Goal: Task Accomplishment & Management: Manage account settings

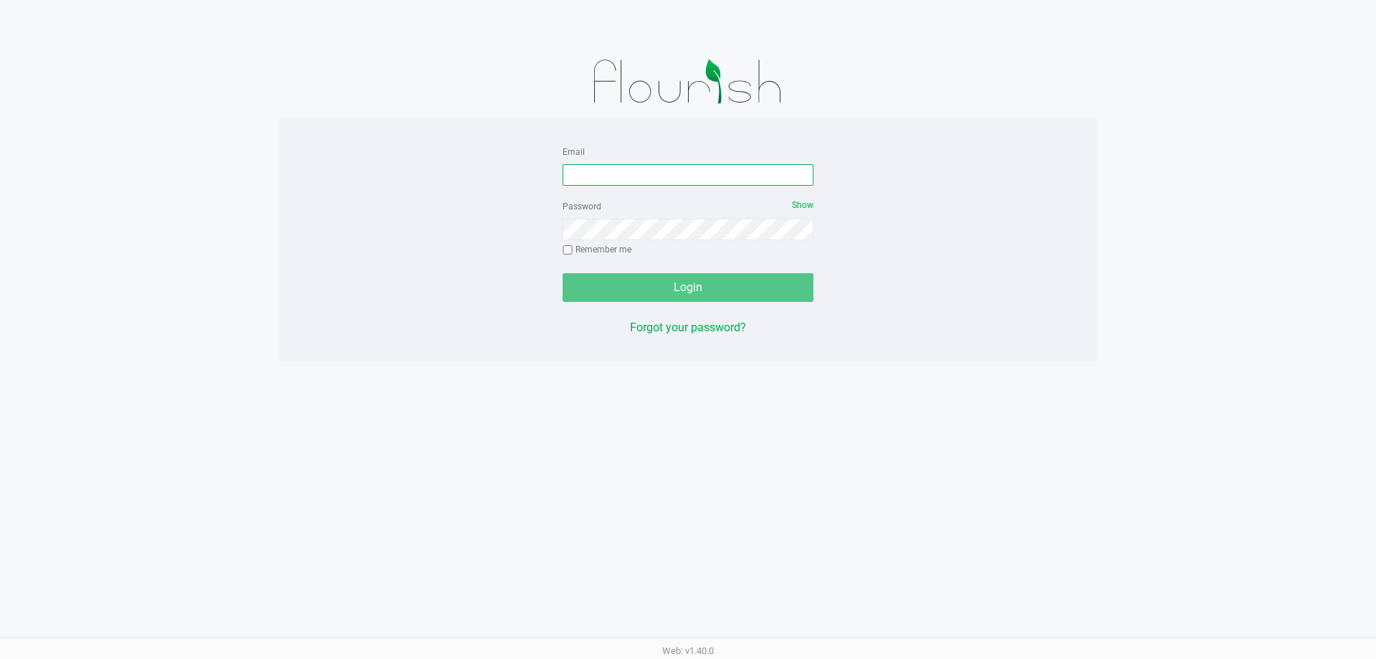
click at [682, 181] on input "Email" at bounding box center [688, 175] width 251 height 22
type input "[EMAIL_ADDRESS][DOMAIN_NAME]"
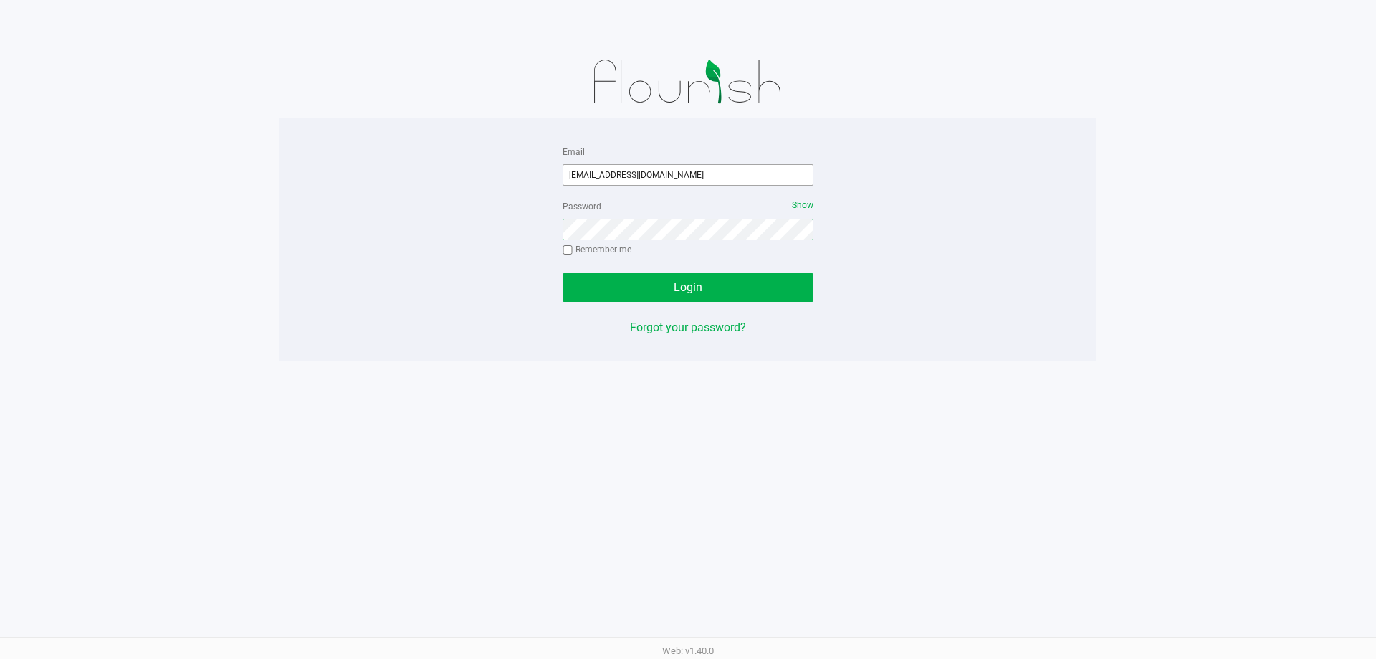
click at [563, 273] on button "Login" at bounding box center [688, 287] width 251 height 29
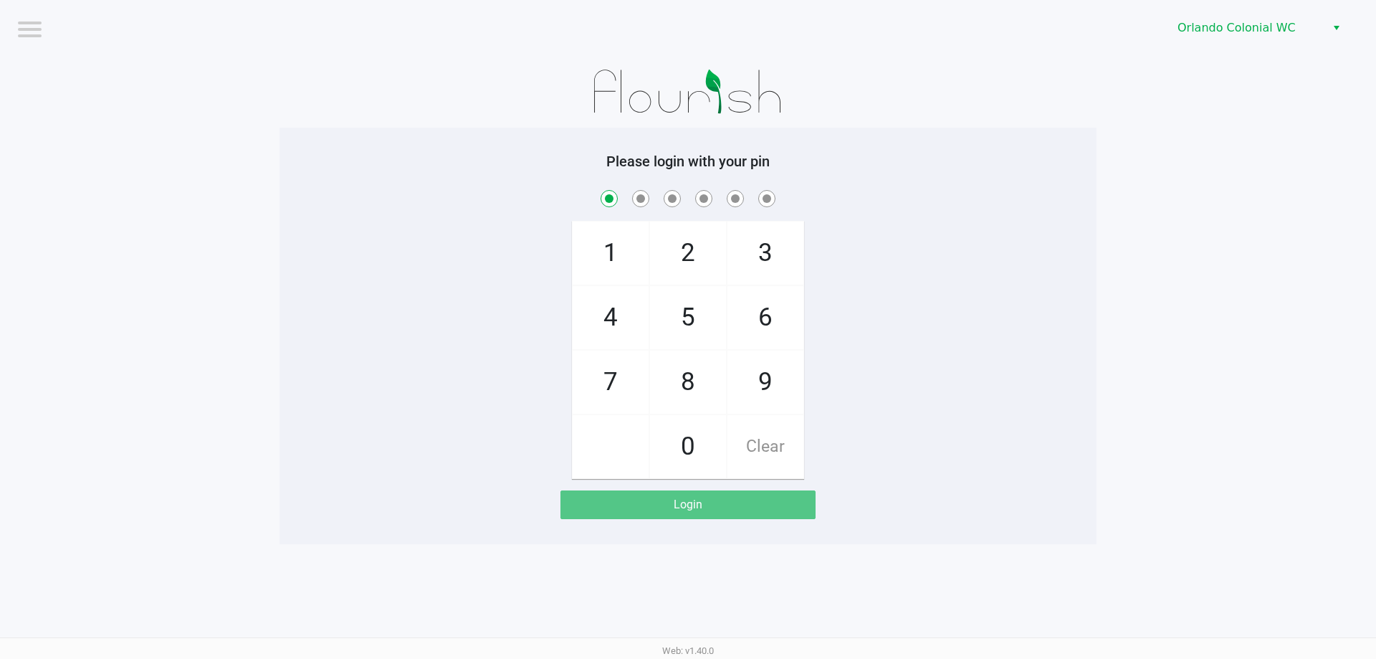
checkbox input "true"
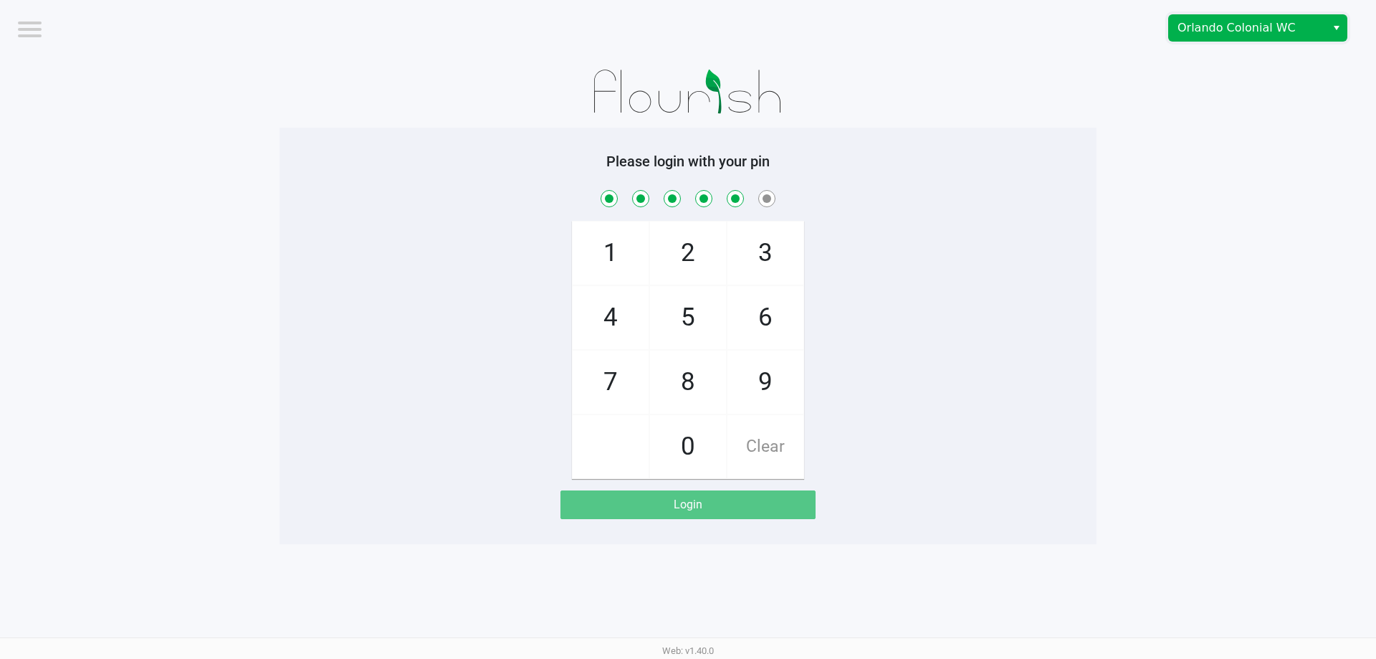
click at [1227, 25] on span "Orlando Colonial WC" at bounding box center [1248, 27] width 140 height 17
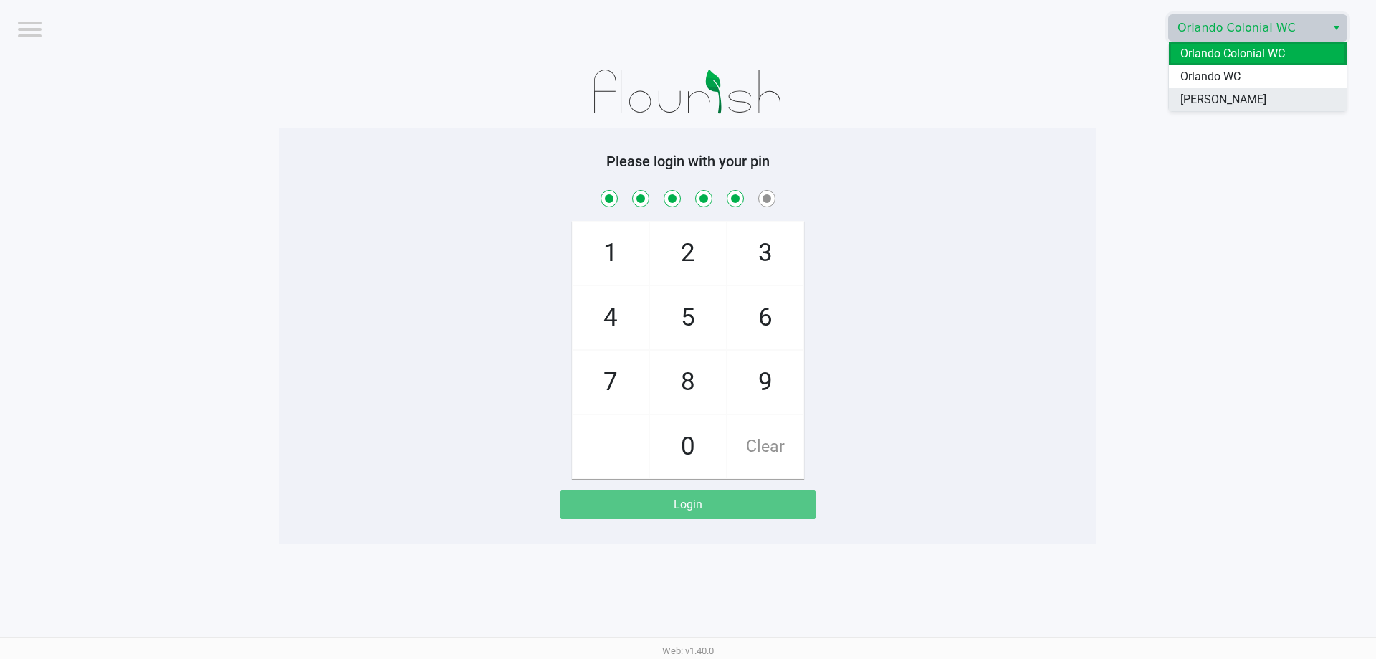
click at [1230, 101] on span "[PERSON_NAME]" at bounding box center [1224, 99] width 86 height 17
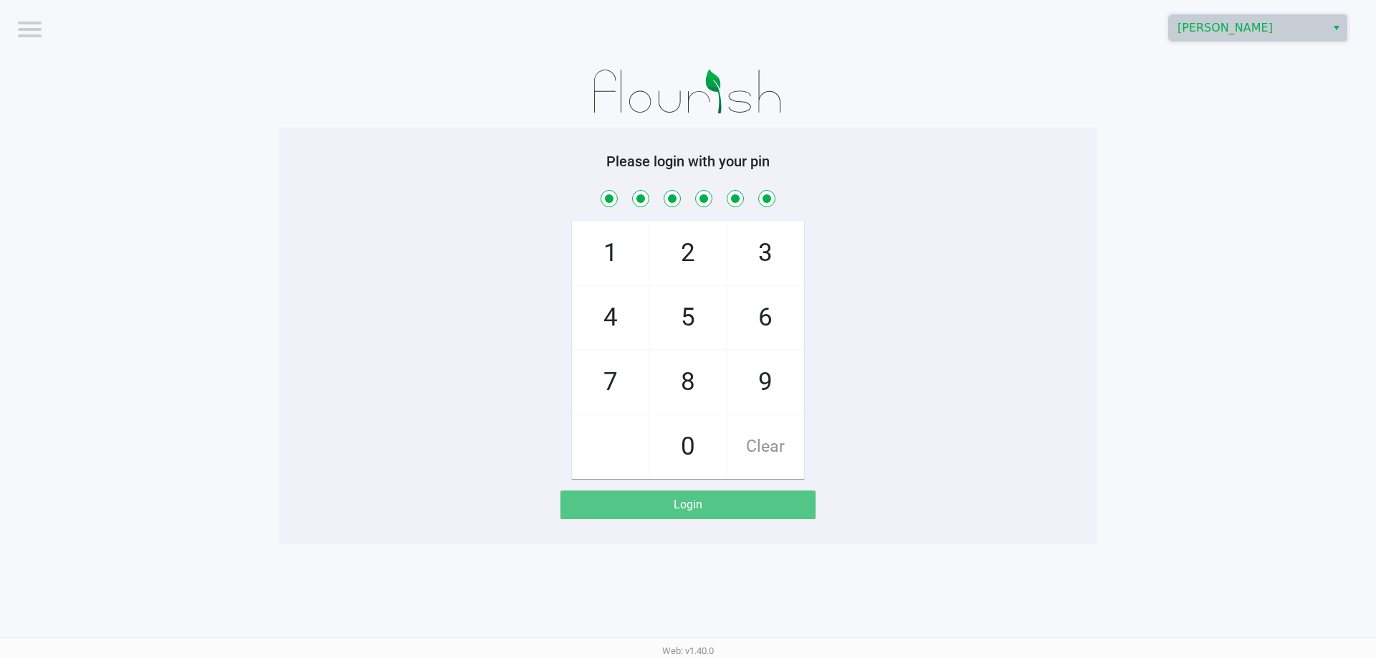
checkbox input "true"
checkbox input "false"
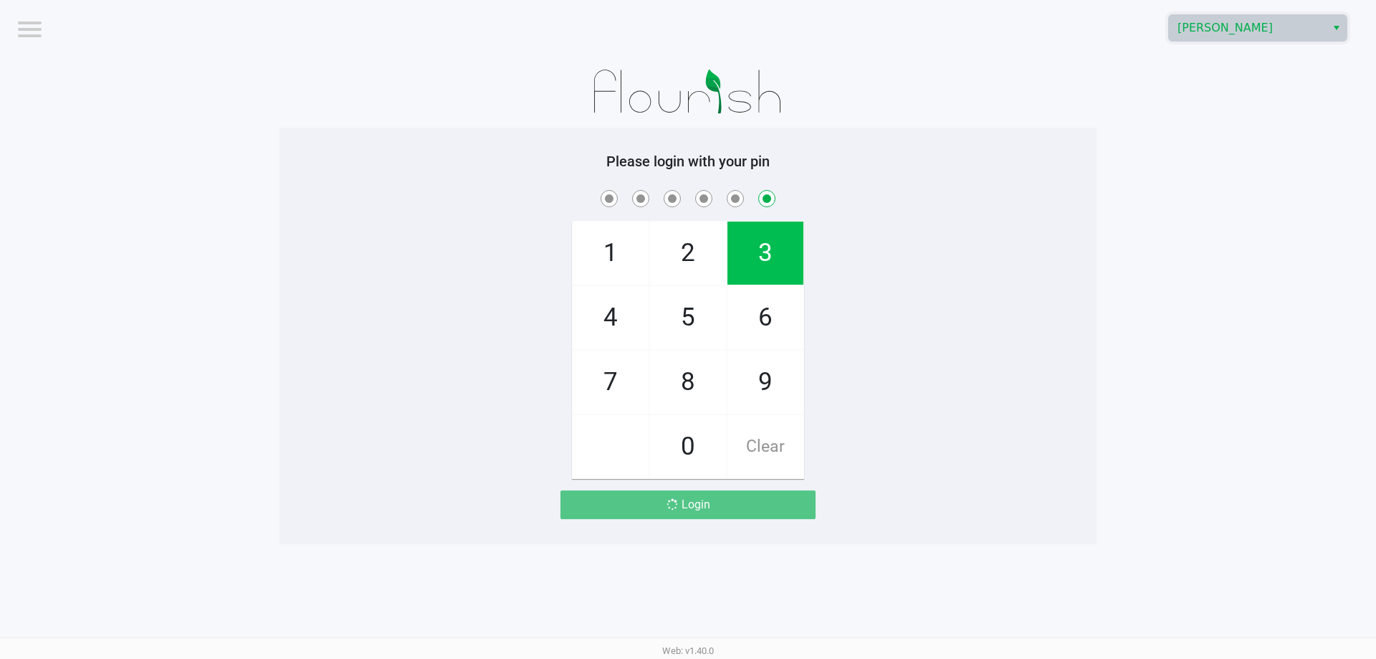
checkbox input "false"
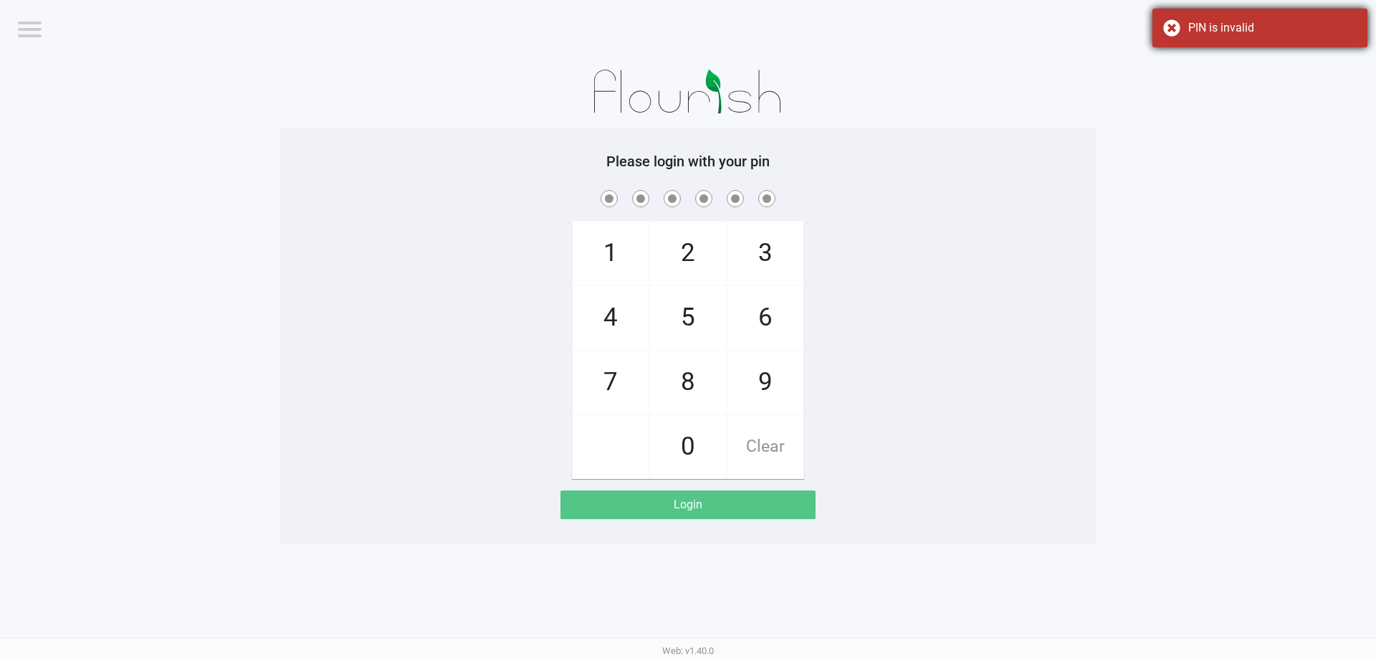
drag, startPoint x: 1169, startPoint y: 22, endPoint x: 1166, endPoint y: 41, distance: 19.0
click at [1169, 23] on div "PIN is invalid" at bounding box center [1260, 28] width 215 height 39
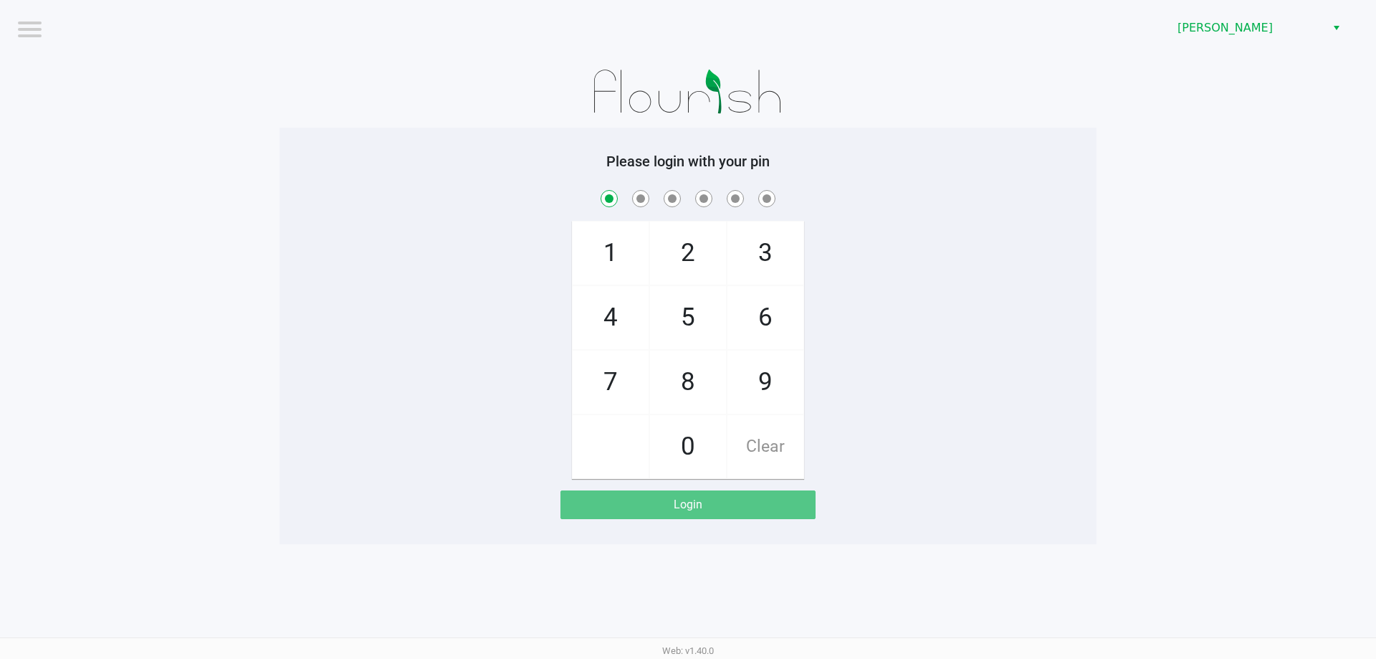
checkbox input "true"
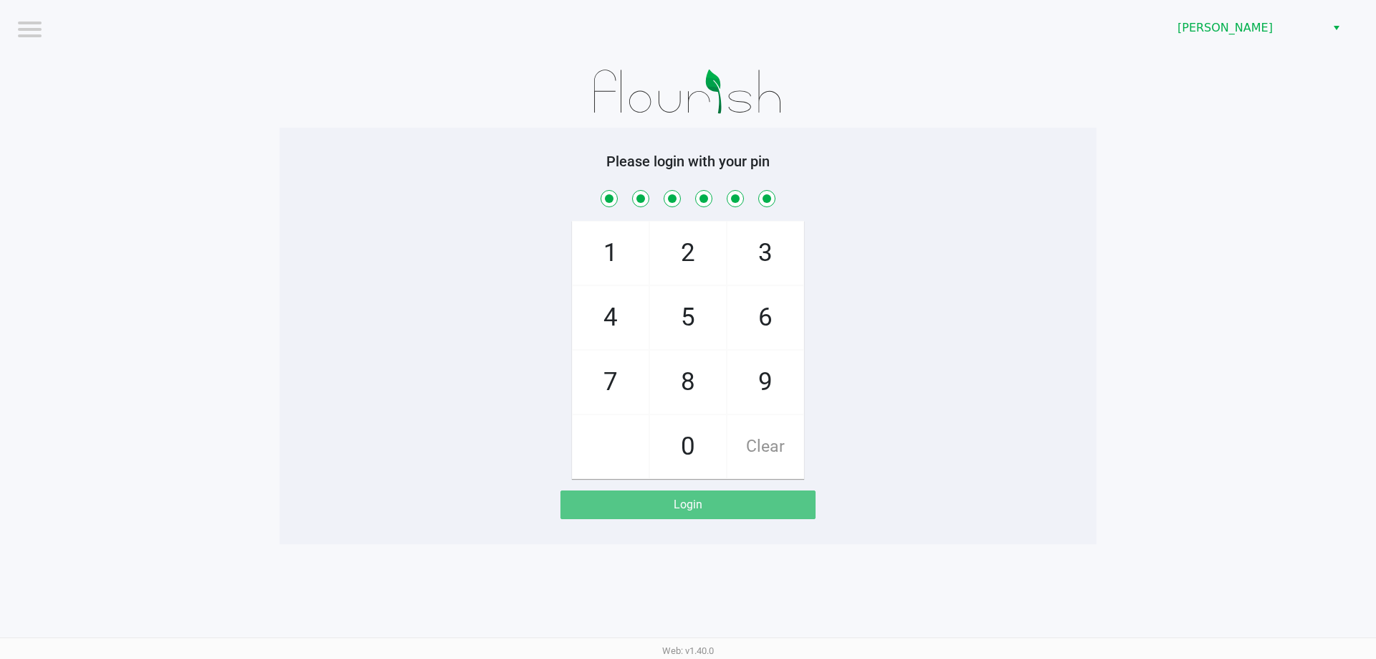
checkbox input "true"
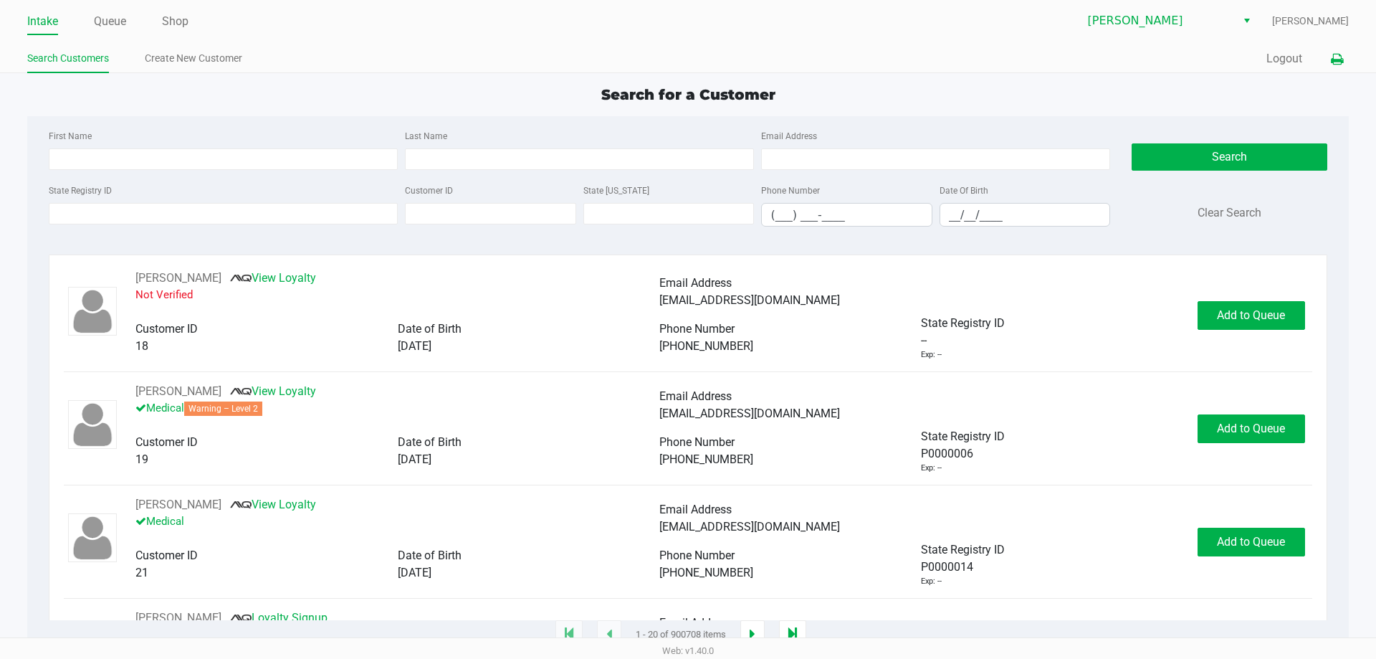
click at [1339, 56] on icon at bounding box center [1337, 59] width 12 height 10
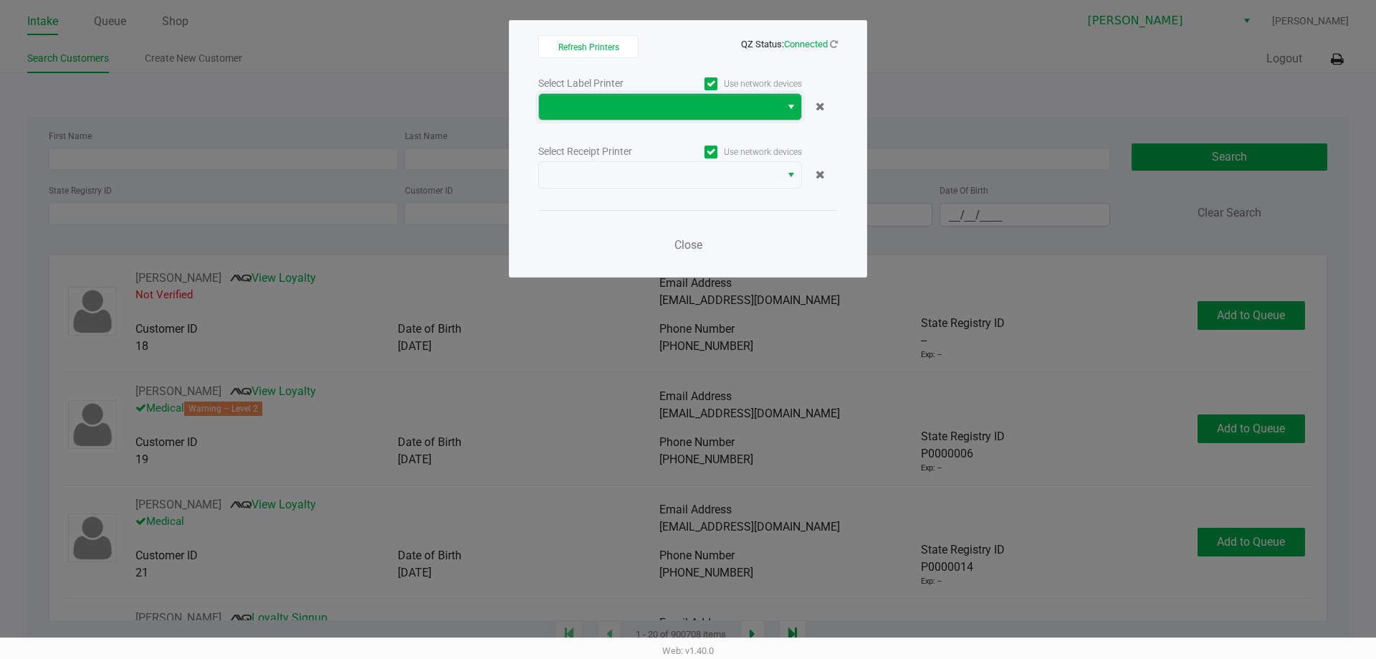
click at [713, 115] on span at bounding box center [660, 106] width 224 height 17
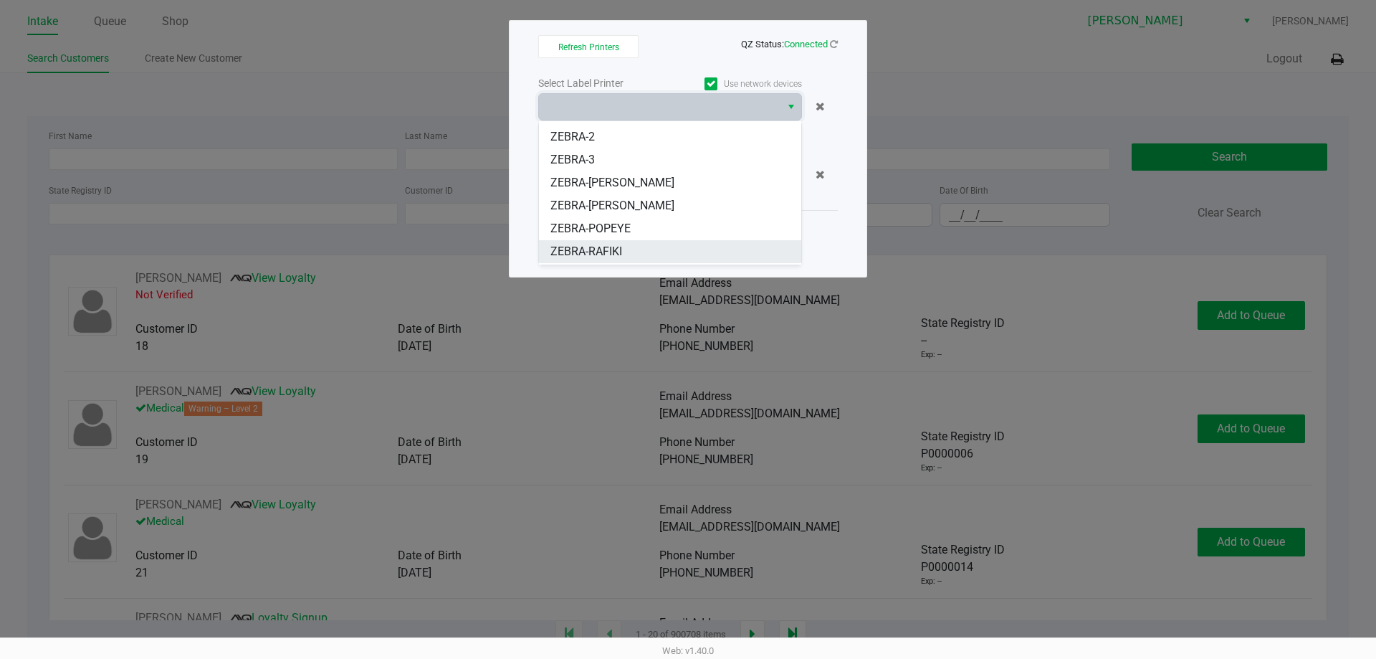
scroll to position [63, 0]
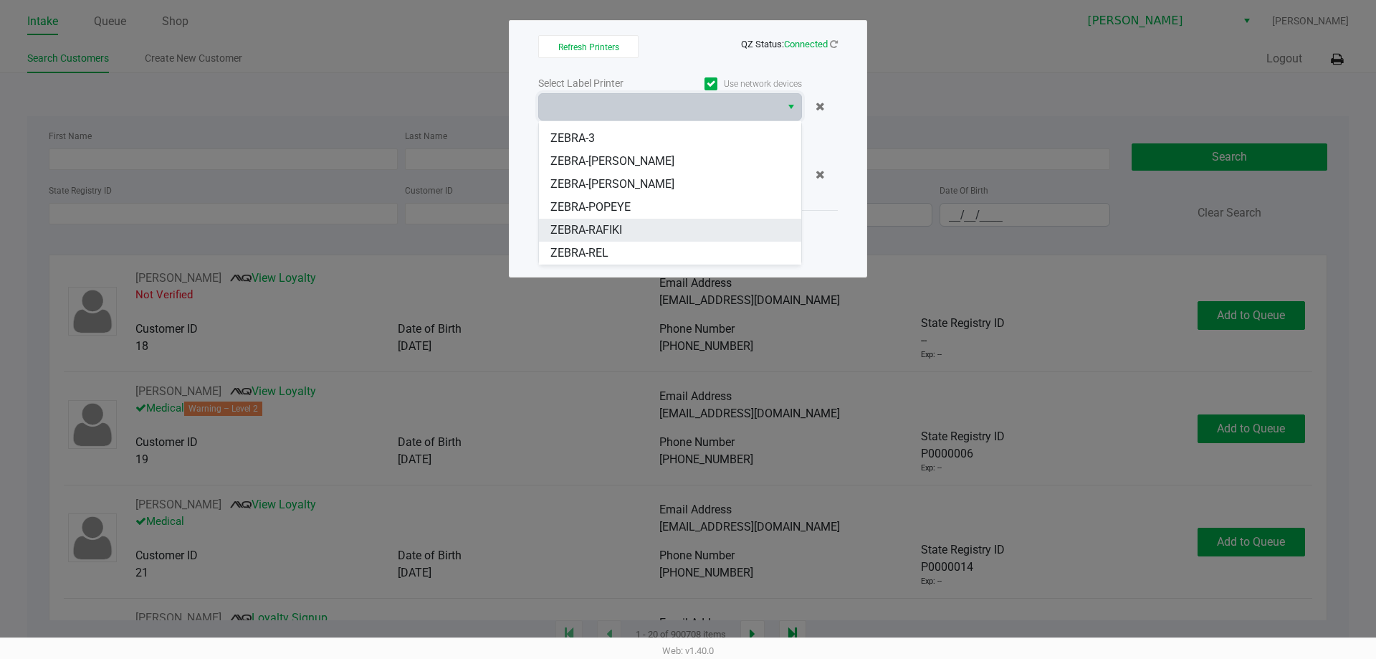
click at [672, 231] on li "ZEBRA-RAFIKI" at bounding box center [670, 230] width 262 height 23
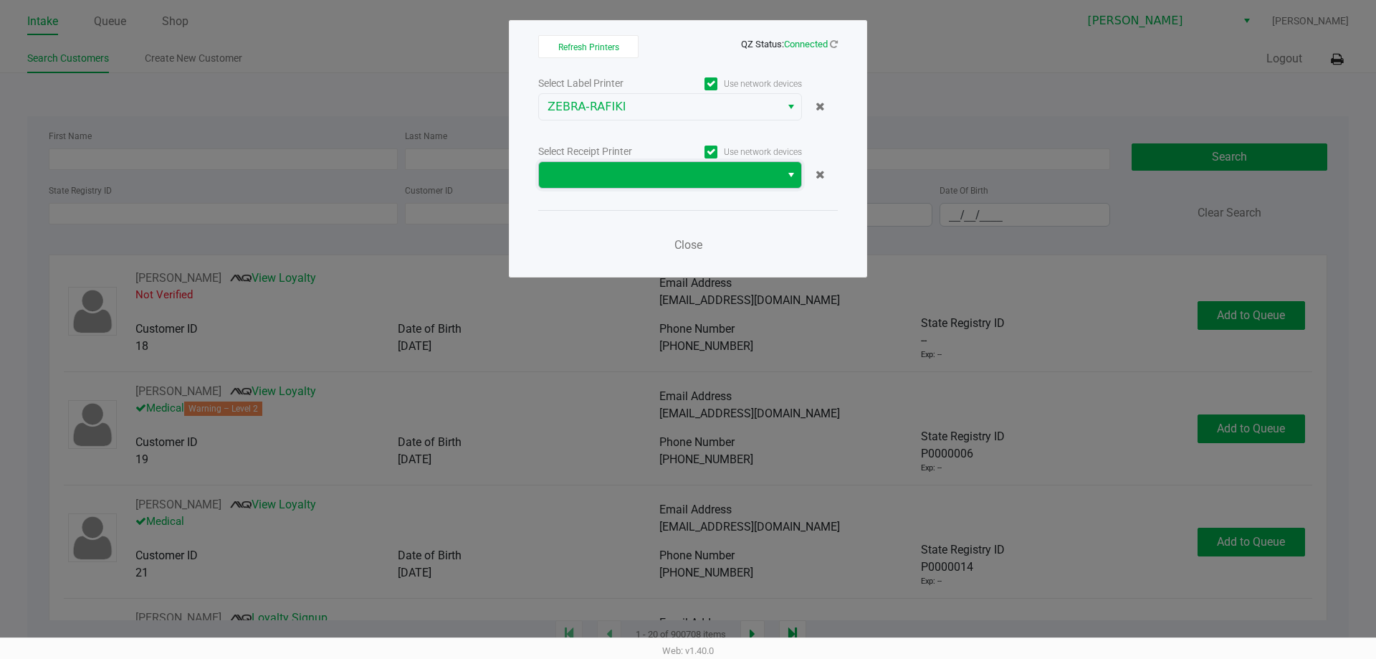
click at [660, 177] on span at bounding box center [660, 174] width 224 height 17
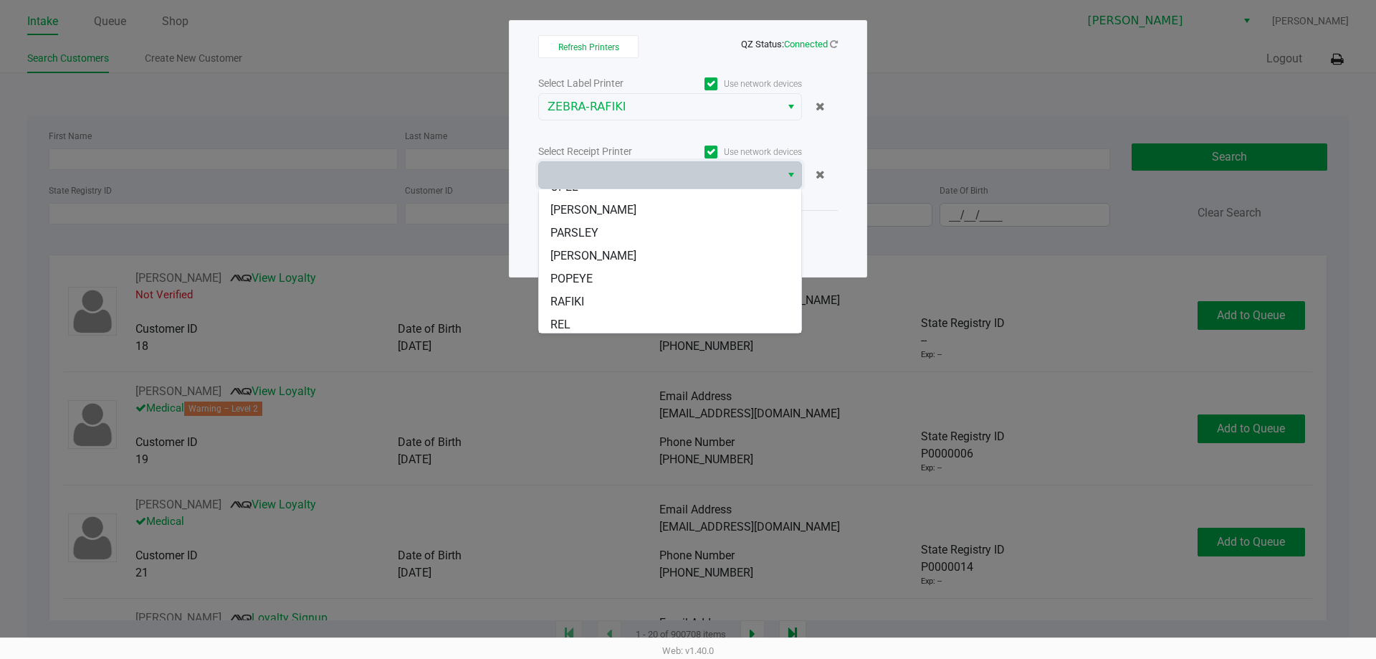
scroll to position [86, 0]
drag, startPoint x: 665, startPoint y: 292, endPoint x: 685, endPoint y: 288, distance: 20.4
click at [665, 292] on li "RAFIKI" at bounding box center [670, 298] width 262 height 23
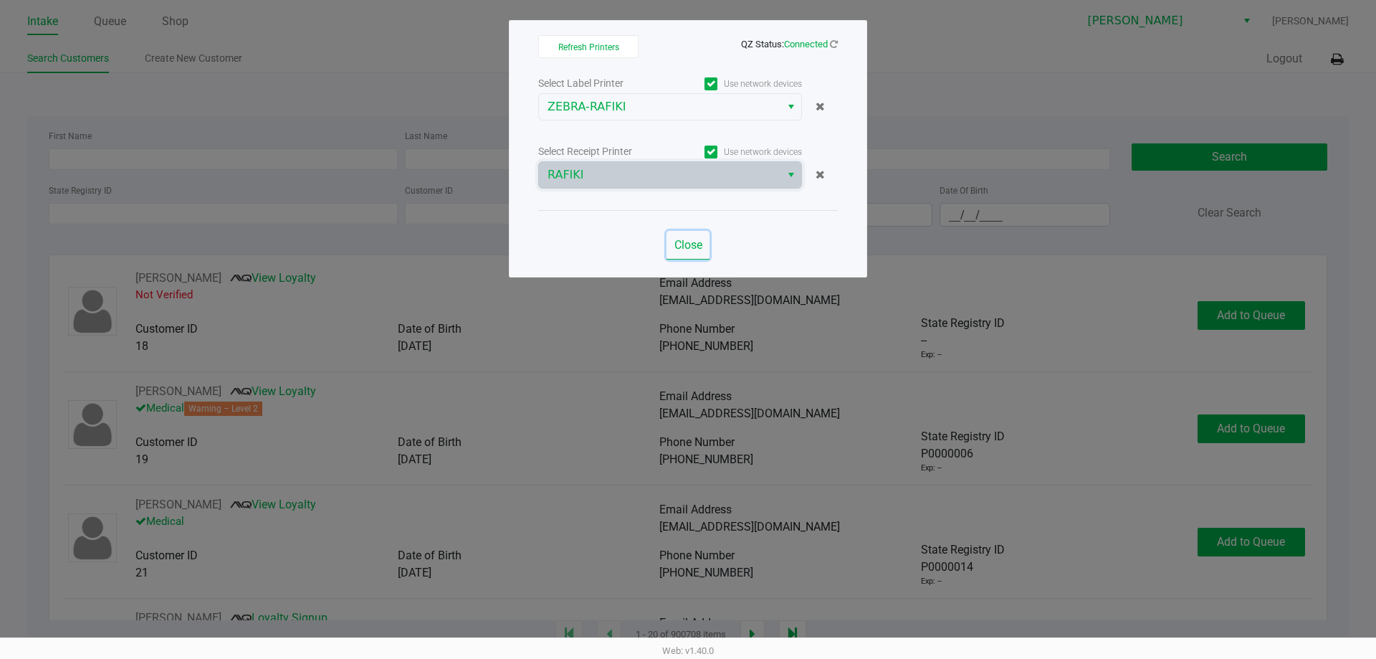
click at [685, 248] on span "Close" at bounding box center [689, 245] width 28 height 14
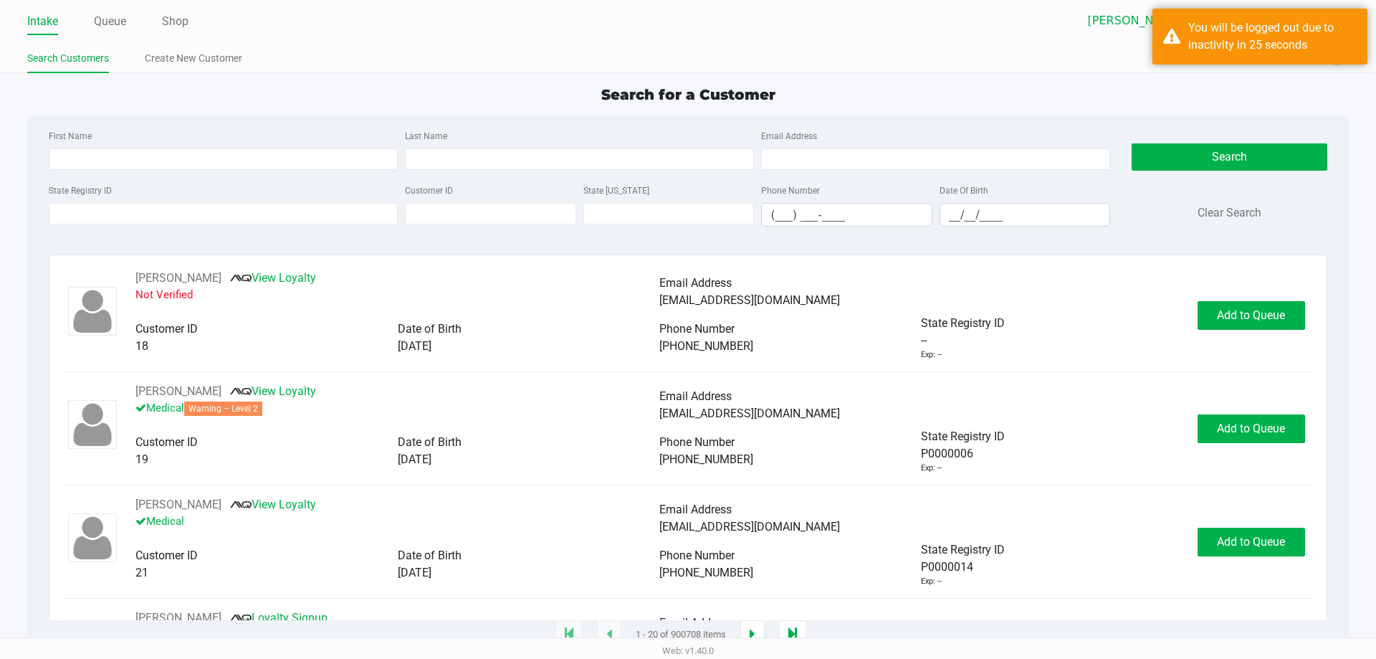
click at [584, 47] on div "Search Customers Create New Customer" at bounding box center [357, 59] width 661 height 27
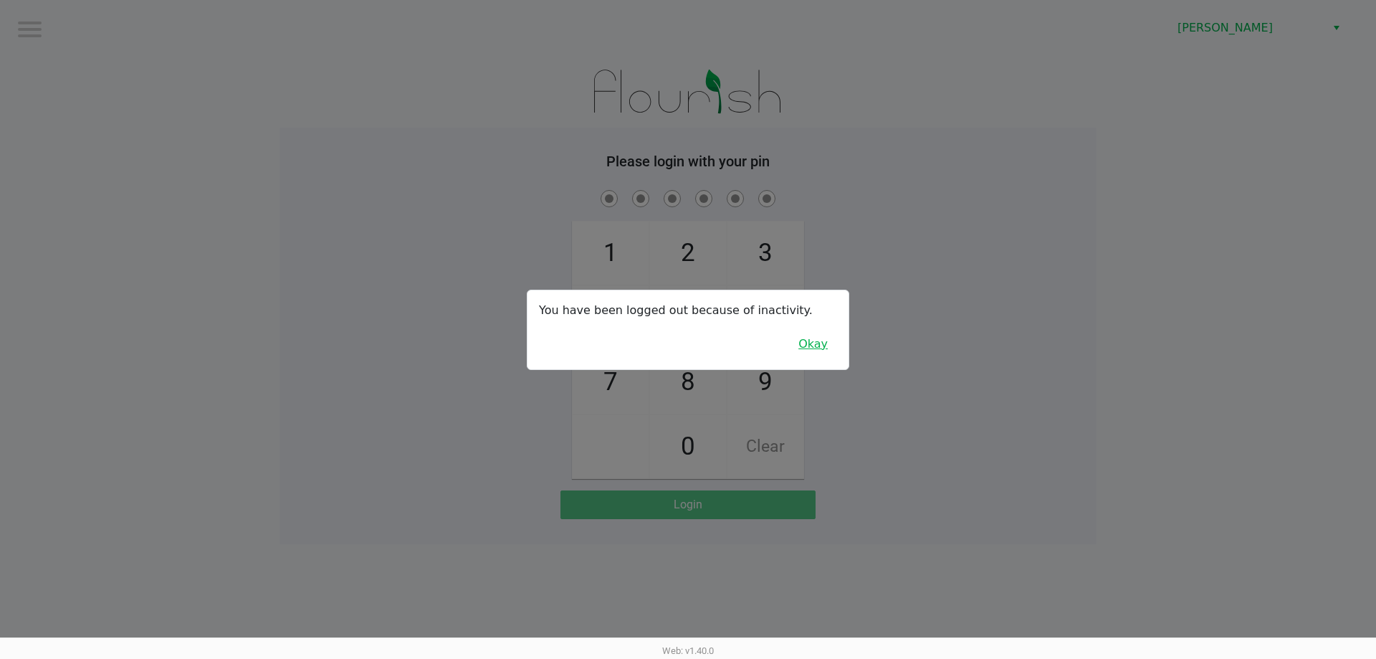
click at [807, 349] on button "Okay" at bounding box center [813, 343] width 48 height 27
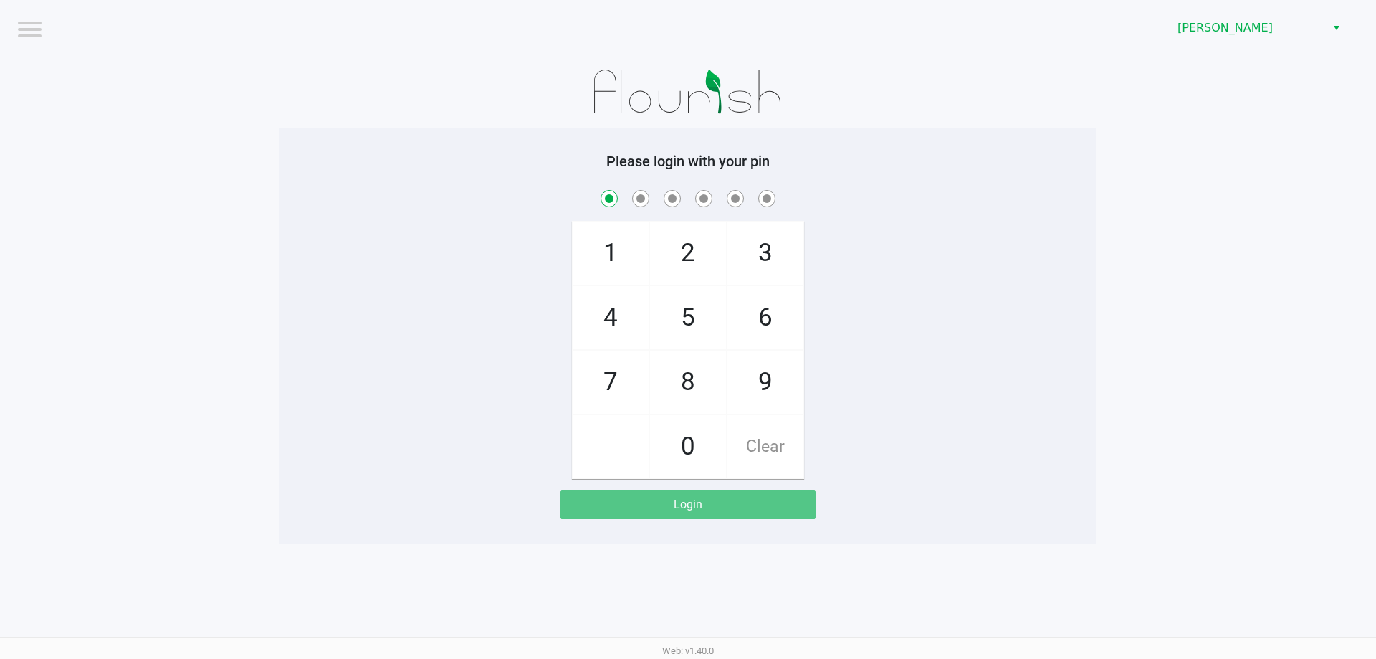
checkbox input "true"
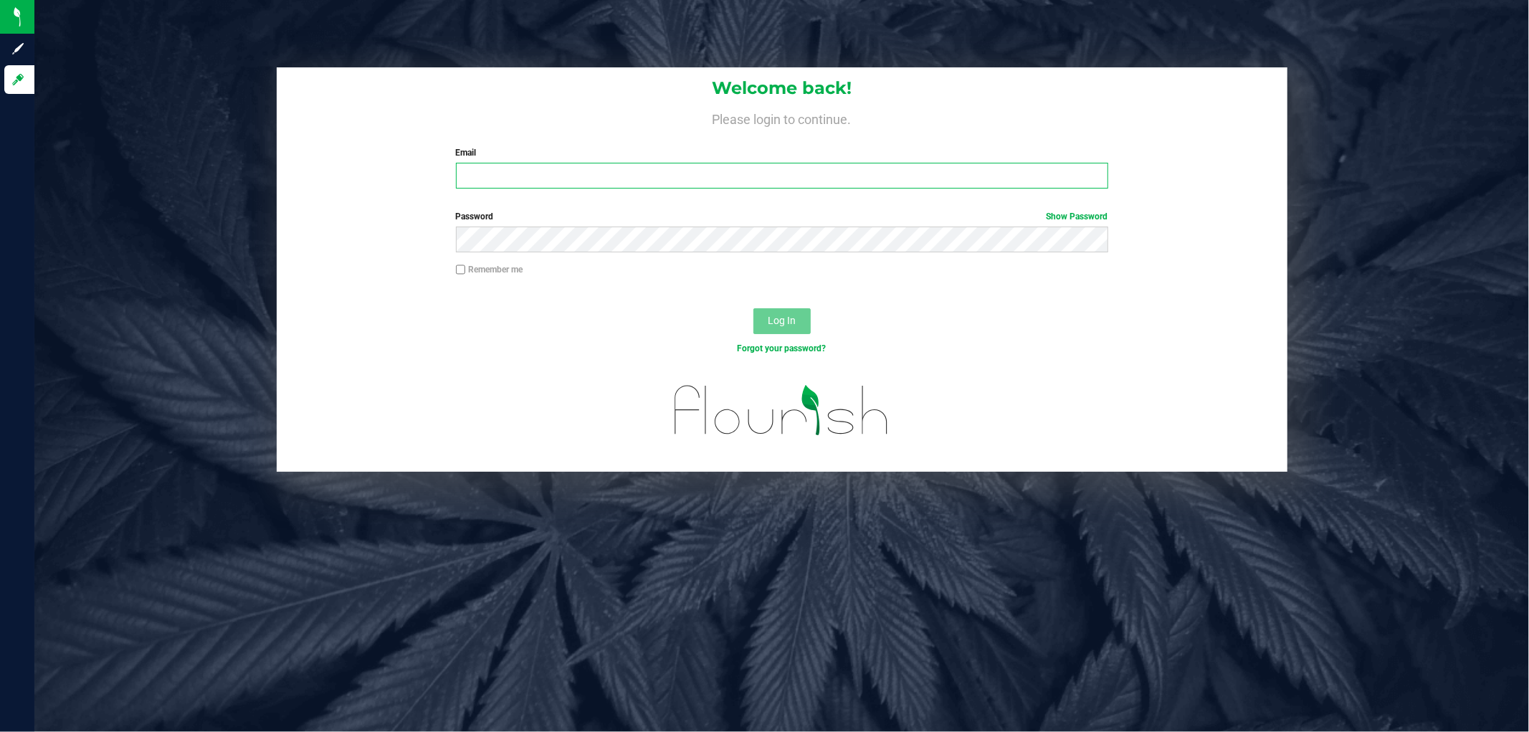
click at [505, 166] on input "Email" at bounding box center [782, 176] width 652 height 26
type input "[EMAIL_ADDRESS][DOMAIN_NAME]"
click at [753, 308] on button "Log In" at bounding box center [781, 321] width 57 height 26
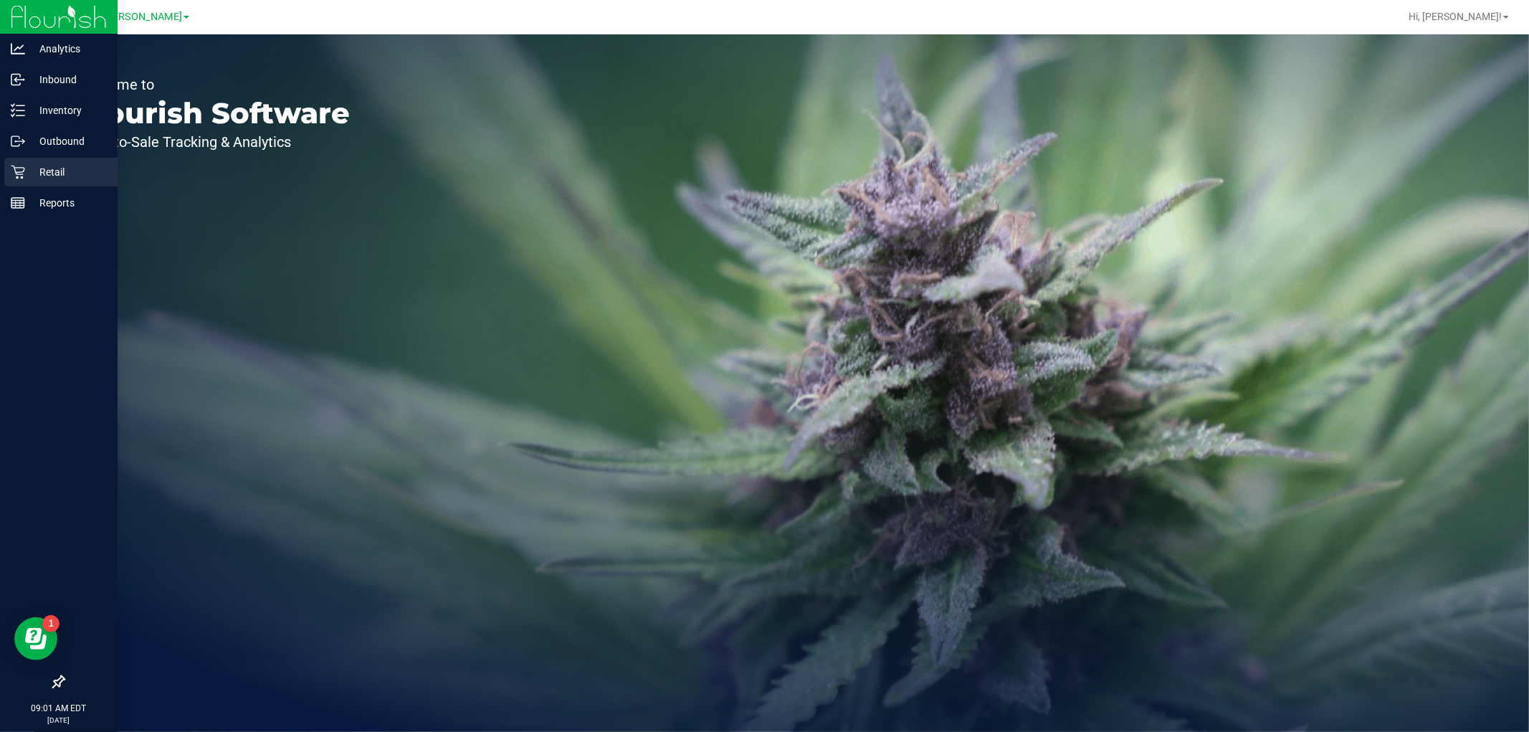
click at [37, 175] on p "Retail" at bounding box center [68, 171] width 86 height 17
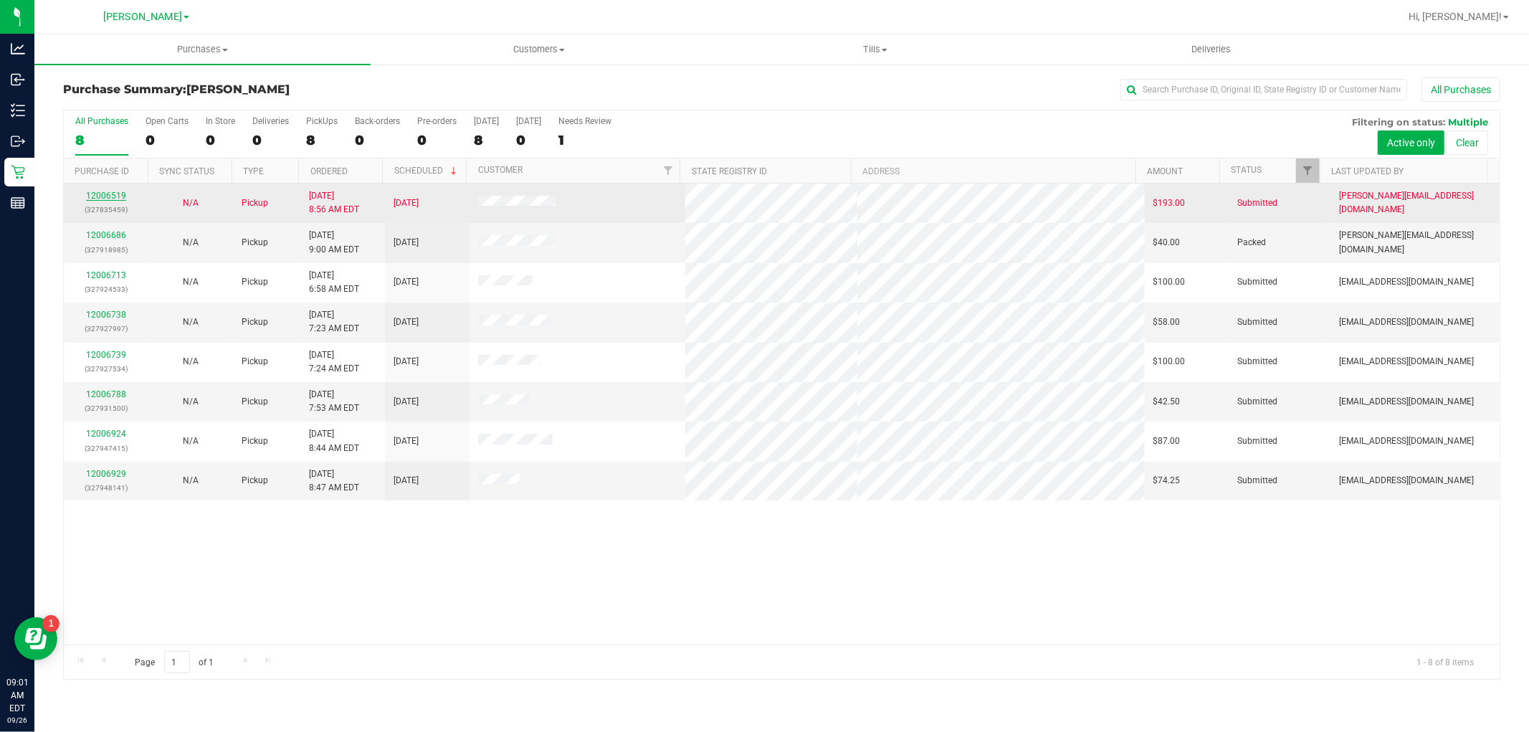
click at [105, 191] on link "12006519" at bounding box center [106, 196] width 40 height 10
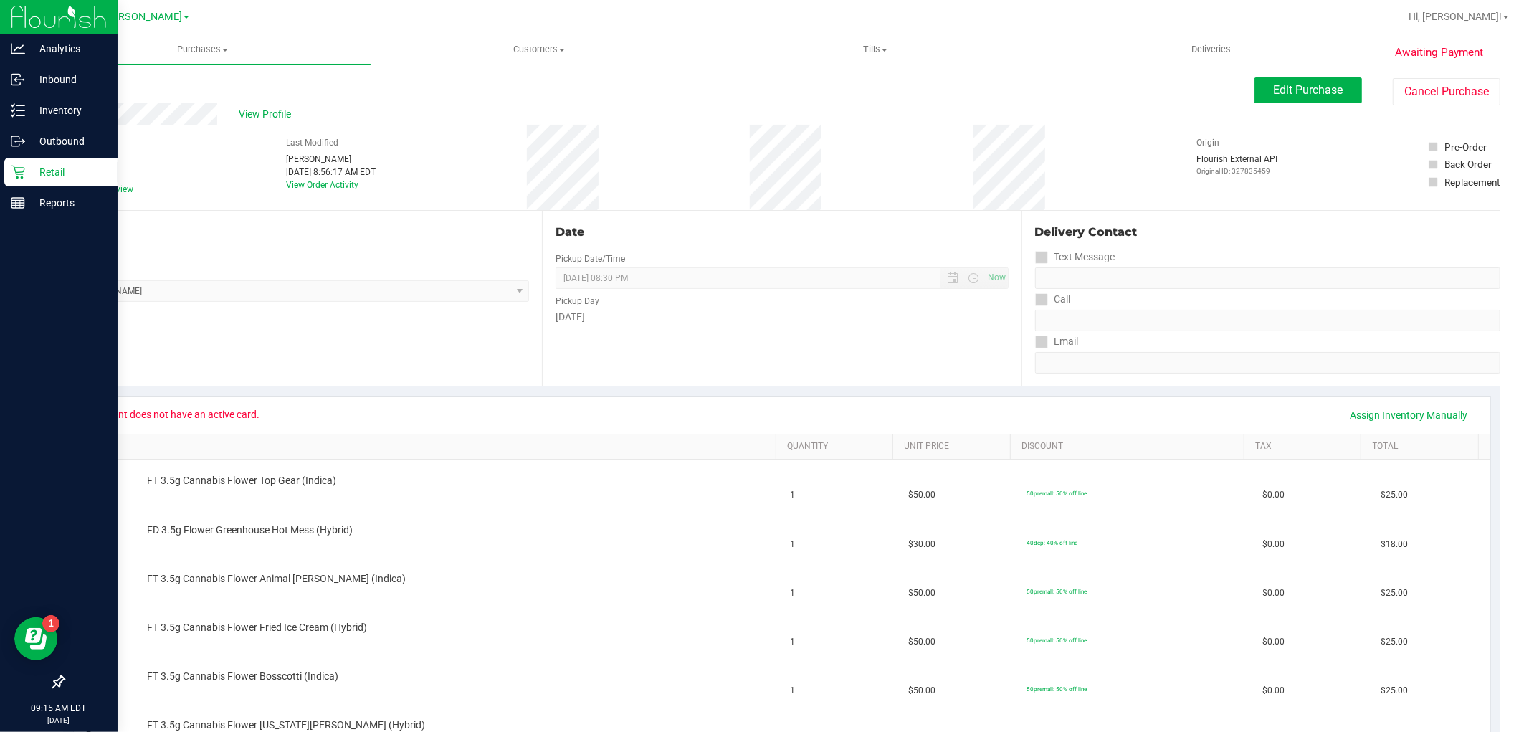
click at [9, 179] on div "Retail" at bounding box center [60, 172] width 113 height 29
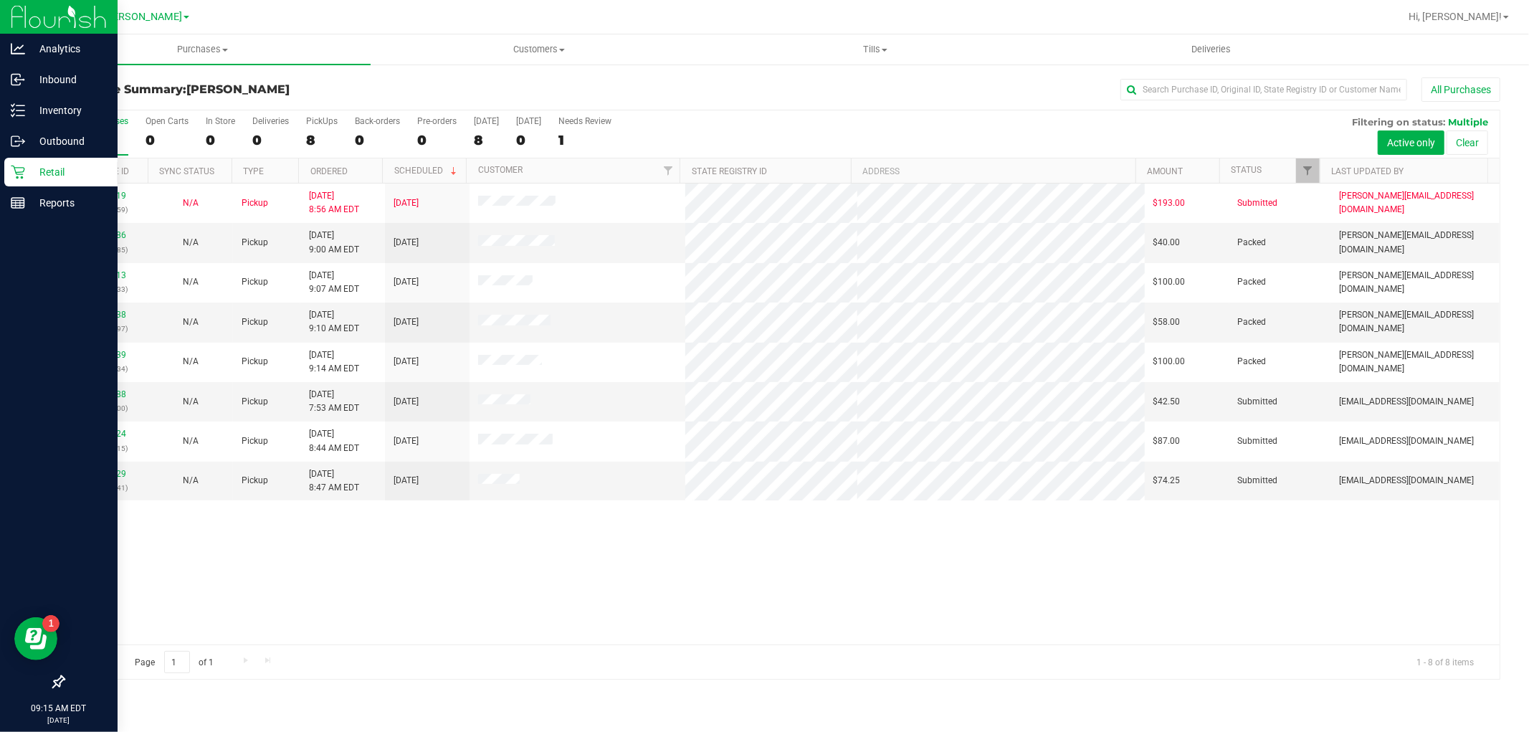
click at [37, 166] on p "Retail" at bounding box center [68, 171] width 86 height 17
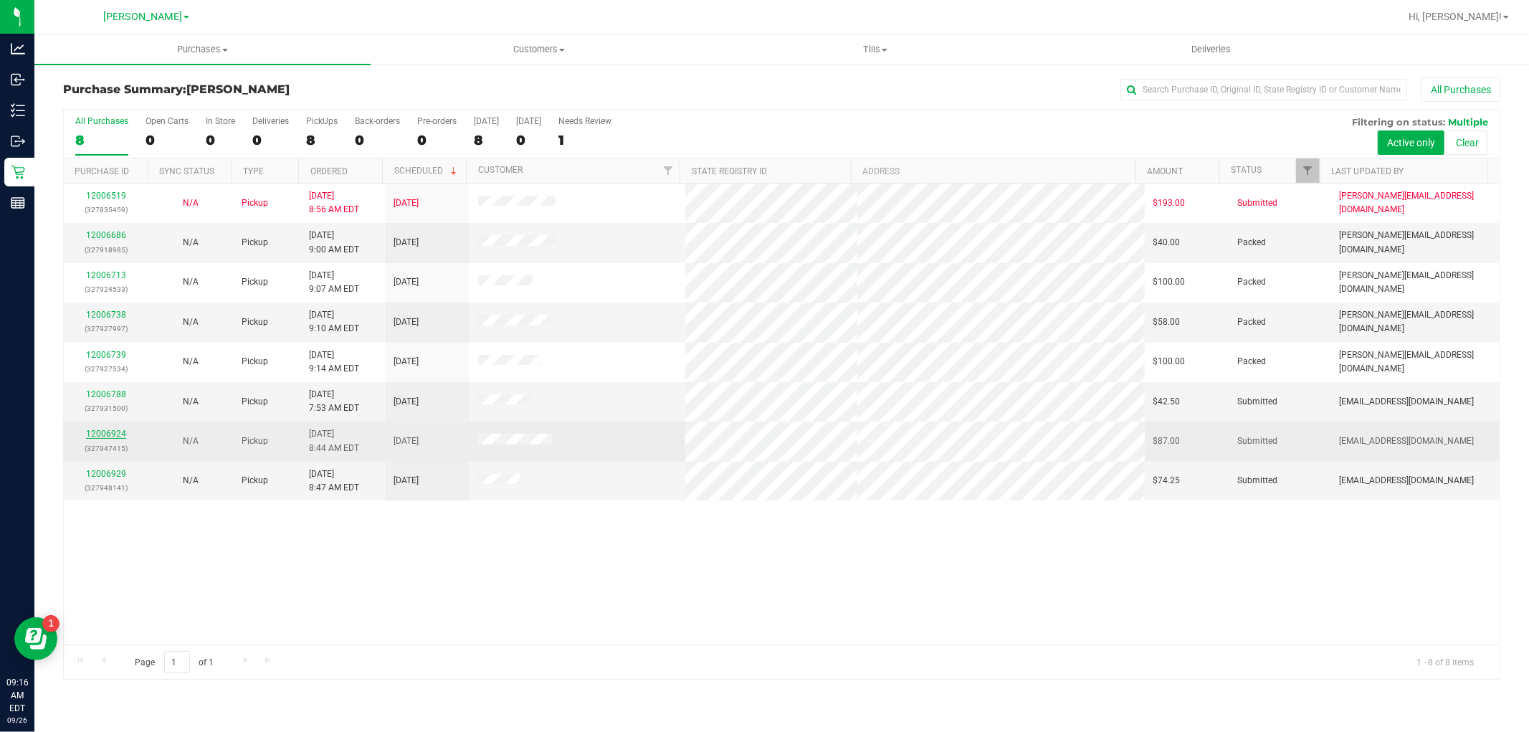
click at [106, 434] on link "12006924" at bounding box center [106, 434] width 40 height 10
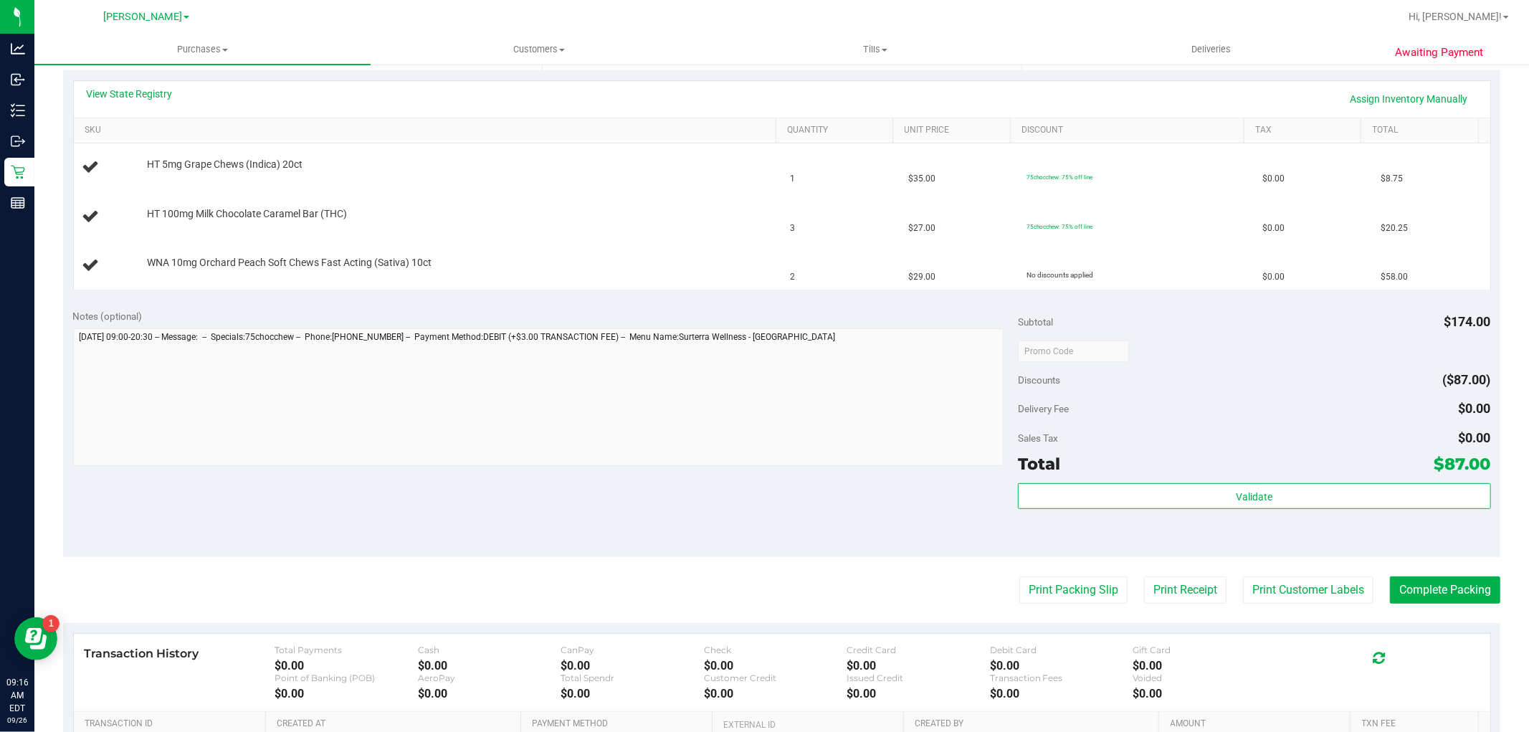
scroll to position [318, 0]
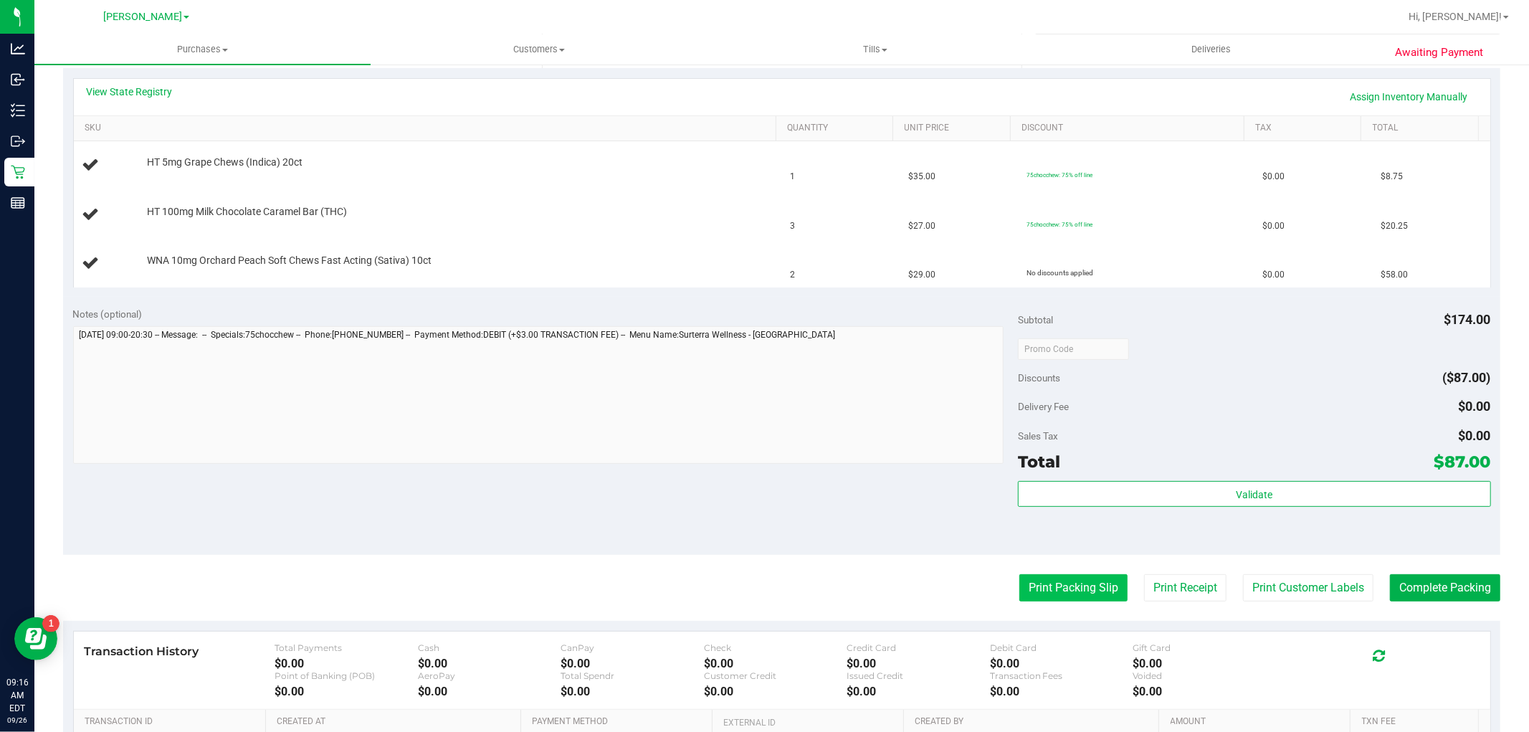
click at [1045, 583] on button "Print Packing Slip" at bounding box center [1073, 587] width 108 height 27
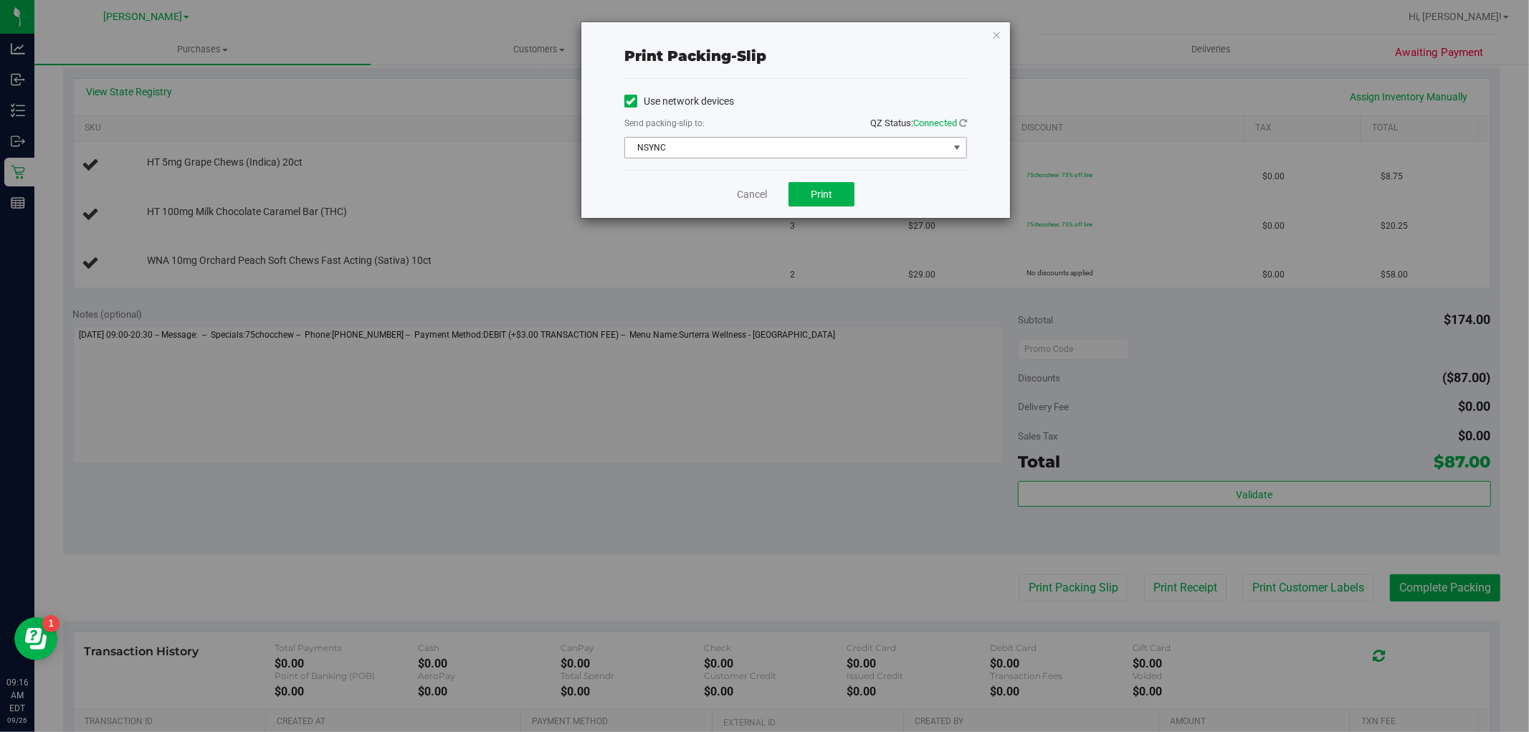
click at [735, 147] on span "NSYNC" at bounding box center [786, 148] width 323 height 20
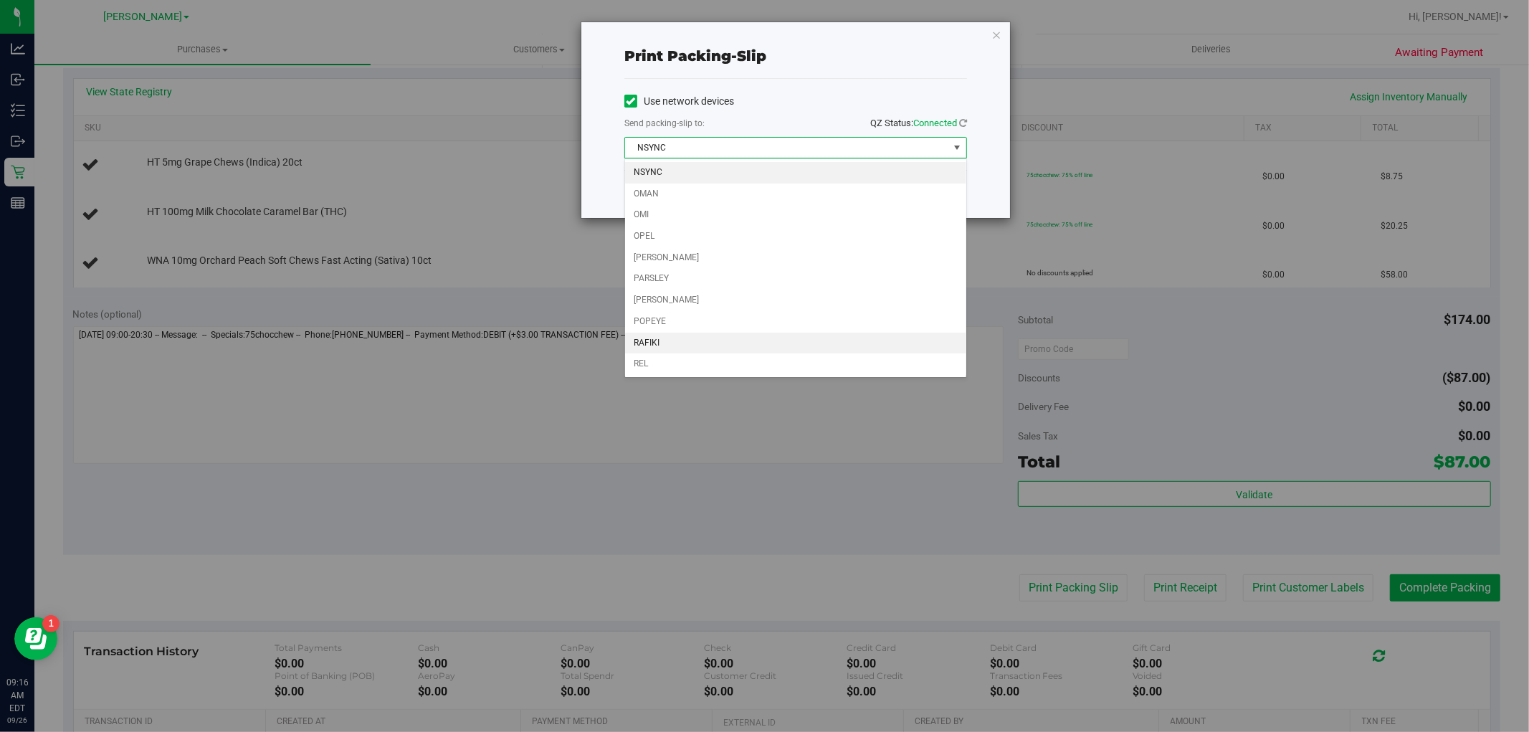
click at [708, 340] on li "RAFIKI" at bounding box center [795, 344] width 341 height 22
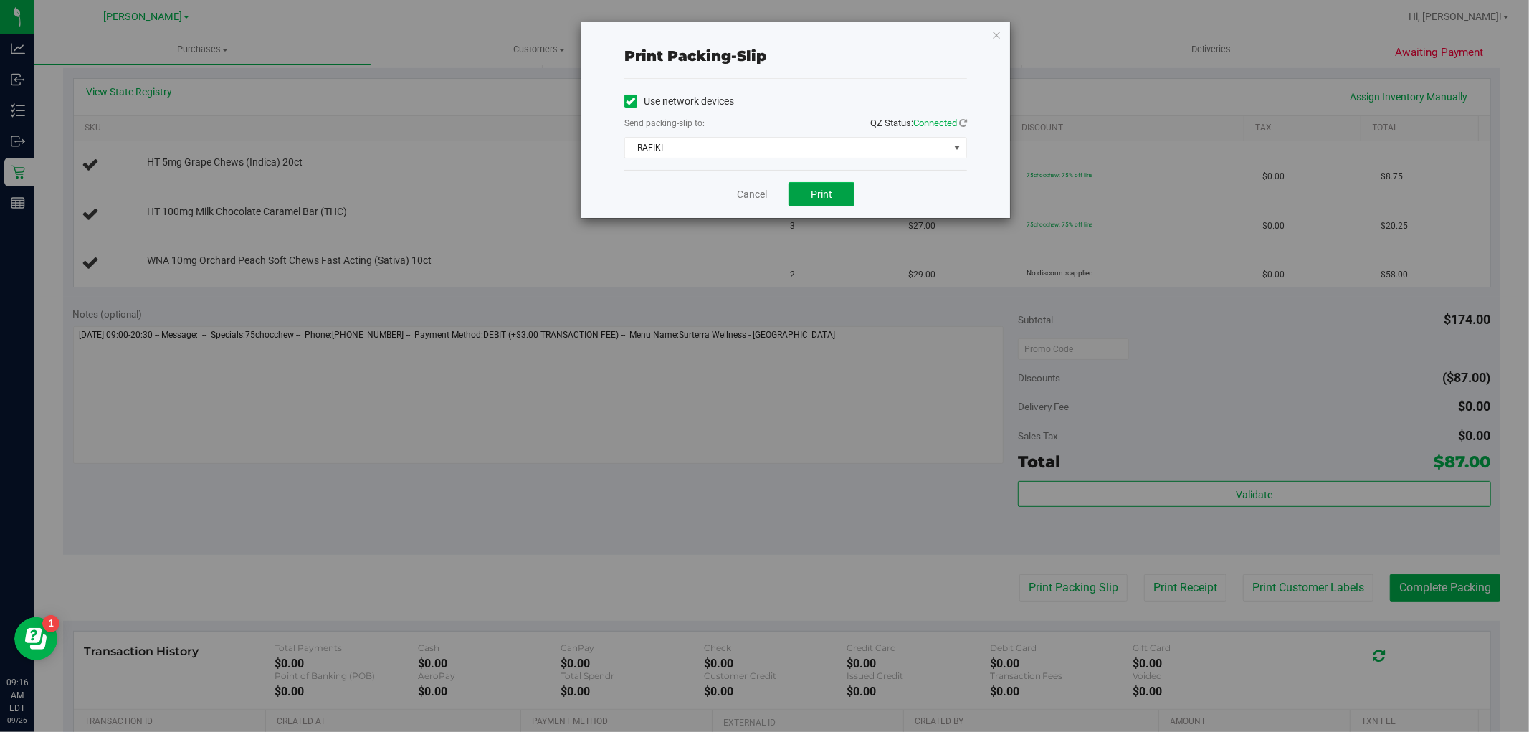
click at [800, 196] on button "Print" at bounding box center [822, 194] width 66 height 24
click at [995, 34] on icon "button" at bounding box center [996, 34] width 10 height 17
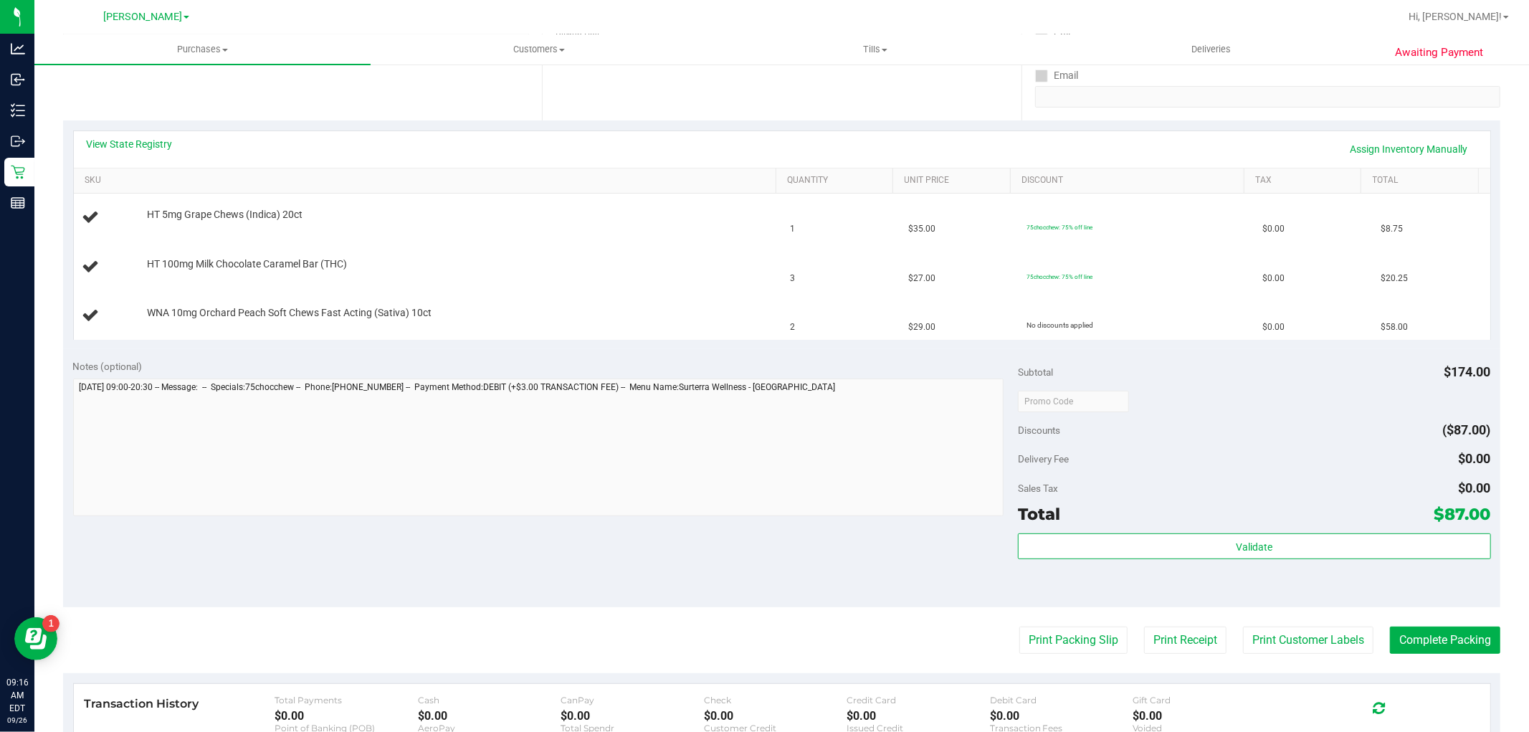
scroll to position [239, 0]
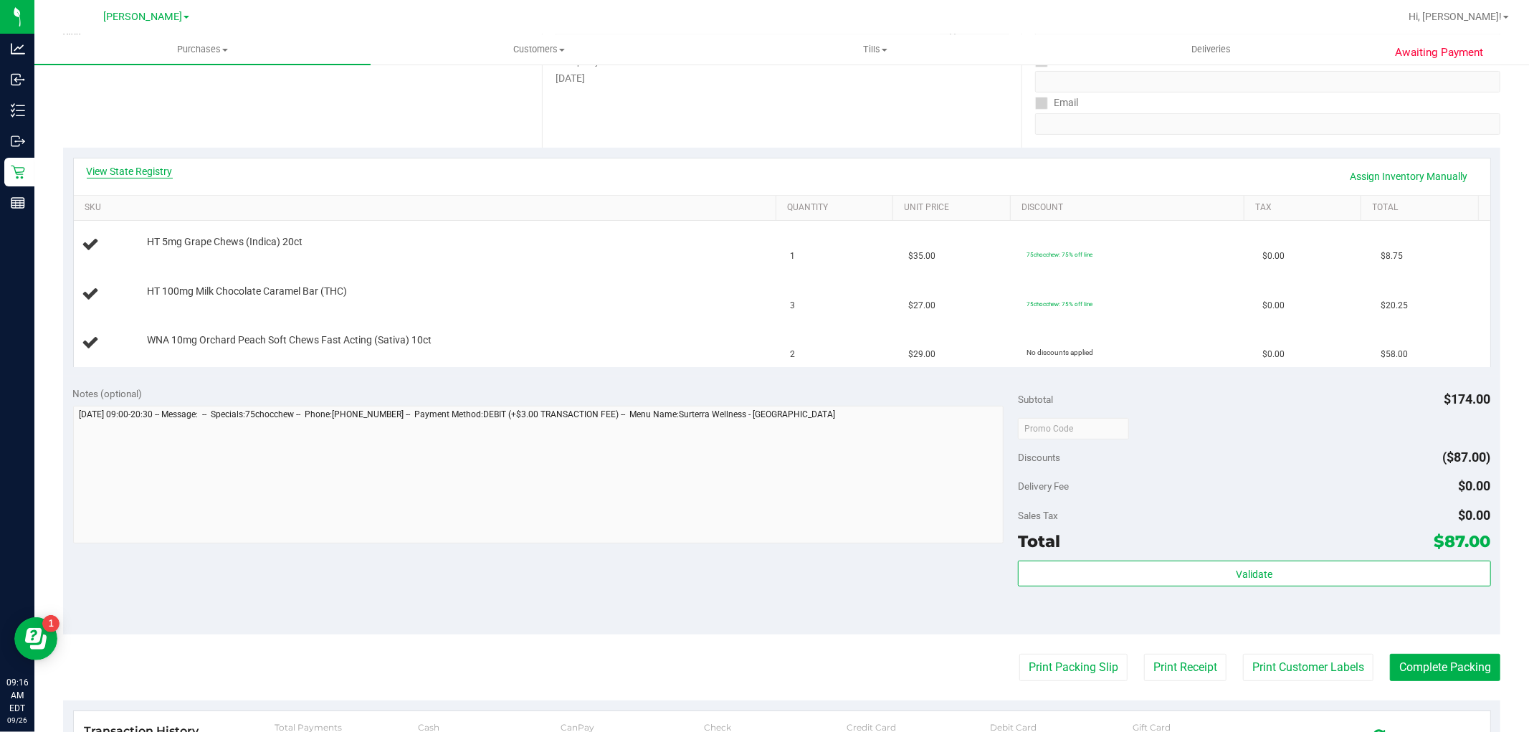
click at [127, 173] on link "View State Registry" at bounding box center [130, 171] width 86 height 14
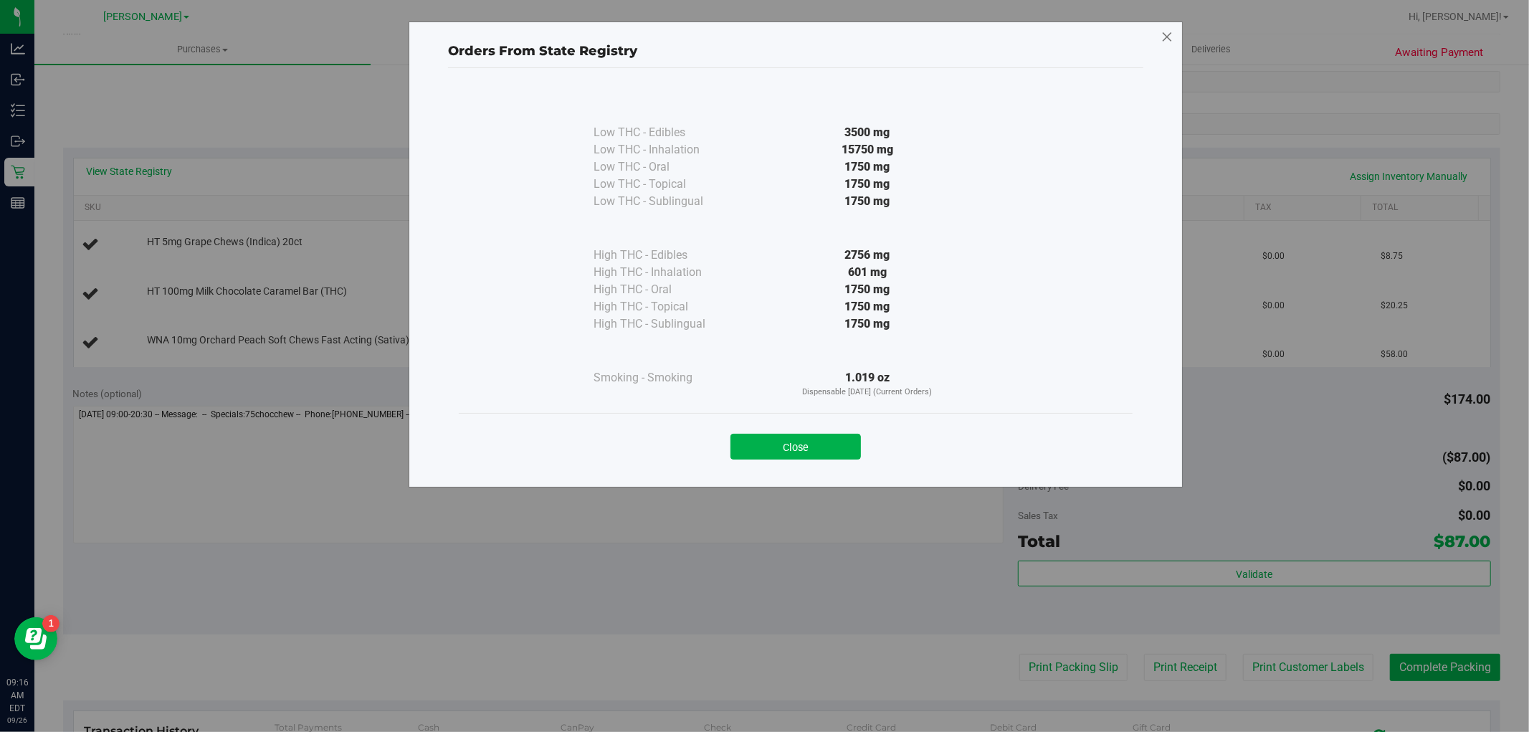
click at [1166, 34] on icon at bounding box center [1167, 37] width 13 height 23
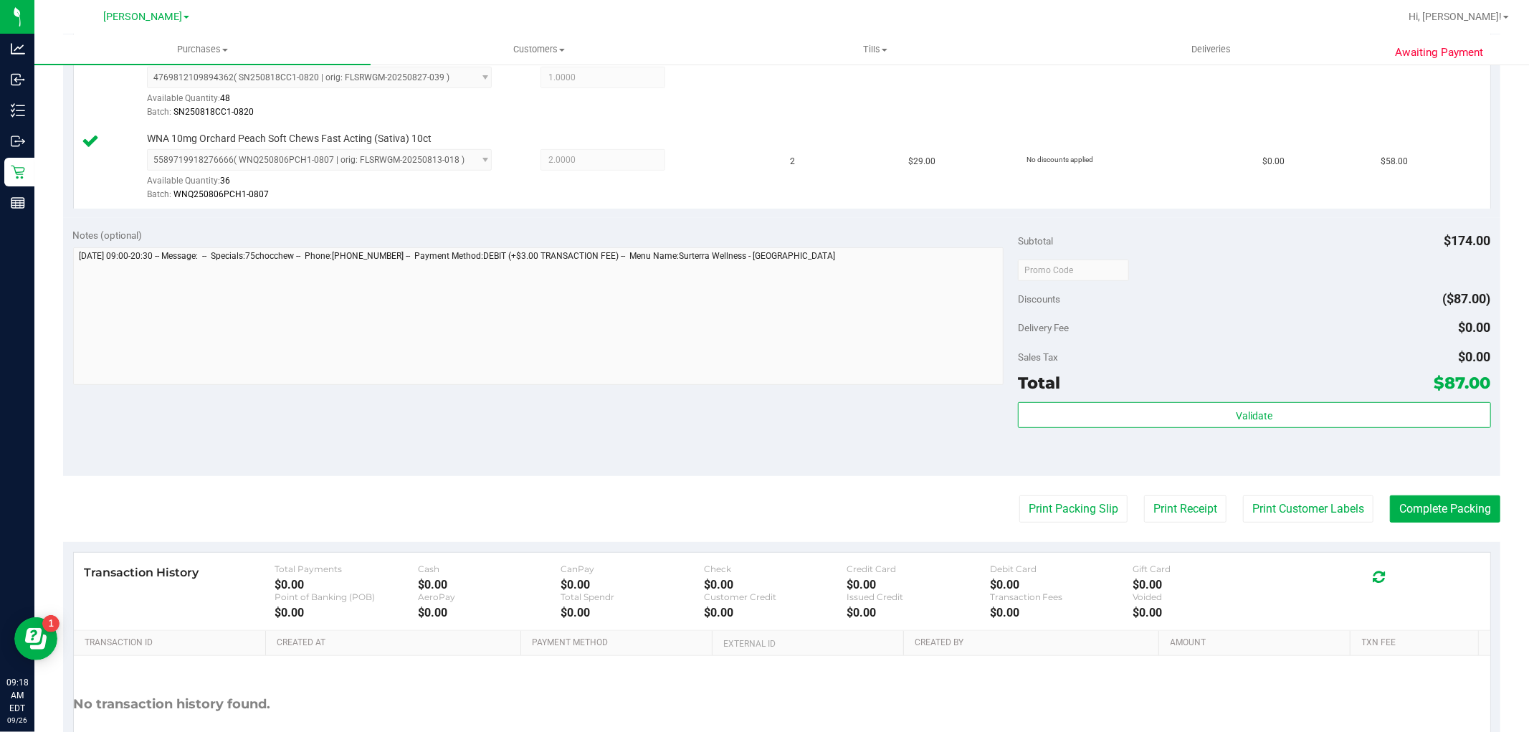
scroll to position [557, 0]
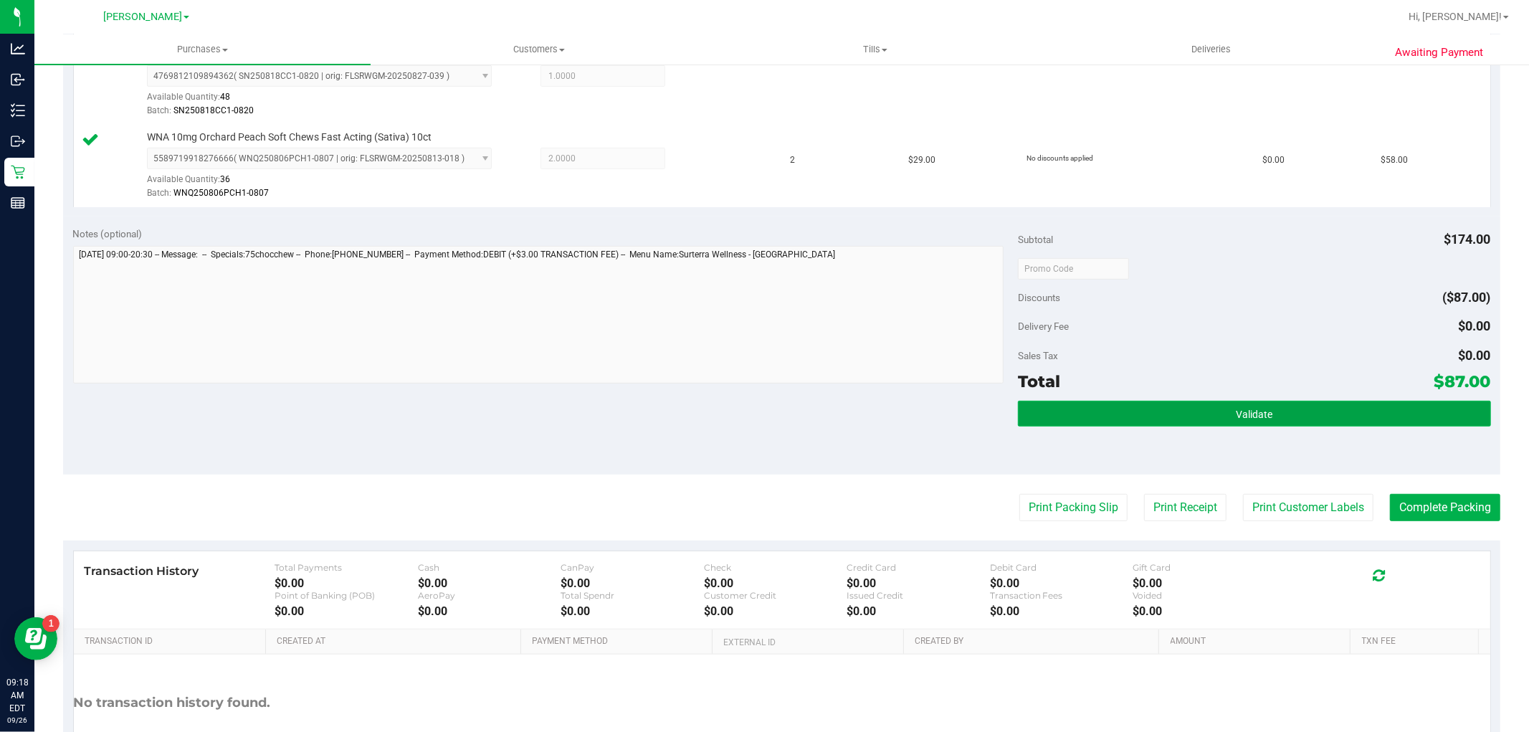
click at [1167, 414] on button "Validate" at bounding box center [1254, 414] width 472 height 26
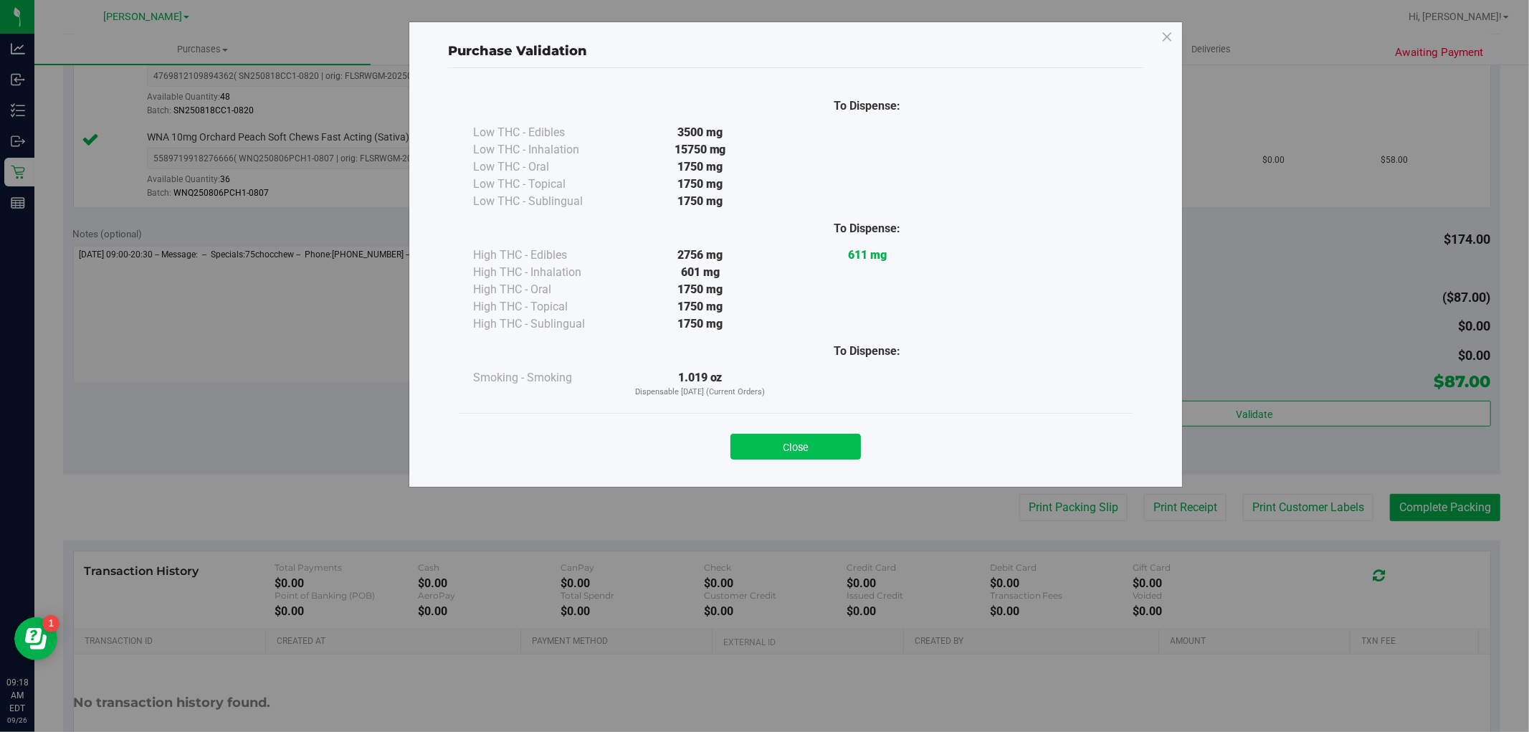
click at [779, 439] on button "Close" at bounding box center [796, 447] width 130 height 26
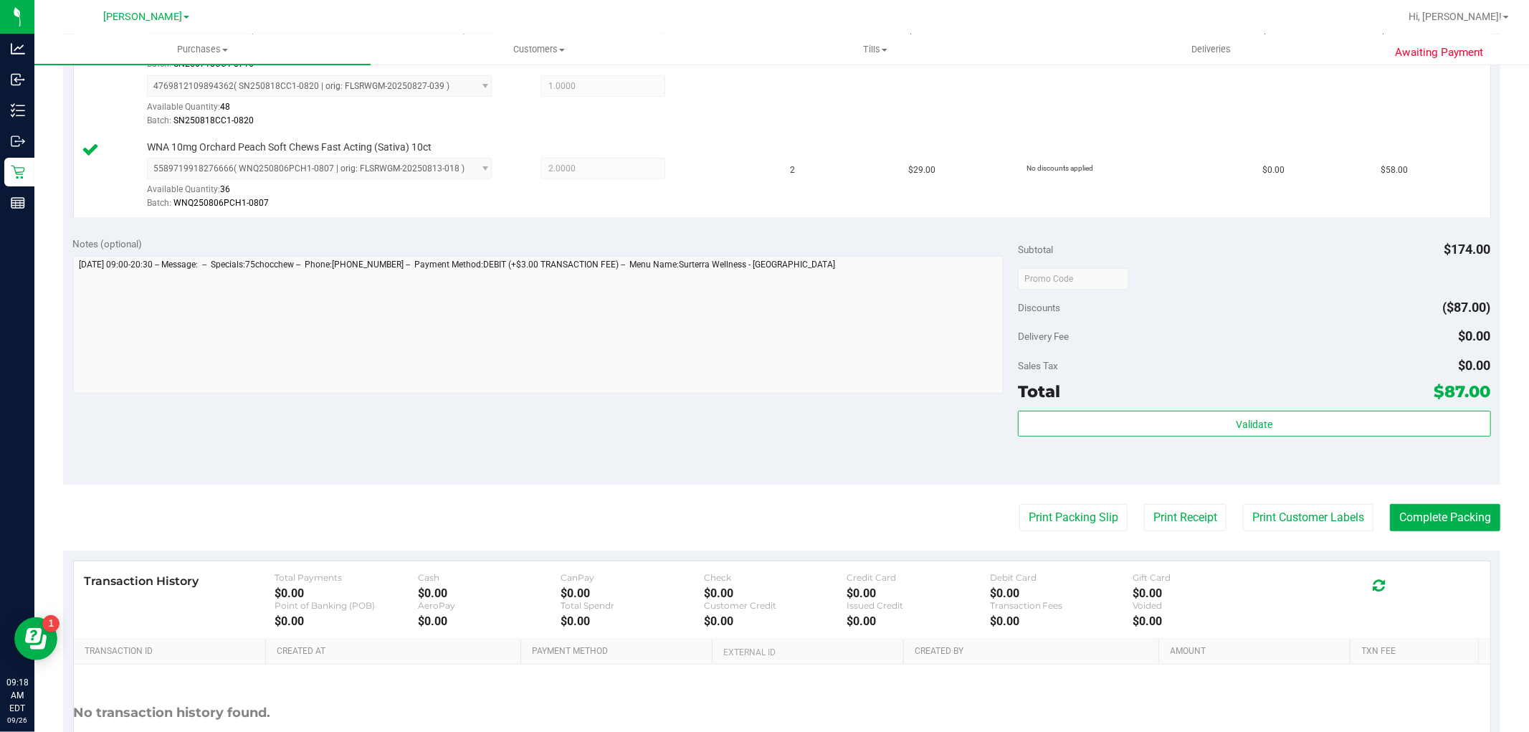
scroll to position [637, 0]
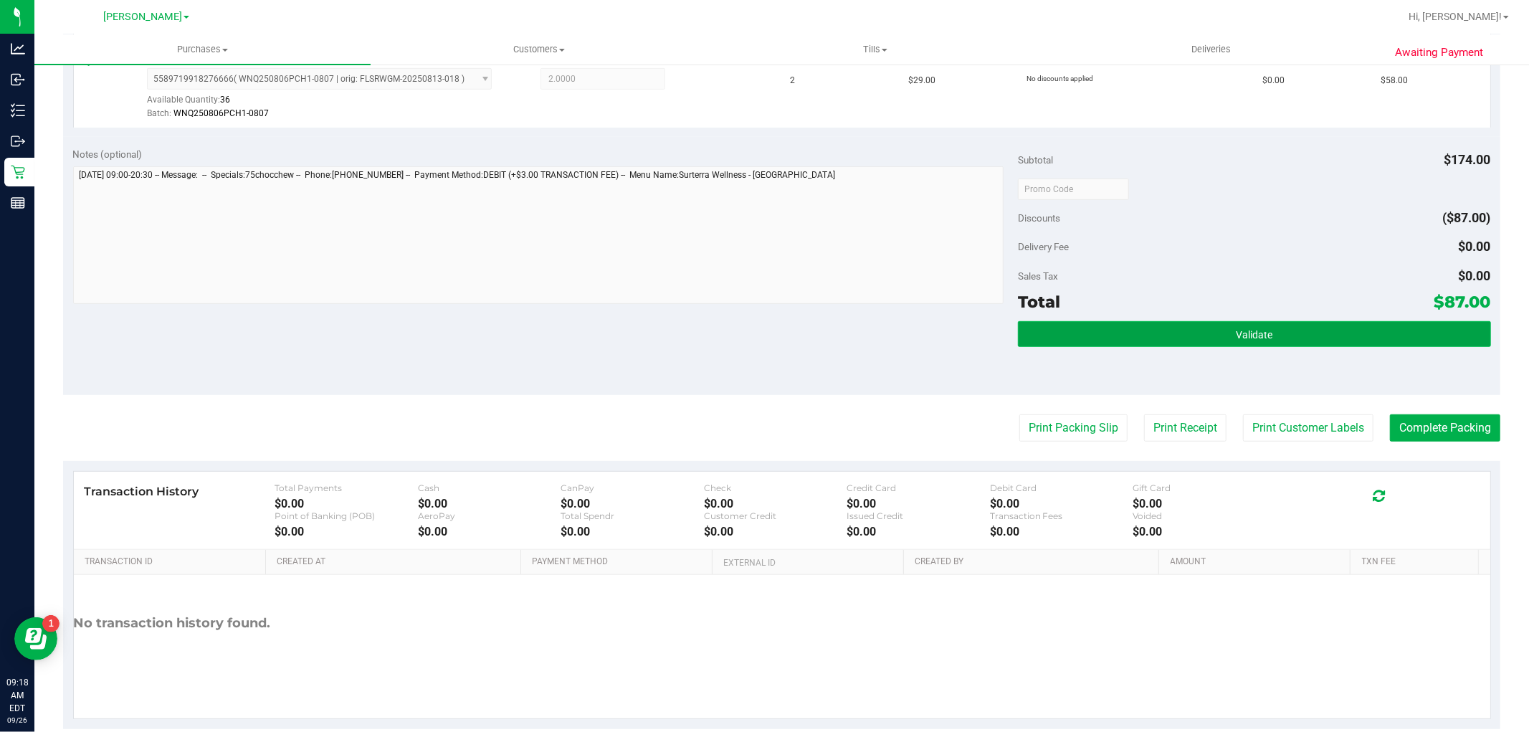
click at [1065, 333] on button "Validate" at bounding box center [1254, 334] width 472 height 26
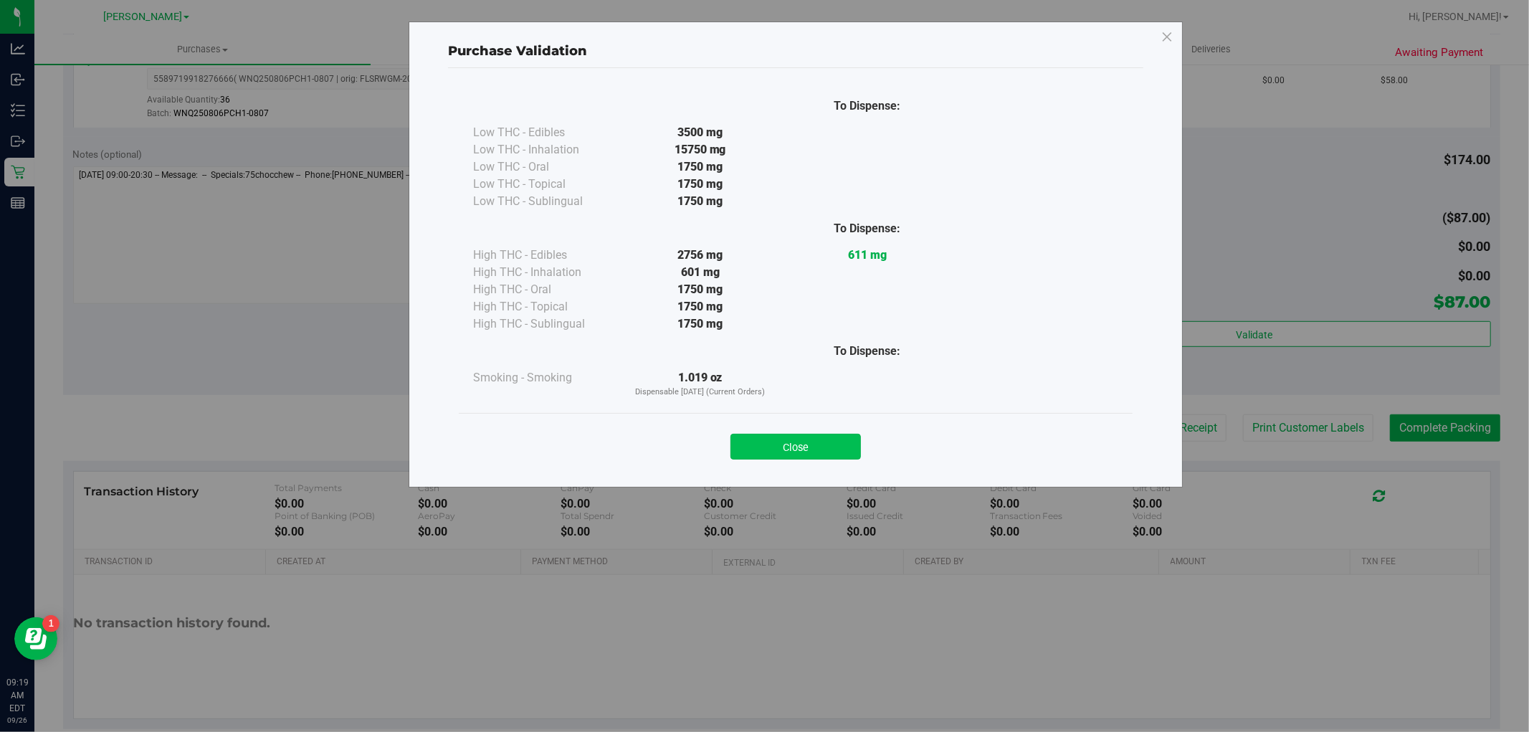
click at [794, 446] on button "Close" at bounding box center [796, 447] width 130 height 26
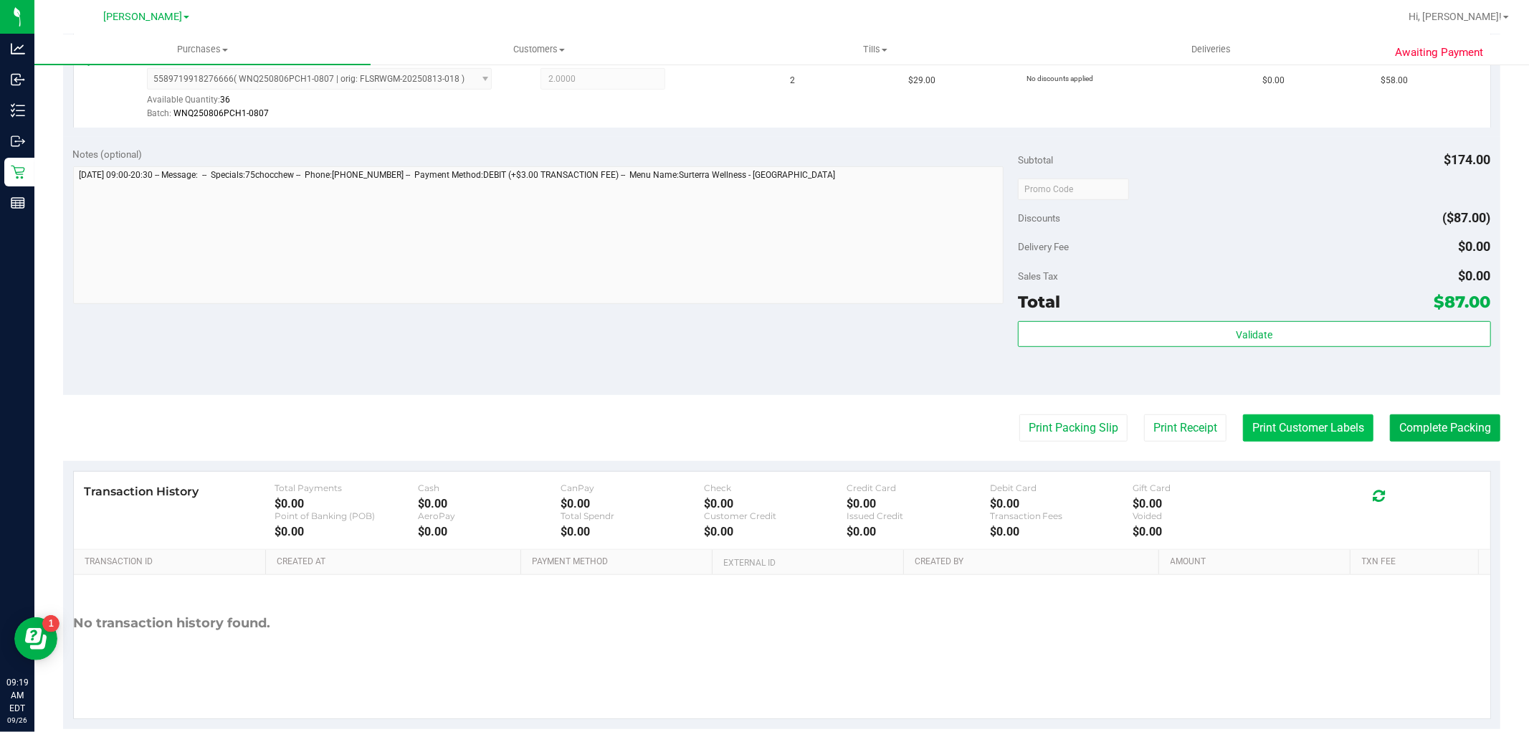
click at [1262, 435] on button "Print Customer Labels" at bounding box center [1308, 427] width 130 height 27
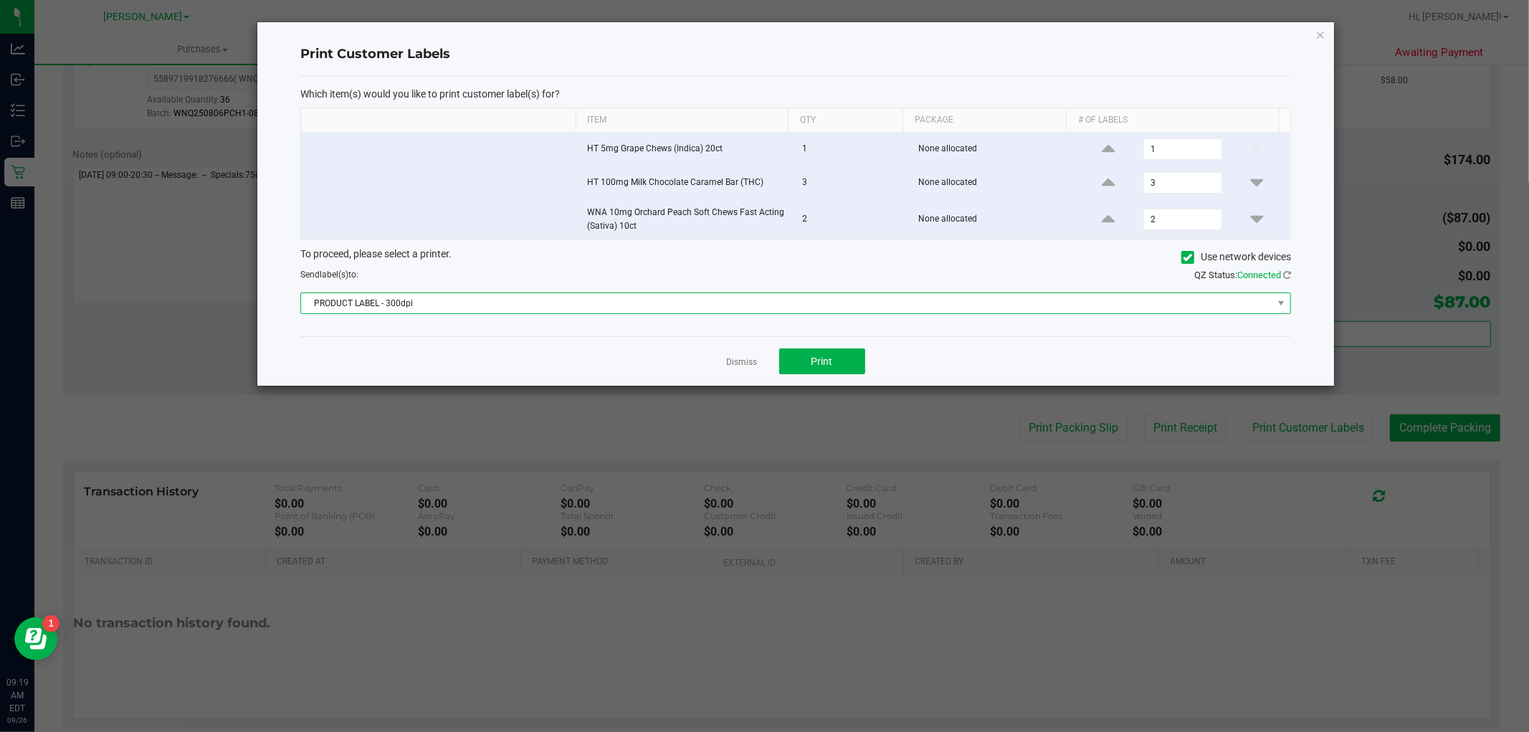
click at [741, 303] on span "PRODUCT LABEL - 300dpi" at bounding box center [786, 303] width 971 height 20
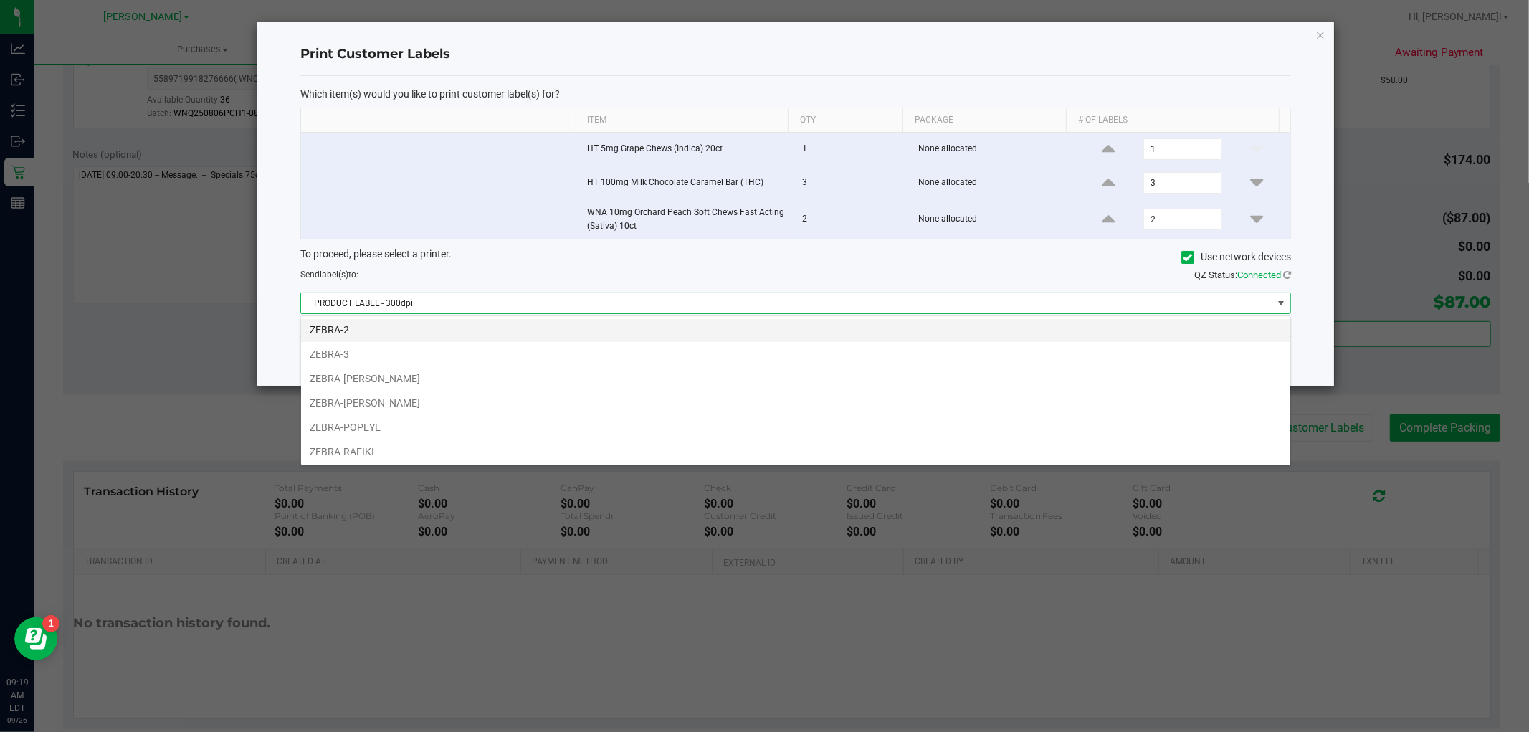
scroll to position [77, 0]
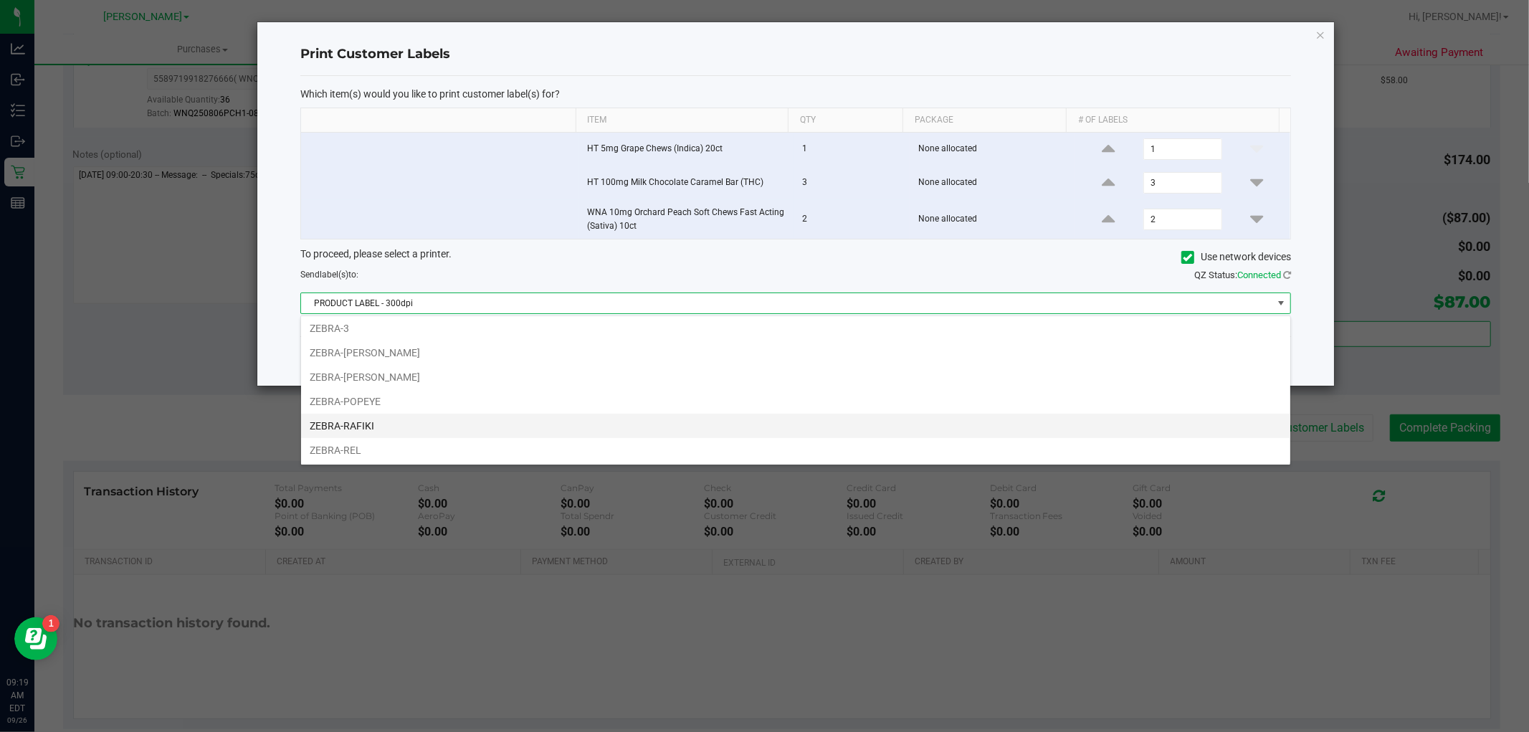
click at [657, 427] on li "ZEBRA-RAFIKI" at bounding box center [795, 426] width 989 height 24
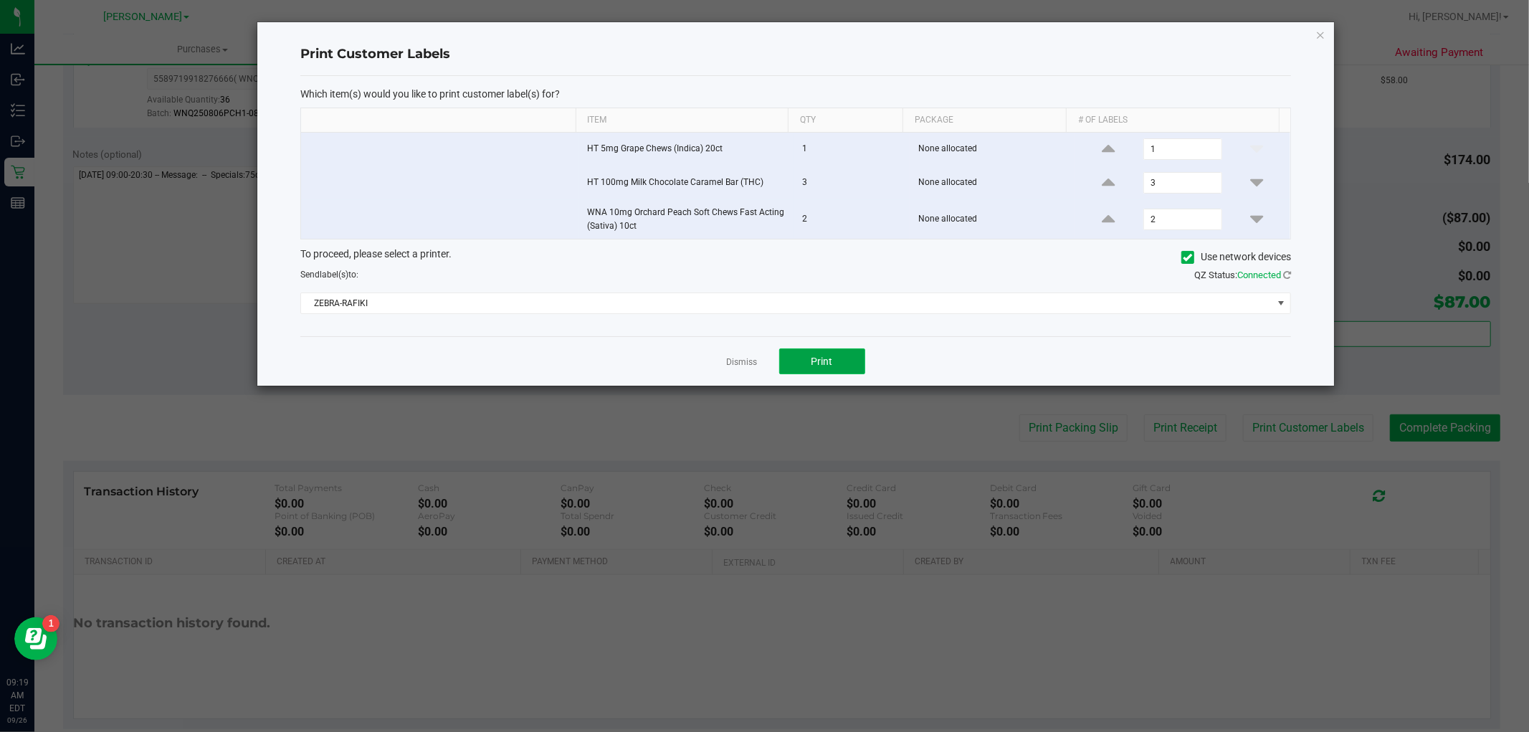
click at [850, 357] on button "Print" at bounding box center [822, 361] width 86 height 26
click at [1323, 31] on icon "button" at bounding box center [1321, 34] width 10 height 17
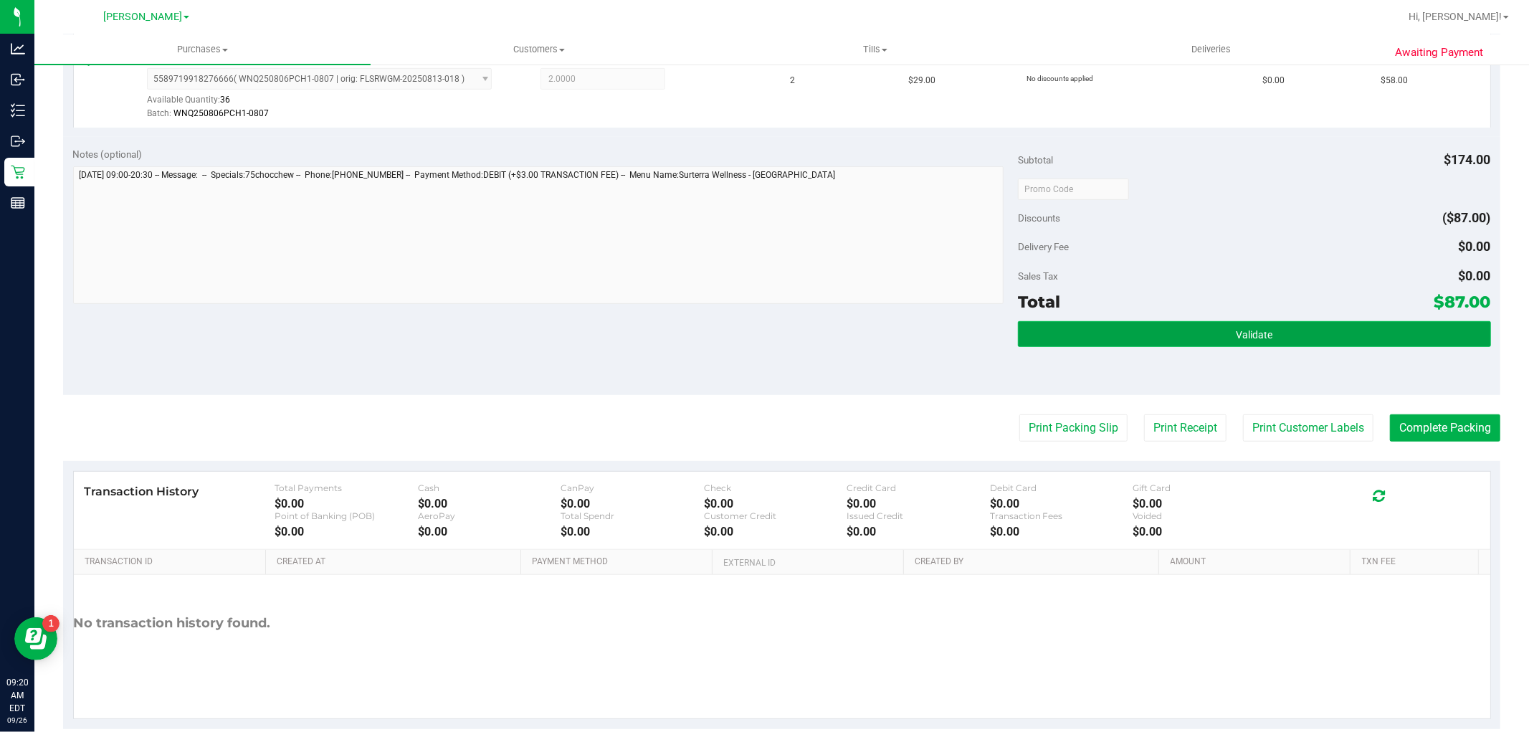
click at [1248, 345] on button "Validate" at bounding box center [1254, 334] width 472 height 26
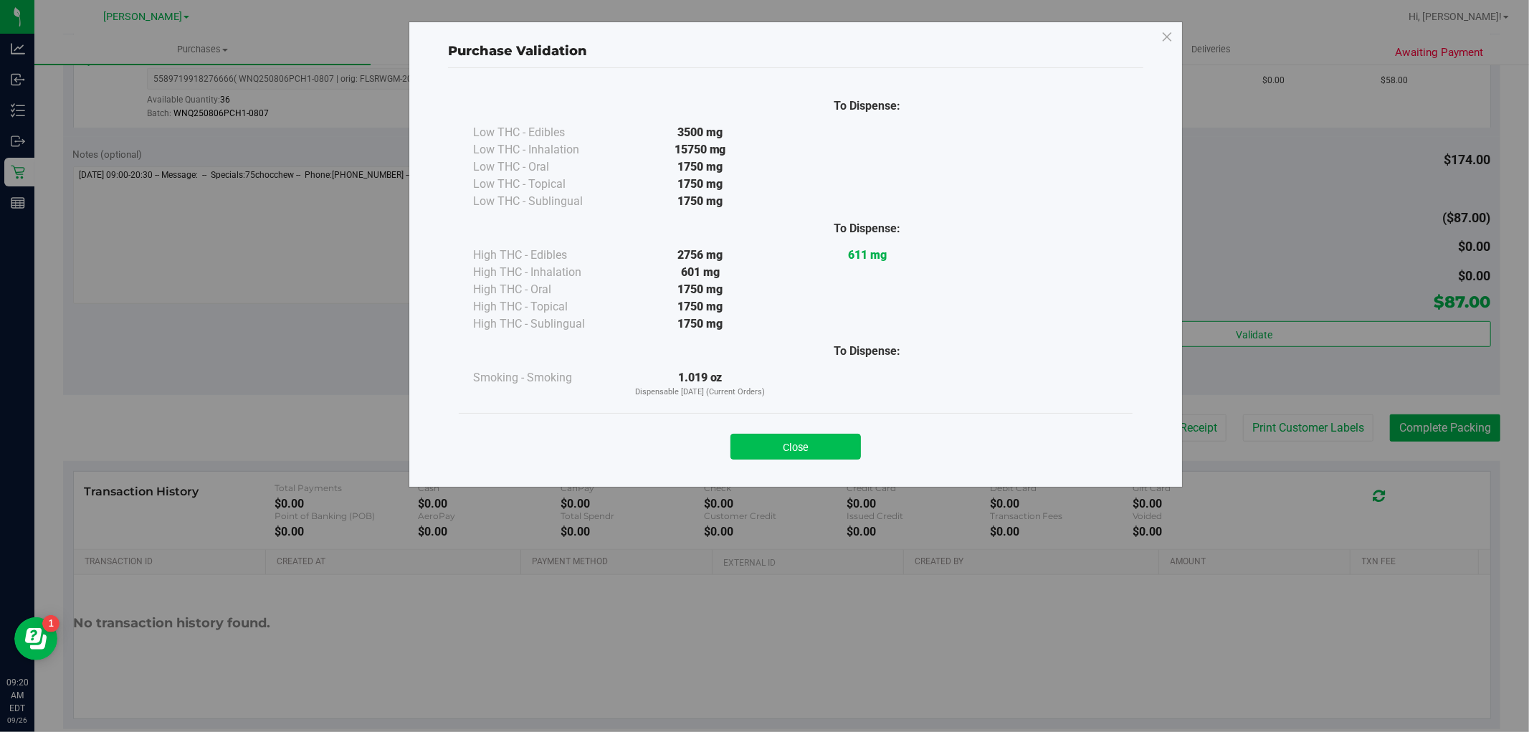
click at [804, 453] on button "Close" at bounding box center [796, 447] width 130 height 26
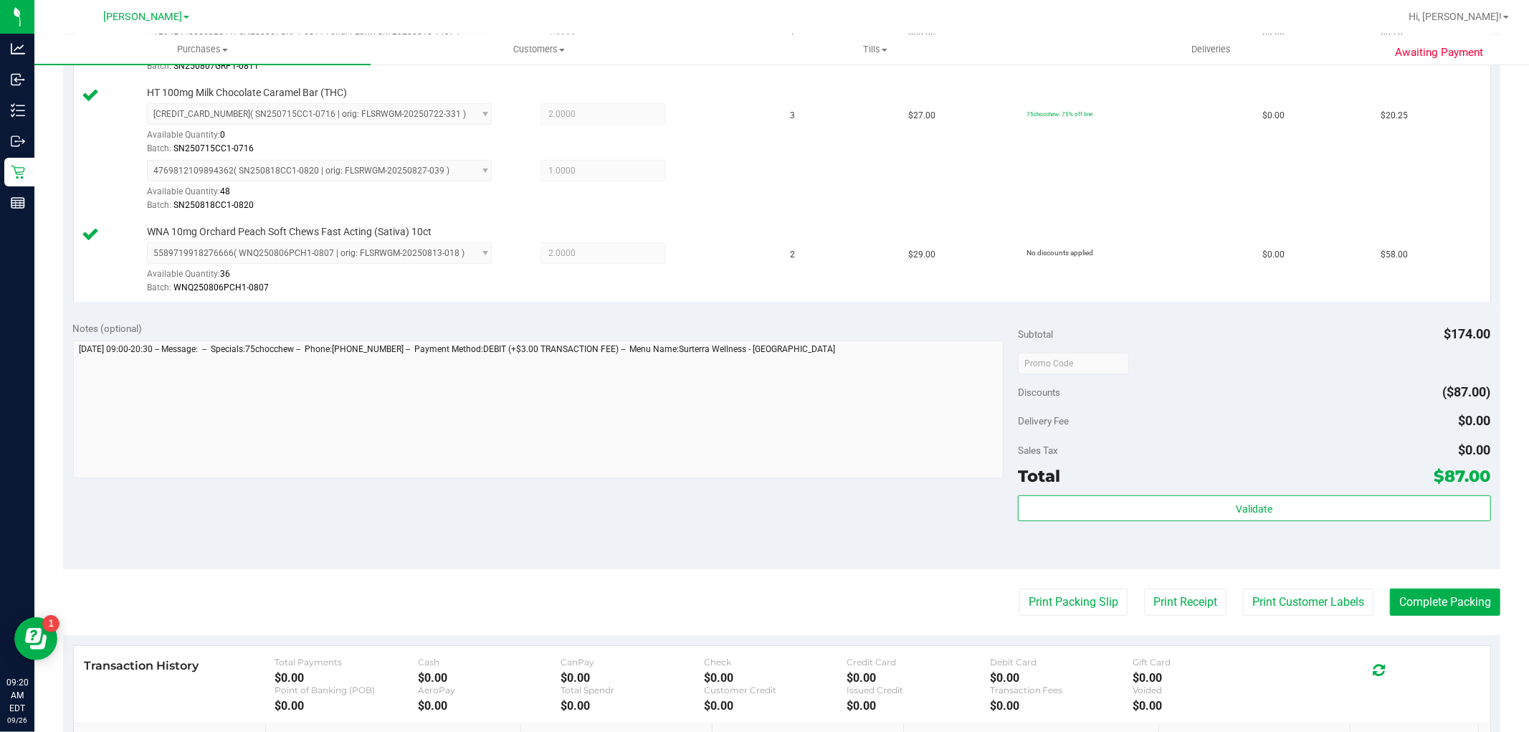
scroll to position [557, 0]
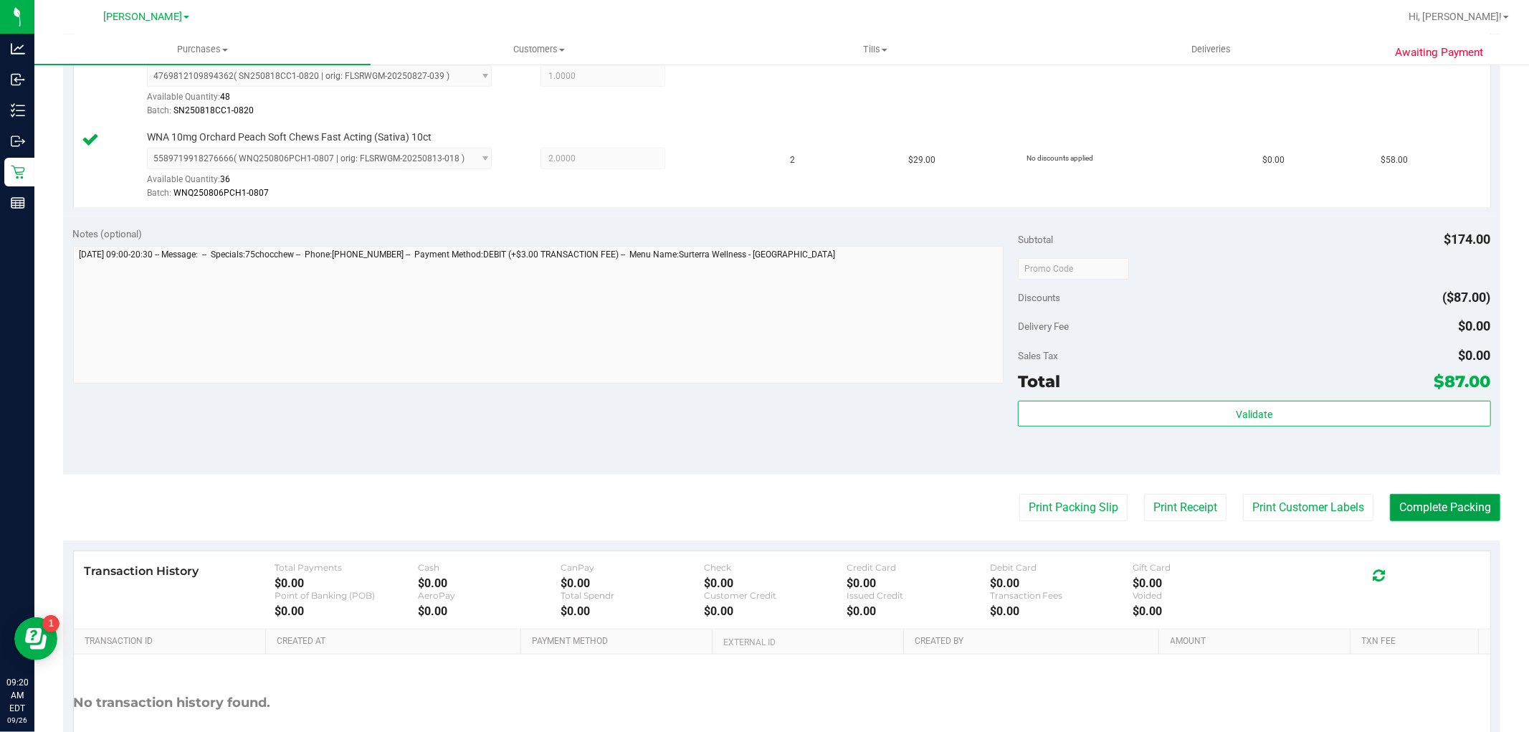
click at [1409, 507] on button "Complete Packing" at bounding box center [1445, 507] width 110 height 27
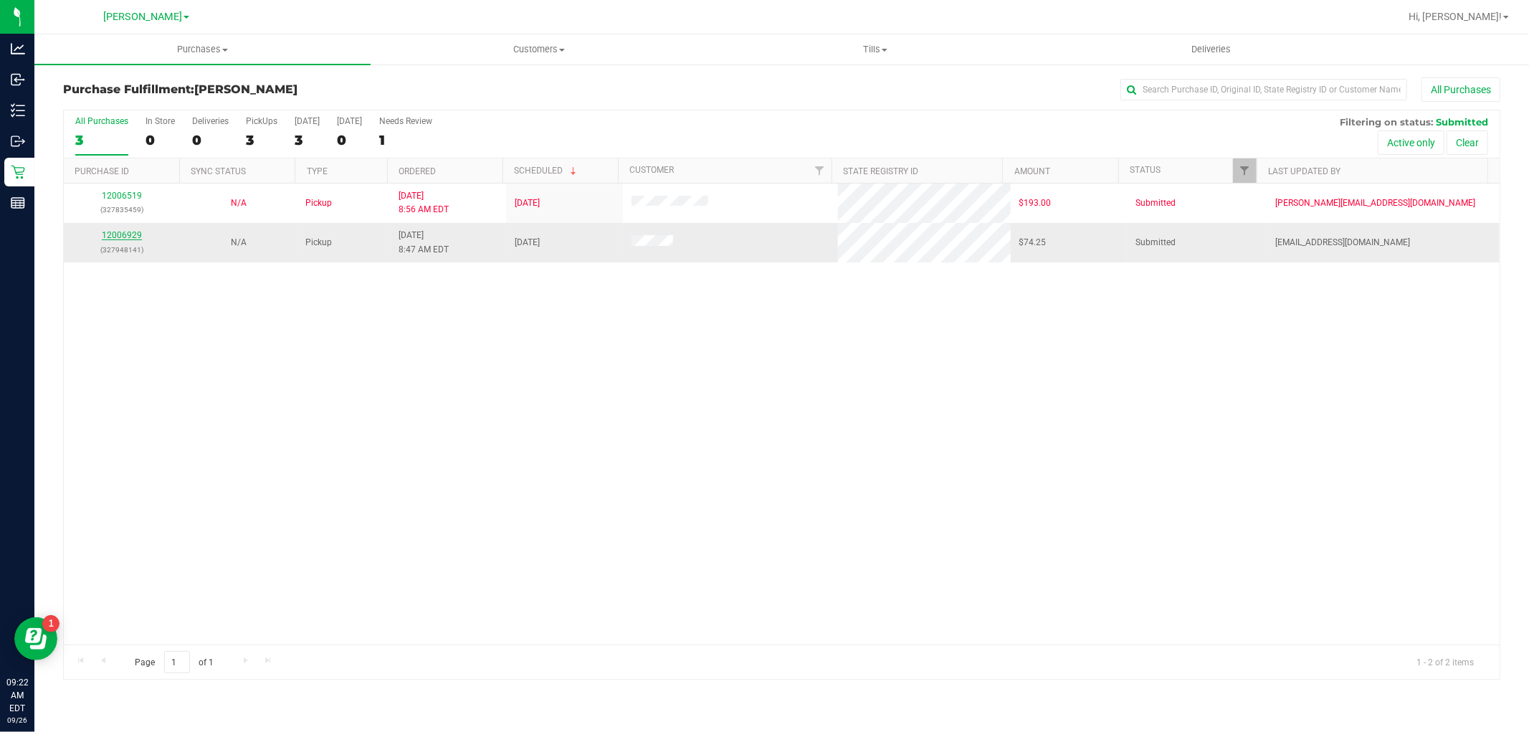
click at [119, 233] on link "12006929" at bounding box center [122, 235] width 40 height 10
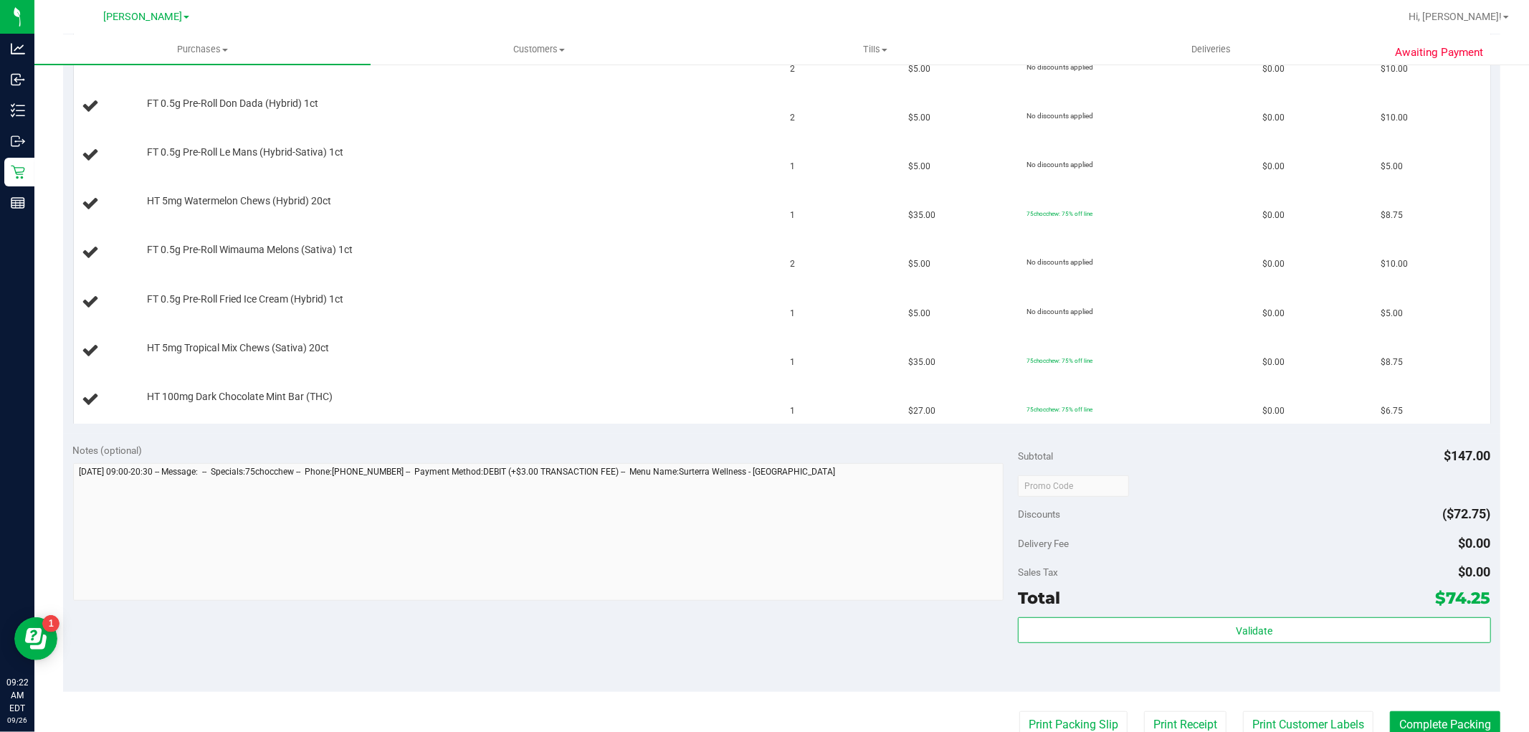
scroll to position [477, 0]
click at [1057, 713] on button "Print Packing Slip" at bounding box center [1073, 722] width 108 height 27
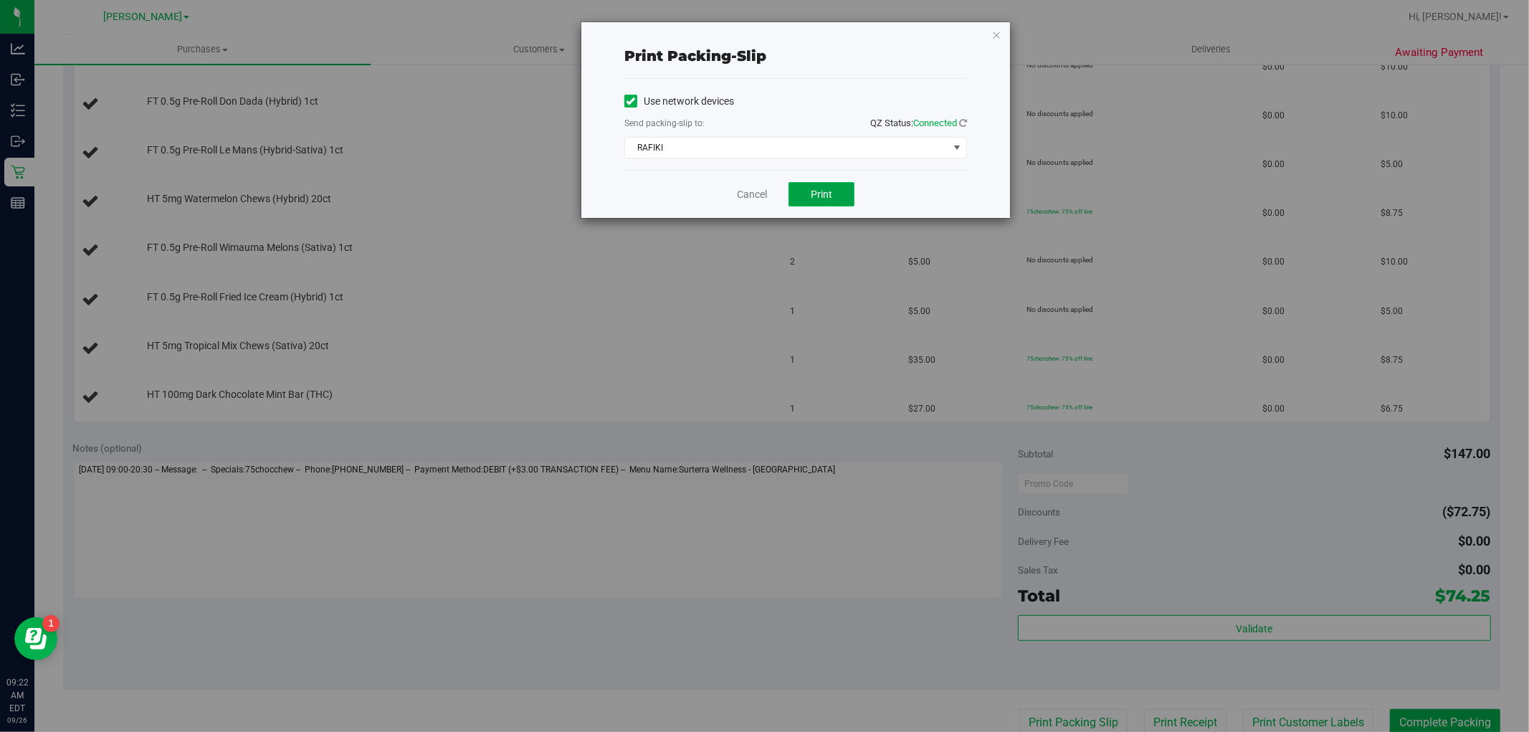
click at [823, 192] on span "Print" at bounding box center [822, 194] width 22 height 11
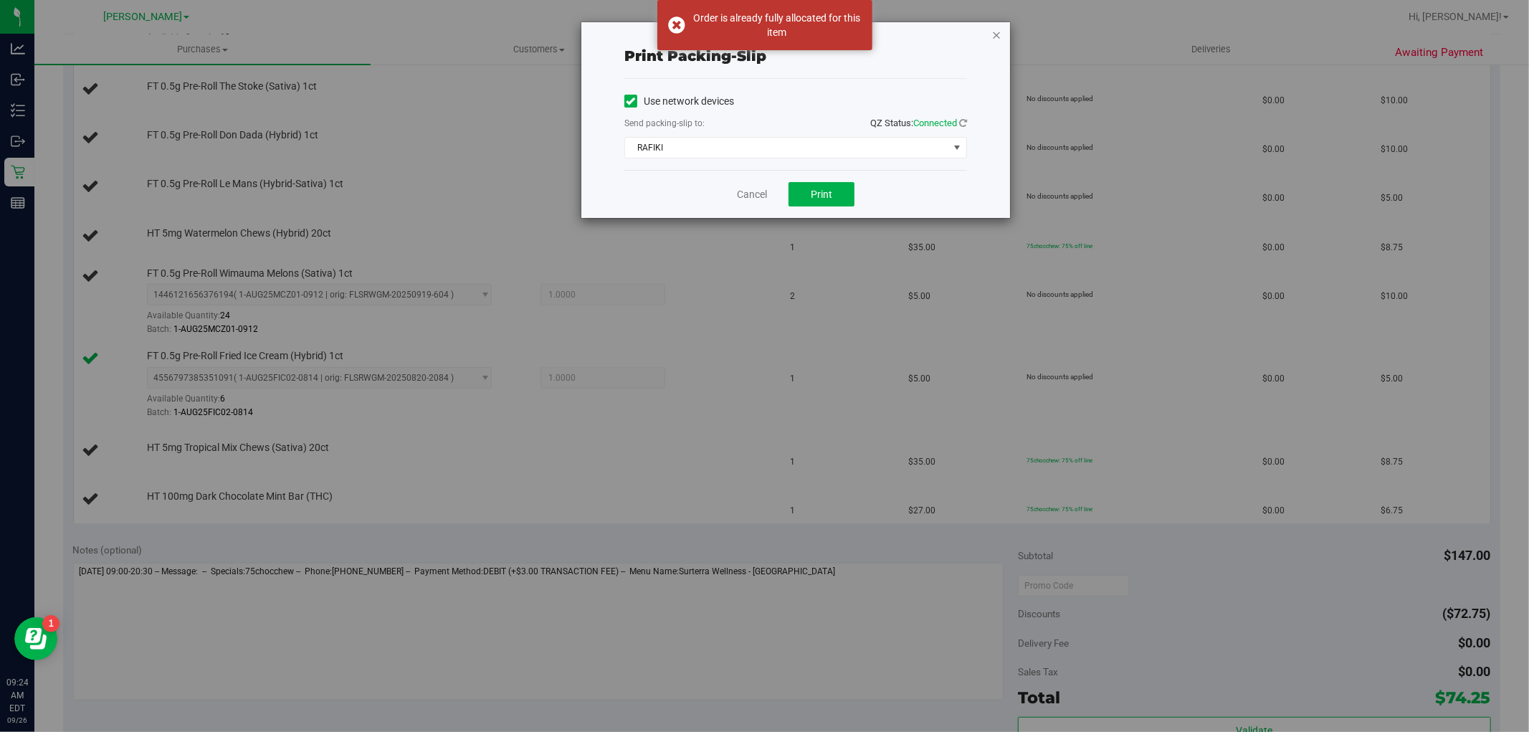
click at [998, 26] on icon "button" at bounding box center [996, 34] width 10 height 17
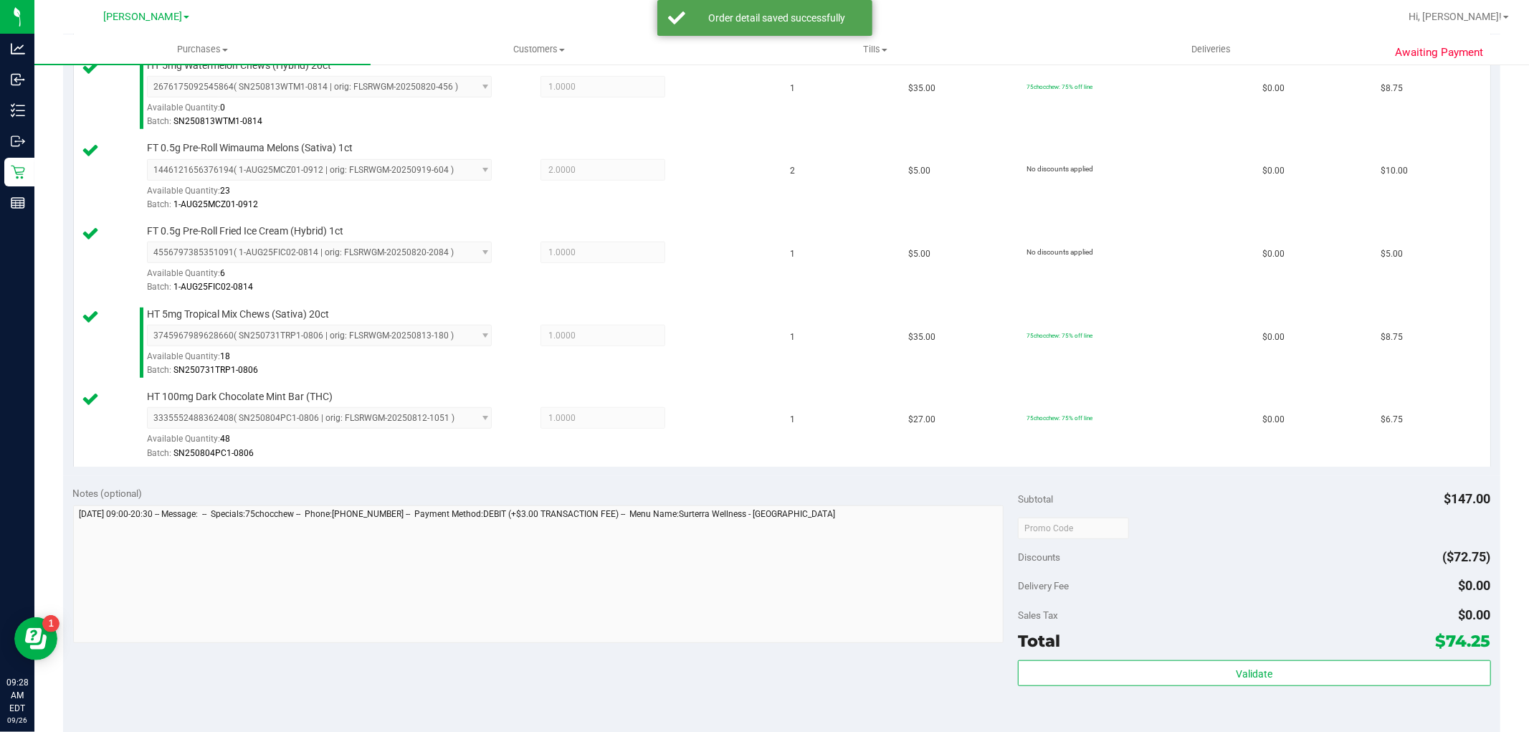
scroll to position [742, 0]
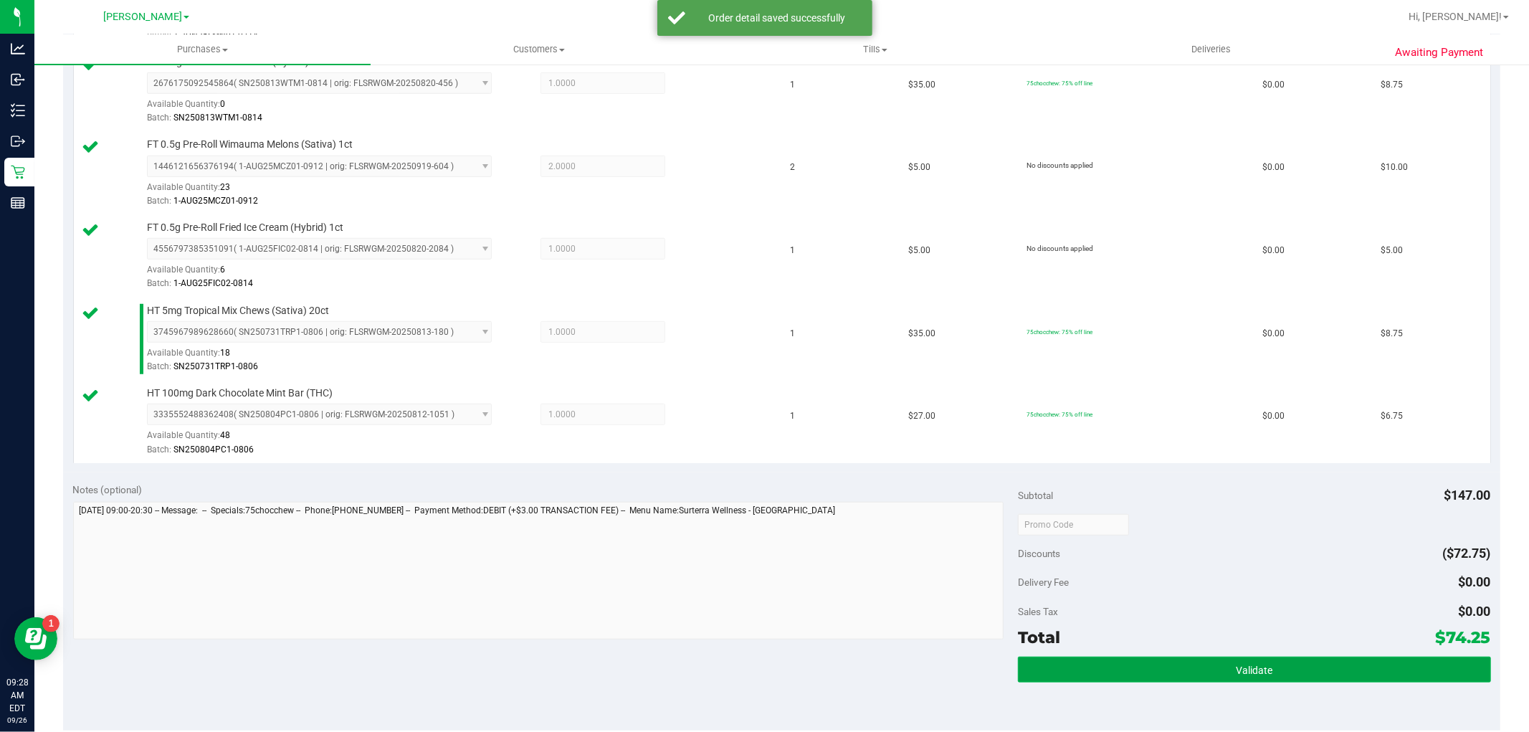
click at [1156, 661] on button "Validate" at bounding box center [1254, 670] width 472 height 26
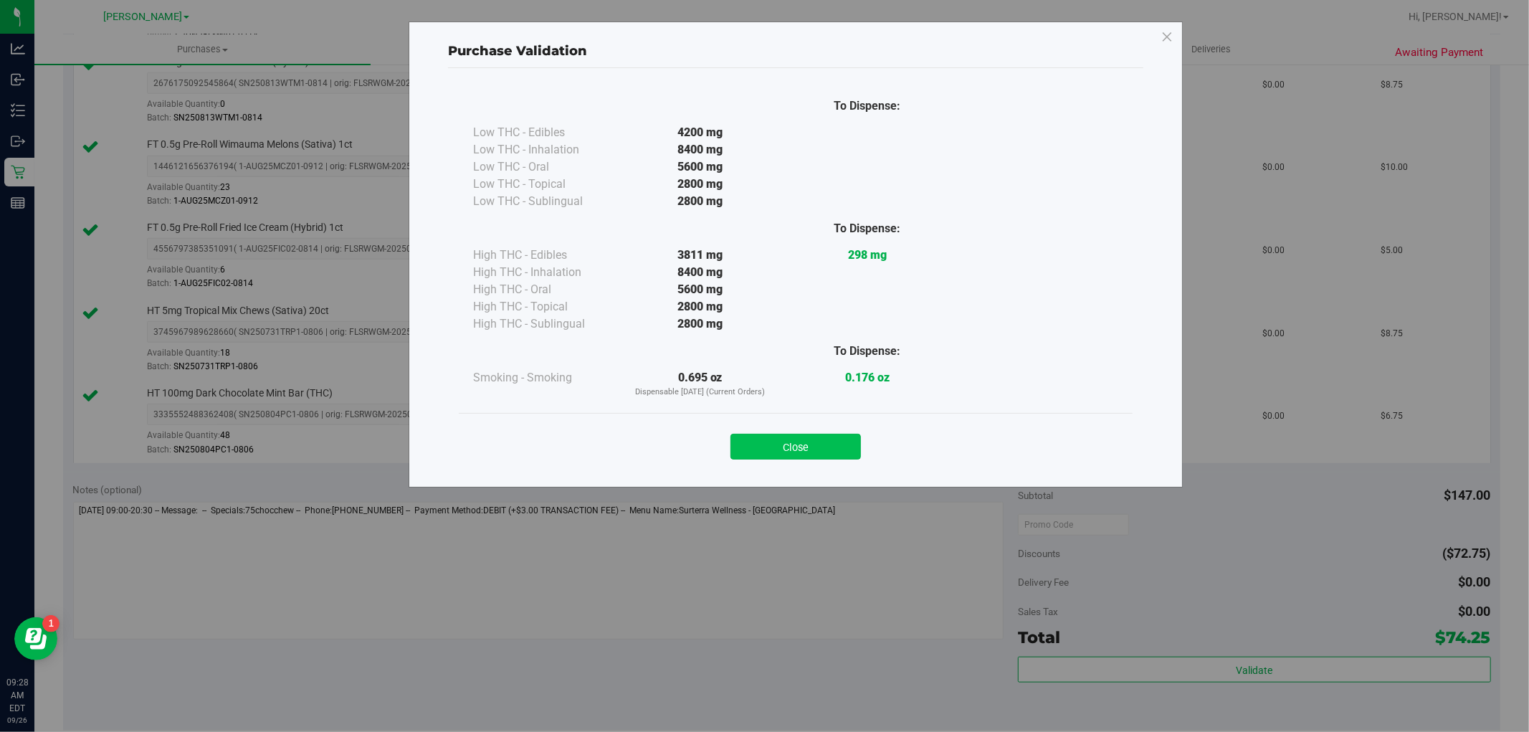
click at [811, 443] on button "Close" at bounding box center [796, 447] width 130 height 26
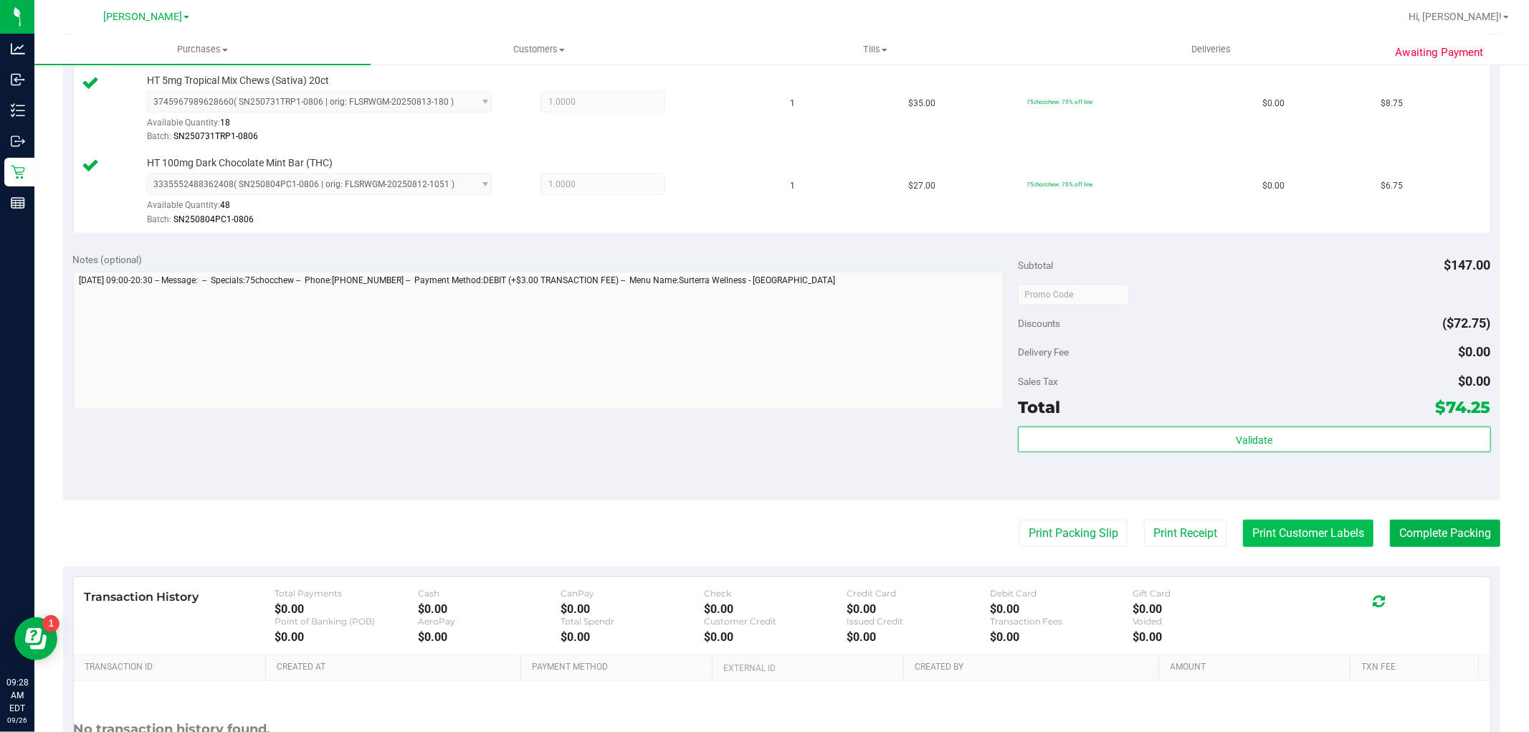
scroll to position [981, 0]
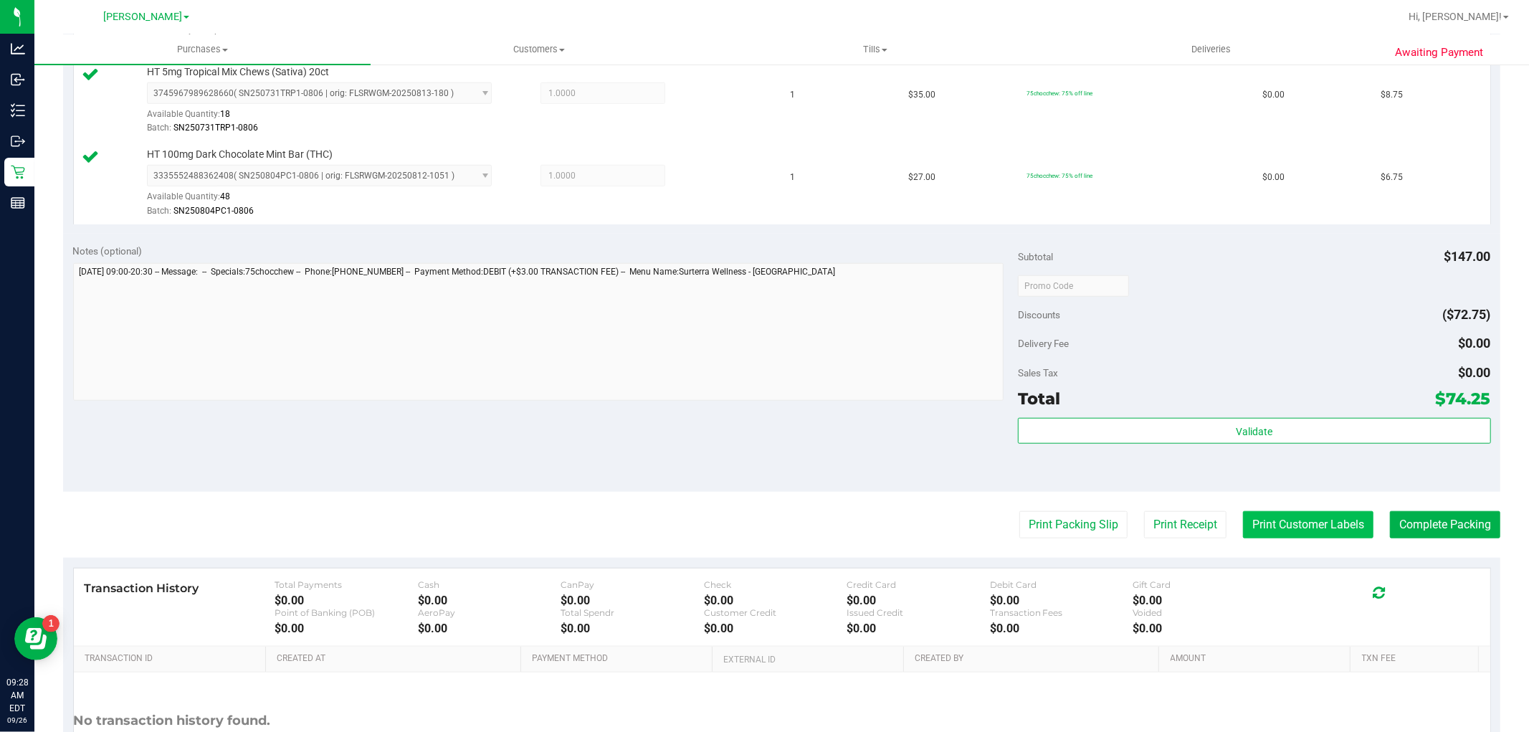
click at [1265, 519] on button "Print Customer Labels" at bounding box center [1308, 524] width 130 height 27
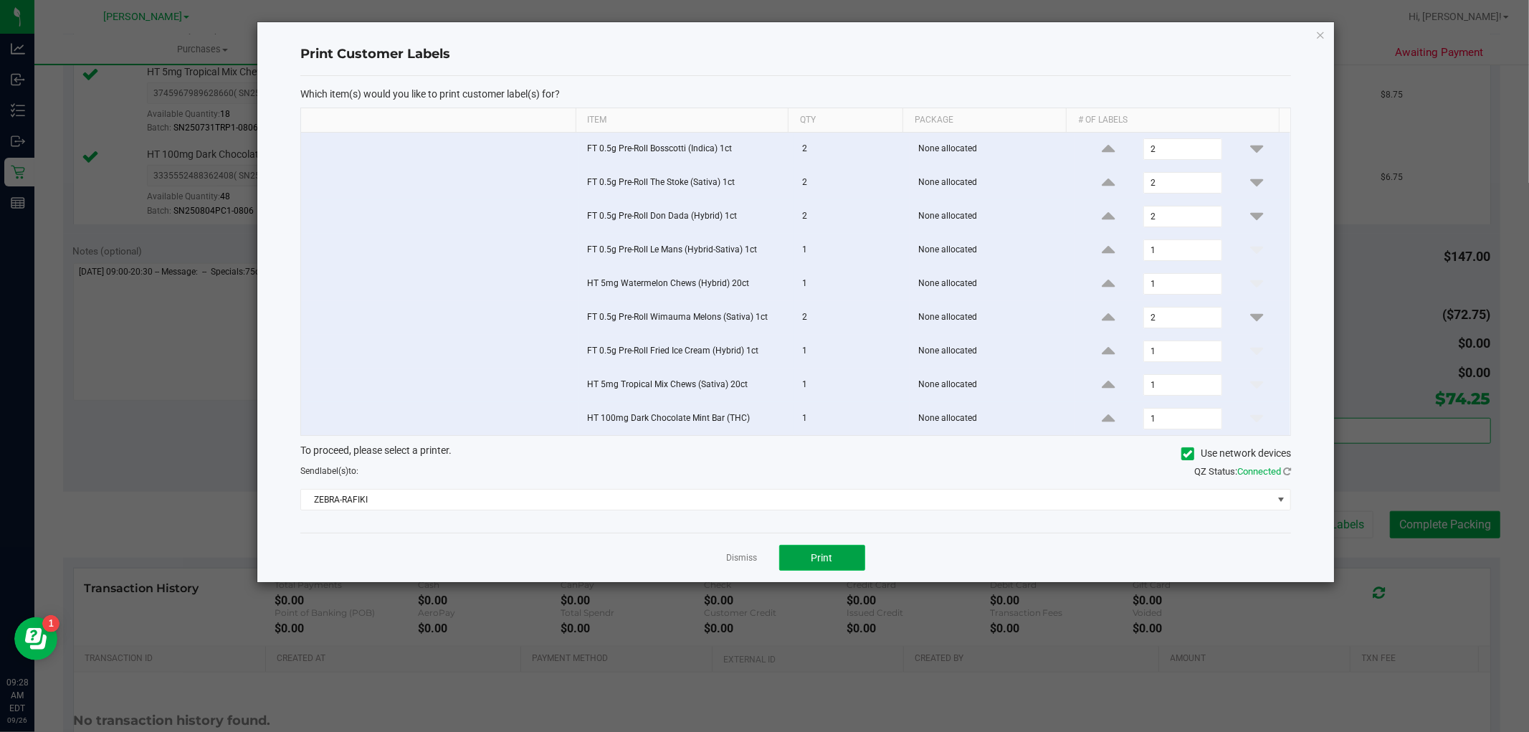
click at [812, 556] on span "Print" at bounding box center [823, 557] width 22 height 11
click at [1321, 34] on icon "button" at bounding box center [1321, 34] width 10 height 17
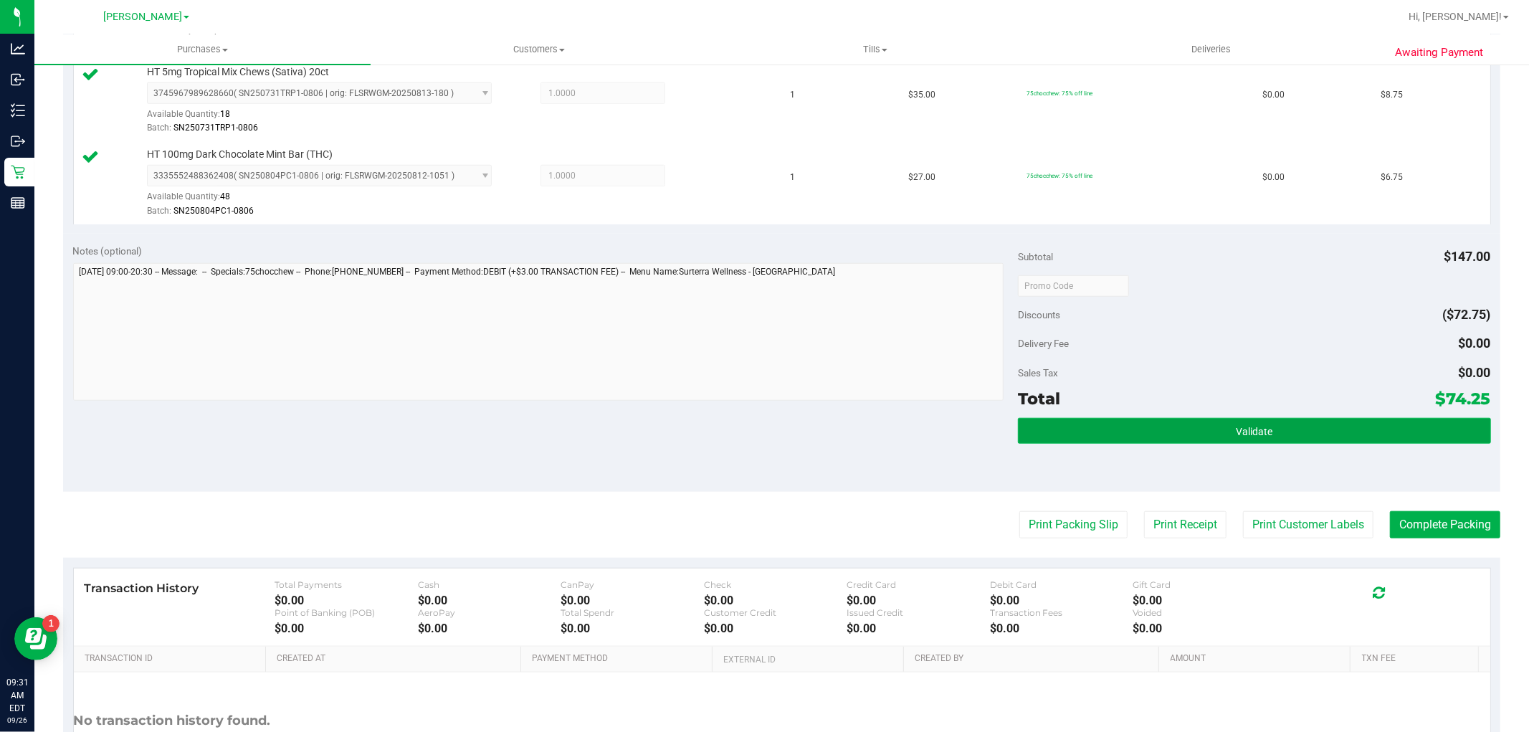
click at [1328, 436] on button "Validate" at bounding box center [1254, 431] width 472 height 26
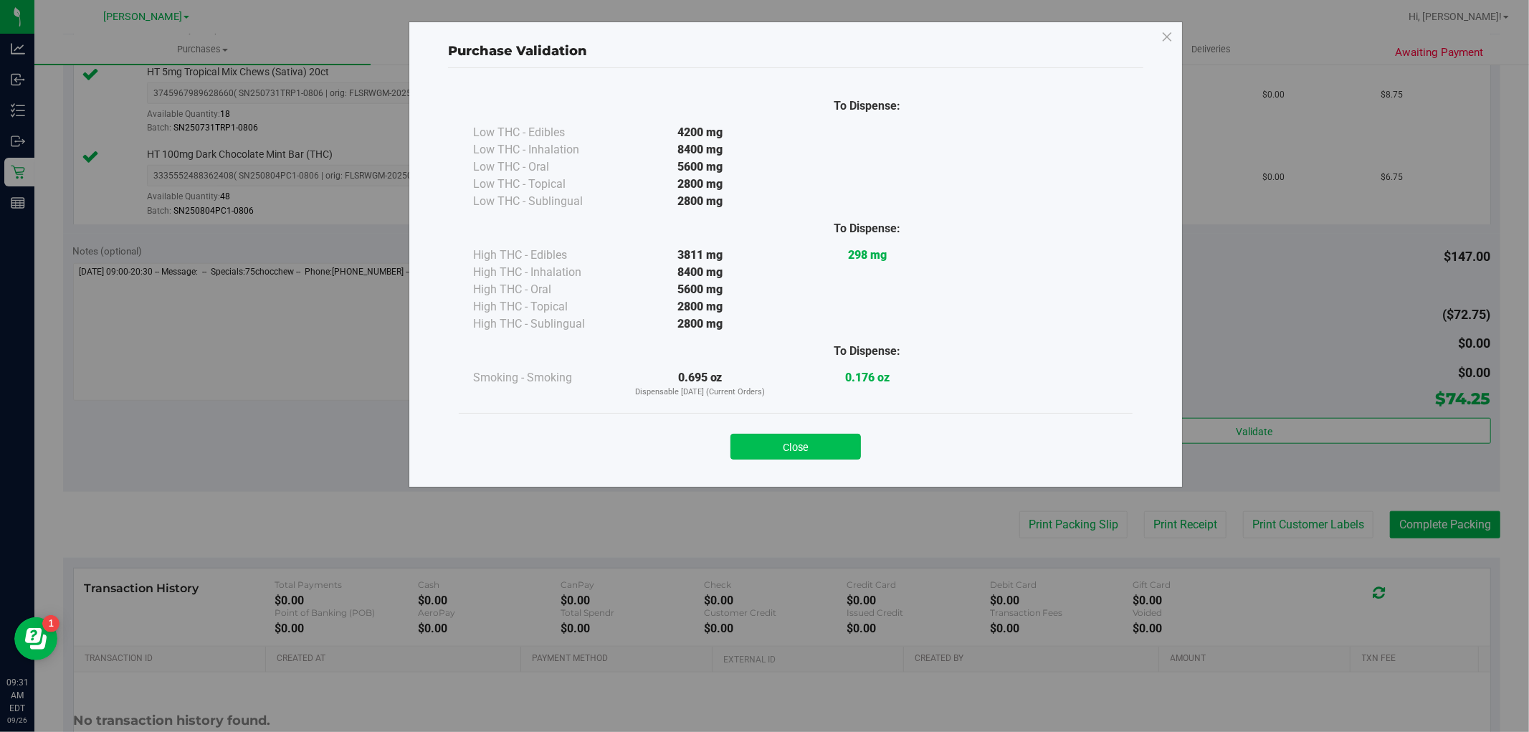
click at [794, 447] on button "Close" at bounding box center [796, 447] width 130 height 26
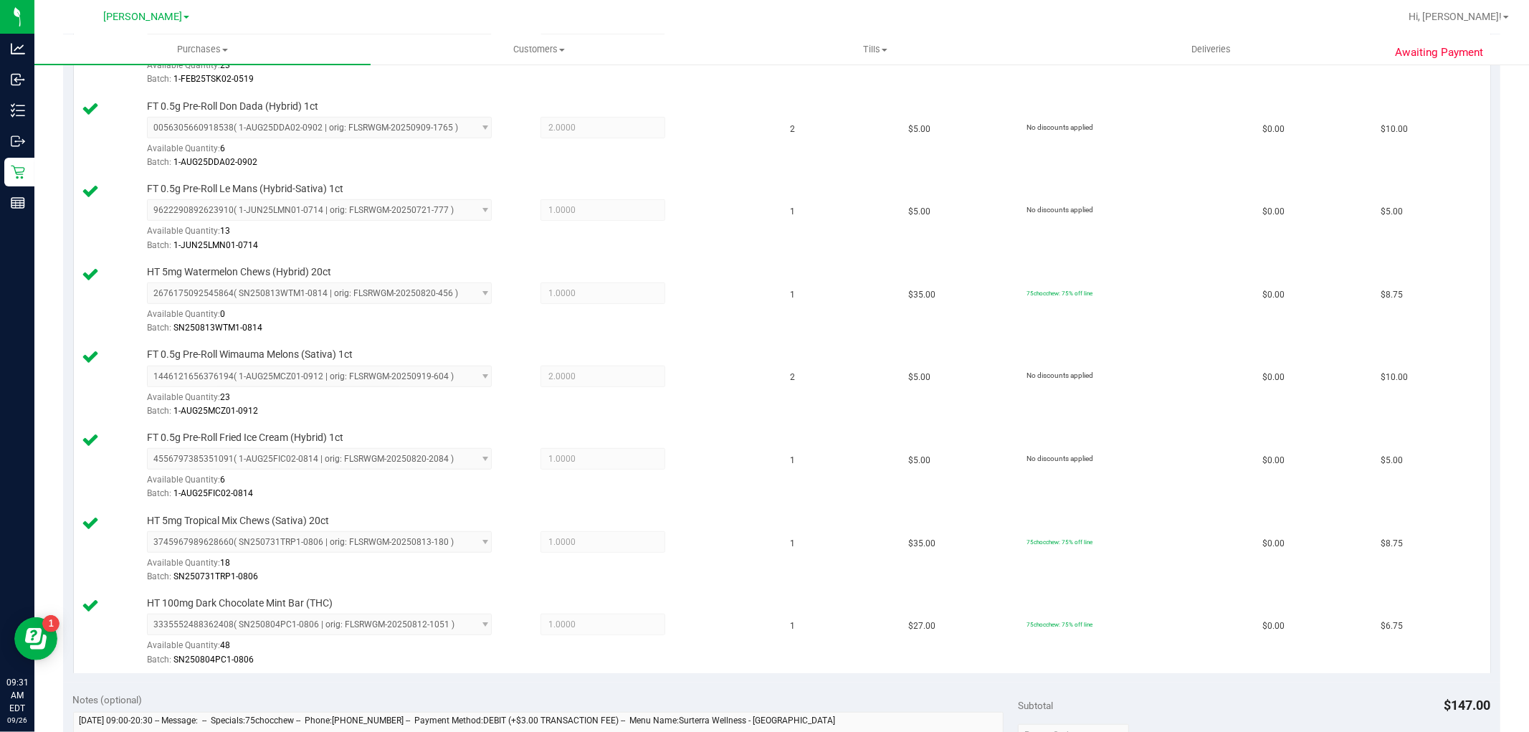
scroll to position [901, 0]
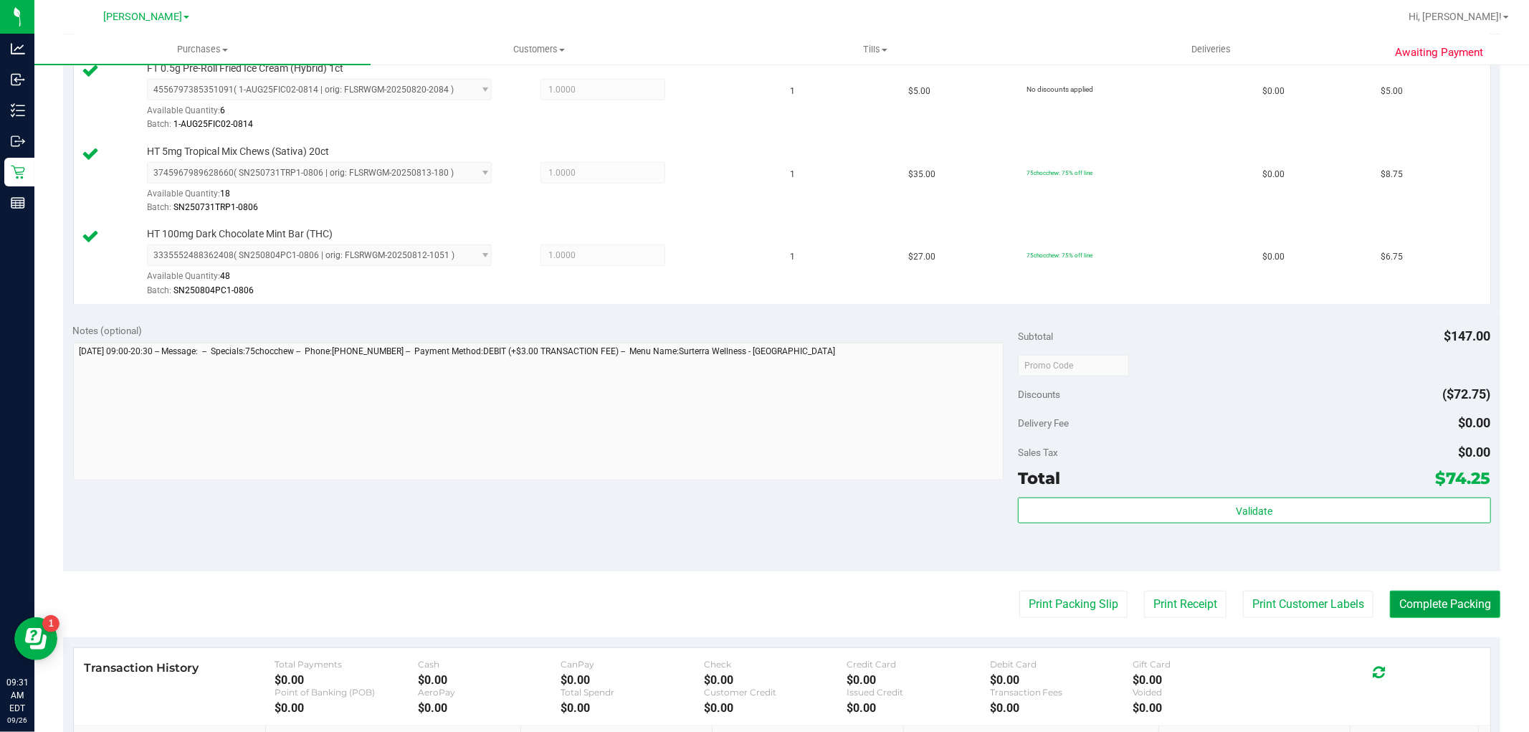
click at [1427, 617] on button "Complete Packing" at bounding box center [1445, 604] width 110 height 27
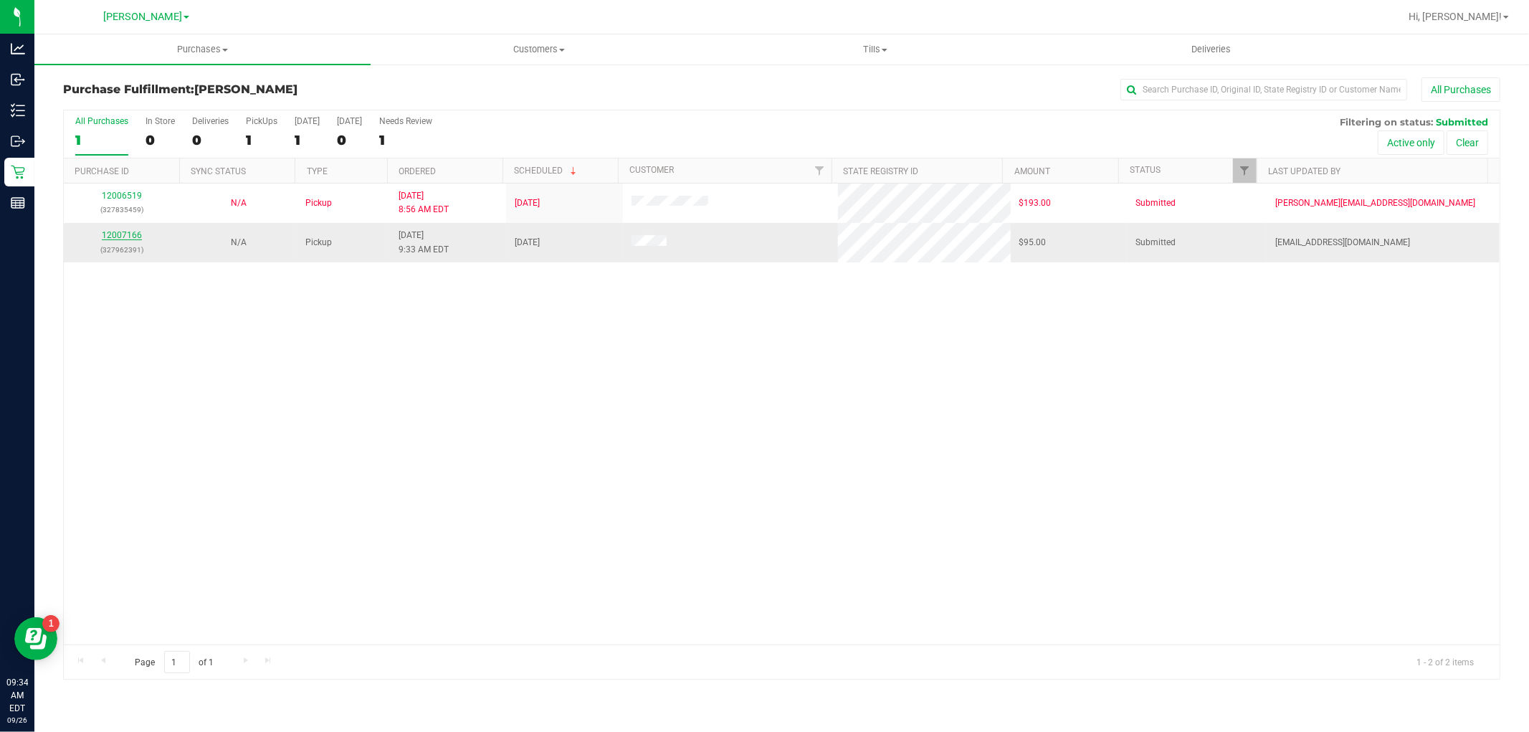
click at [123, 232] on link "12007166" at bounding box center [122, 235] width 40 height 10
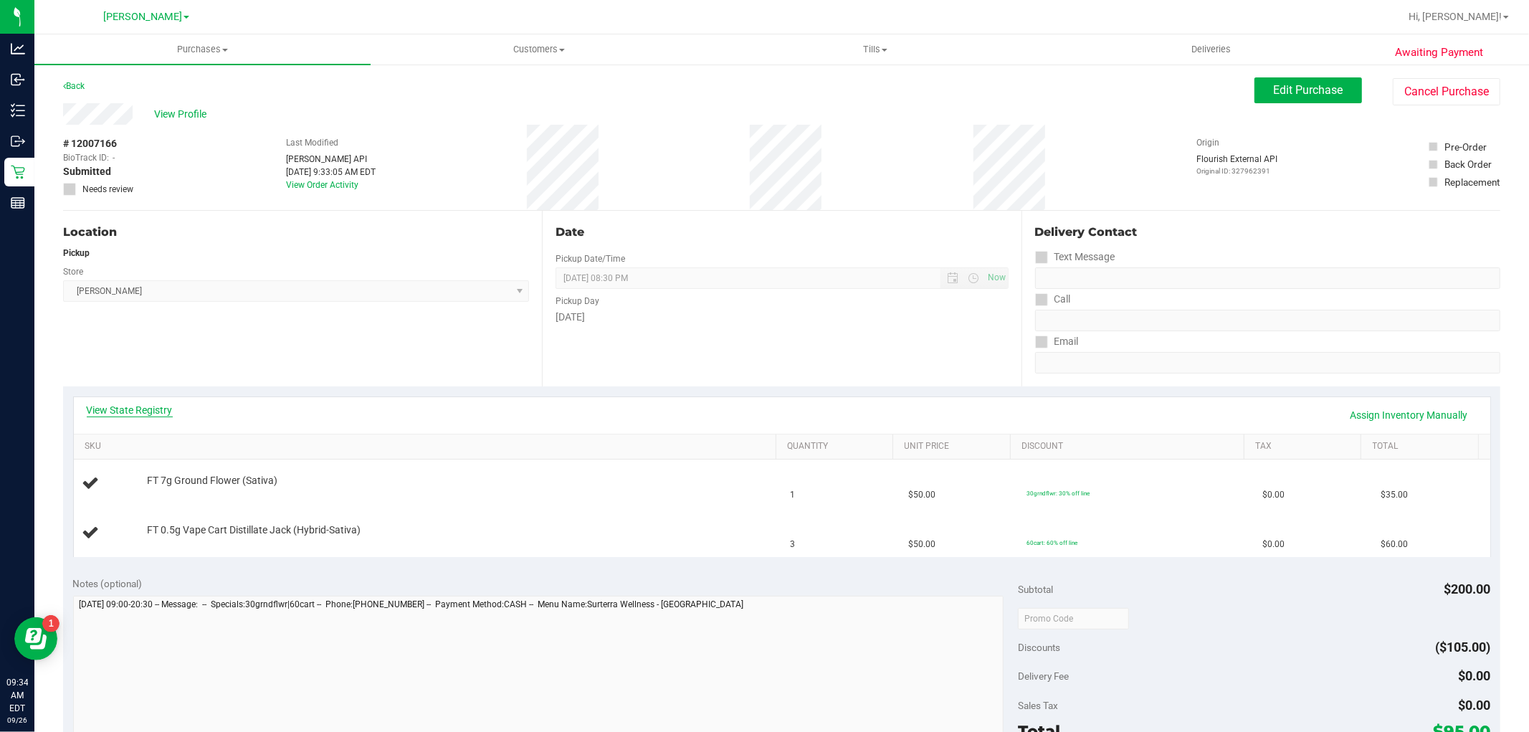
click at [139, 414] on link "View State Registry" at bounding box center [130, 410] width 86 height 14
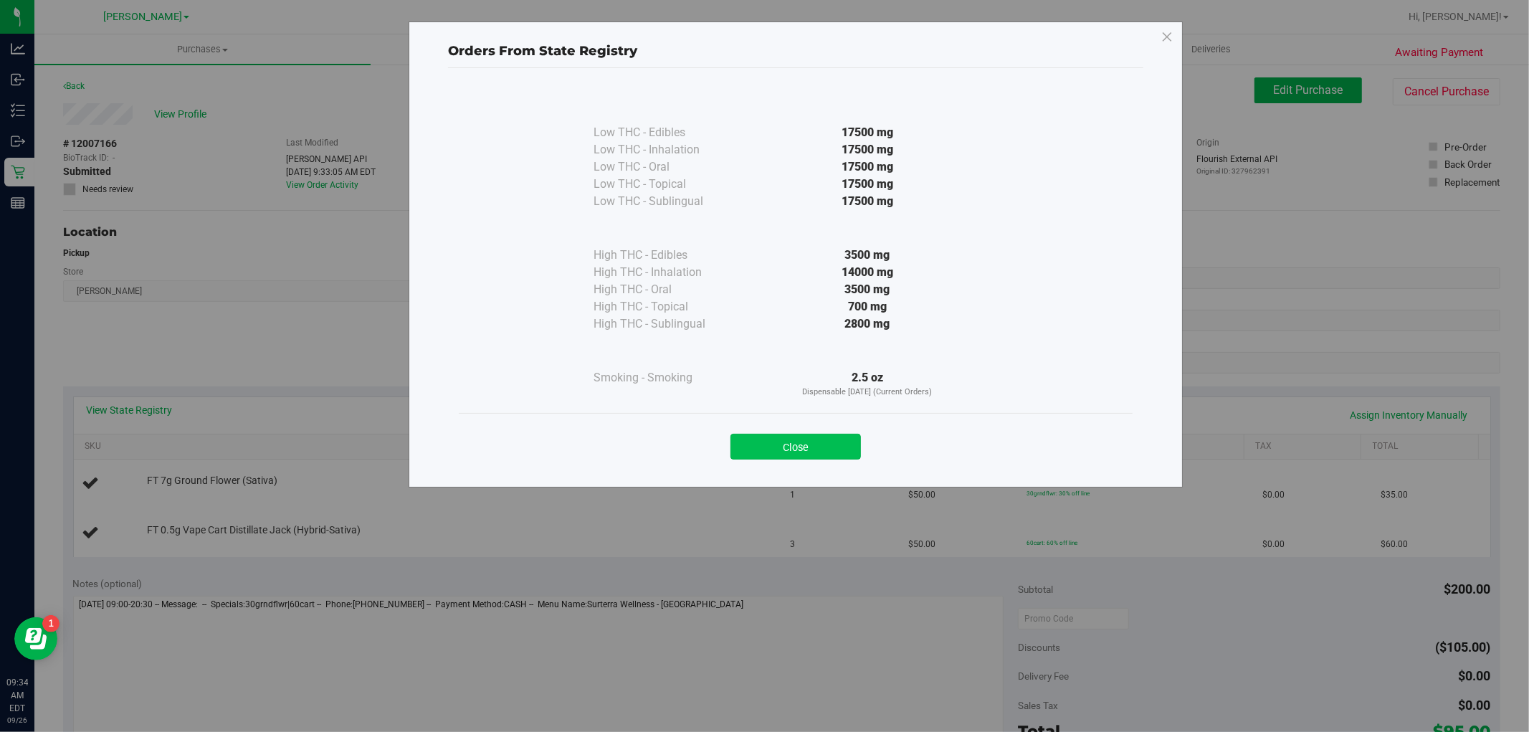
click at [769, 445] on button "Close" at bounding box center [796, 447] width 130 height 26
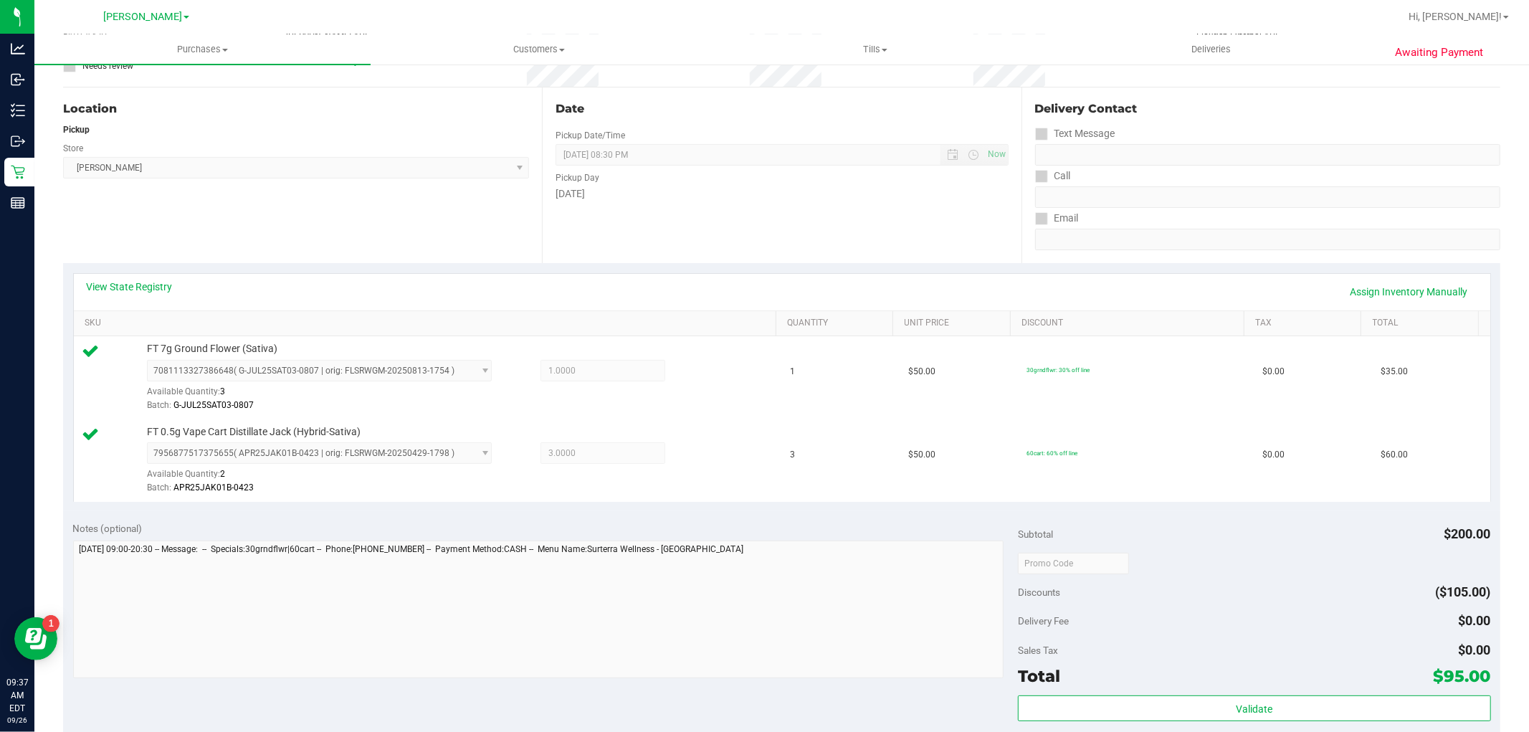
scroll to position [398, 0]
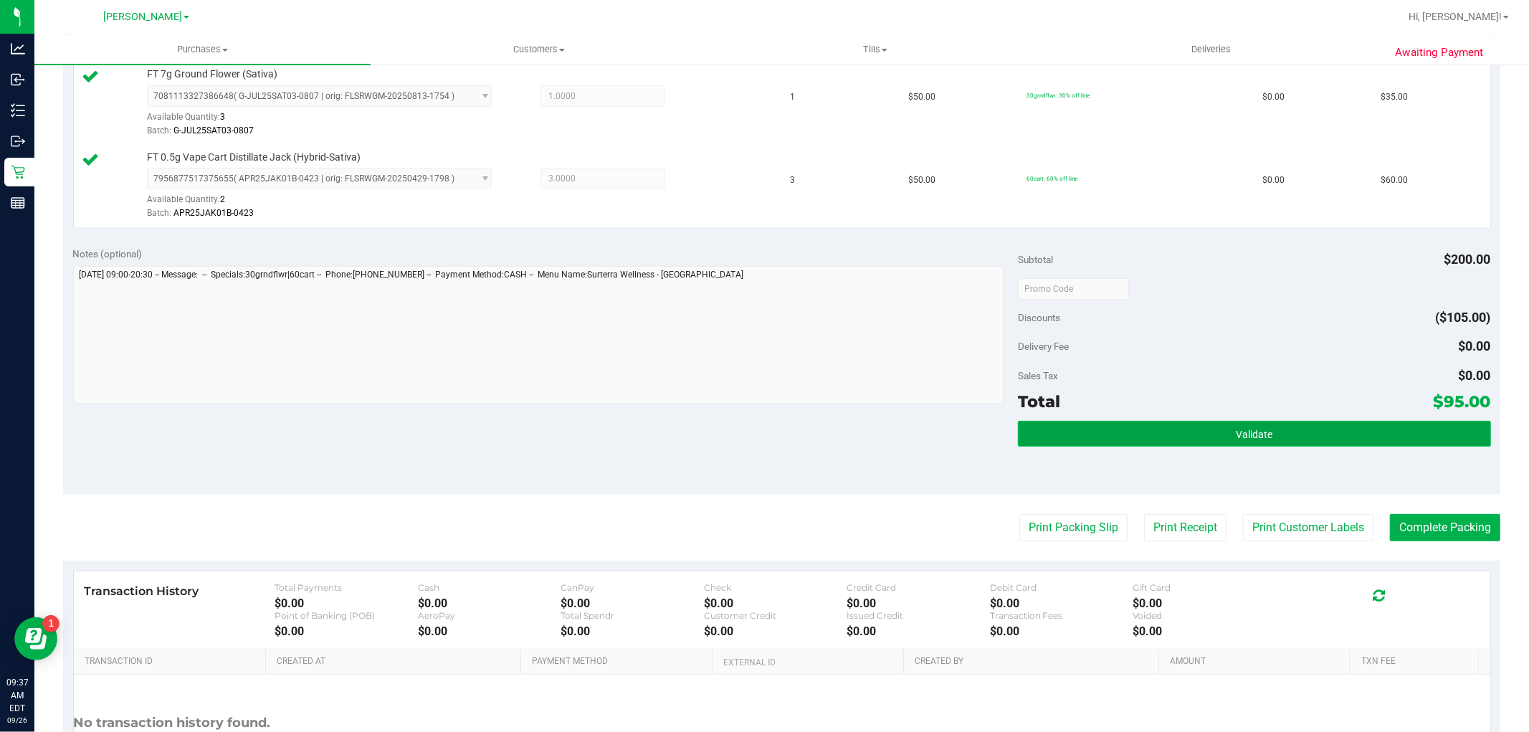
click at [1214, 439] on button "Validate" at bounding box center [1254, 434] width 472 height 26
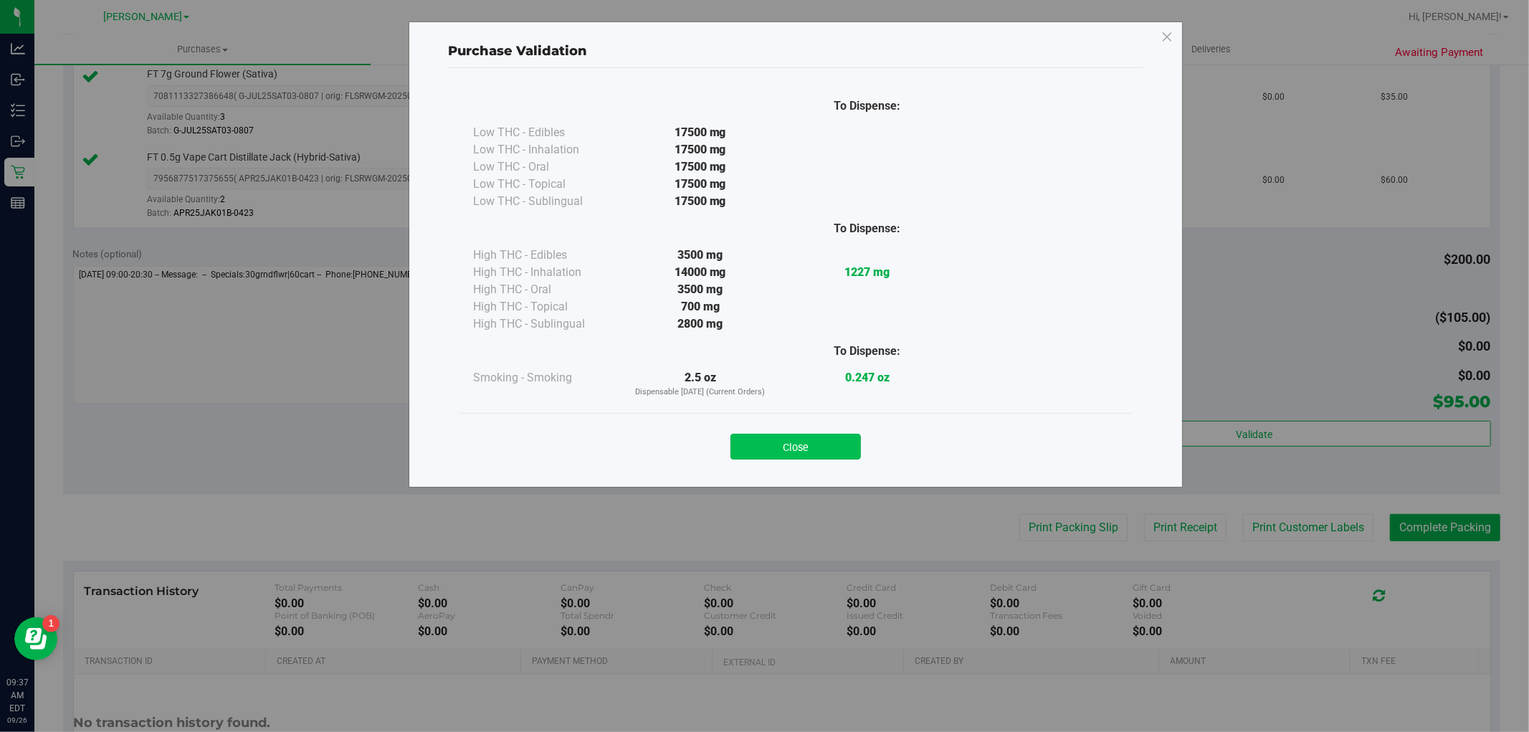
click at [801, 443] on button "Close" at bounding box center [796, 447] width 130 height 26
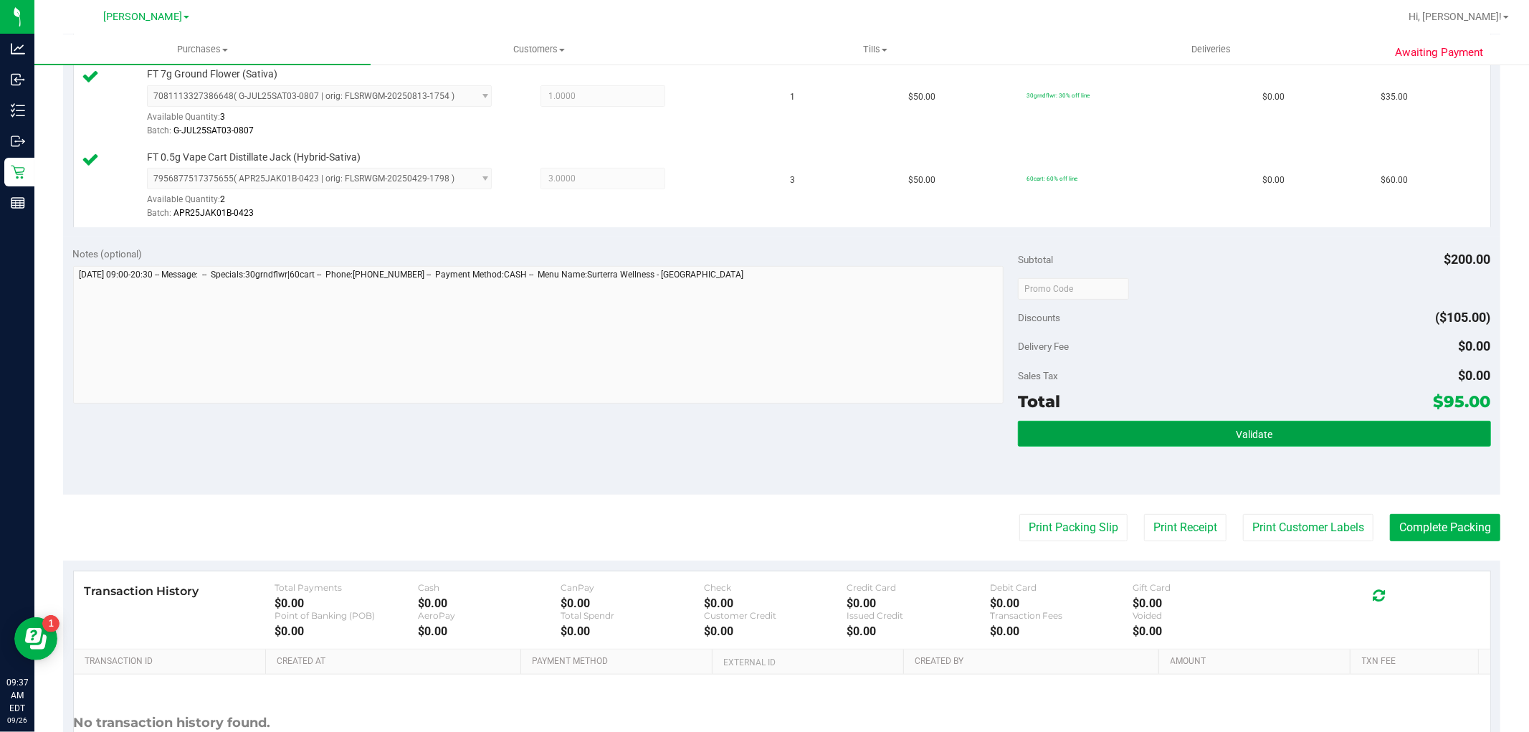
click at [1062, 432] on button "Validate" at bounding box center [1254, 434] width 472 height 26
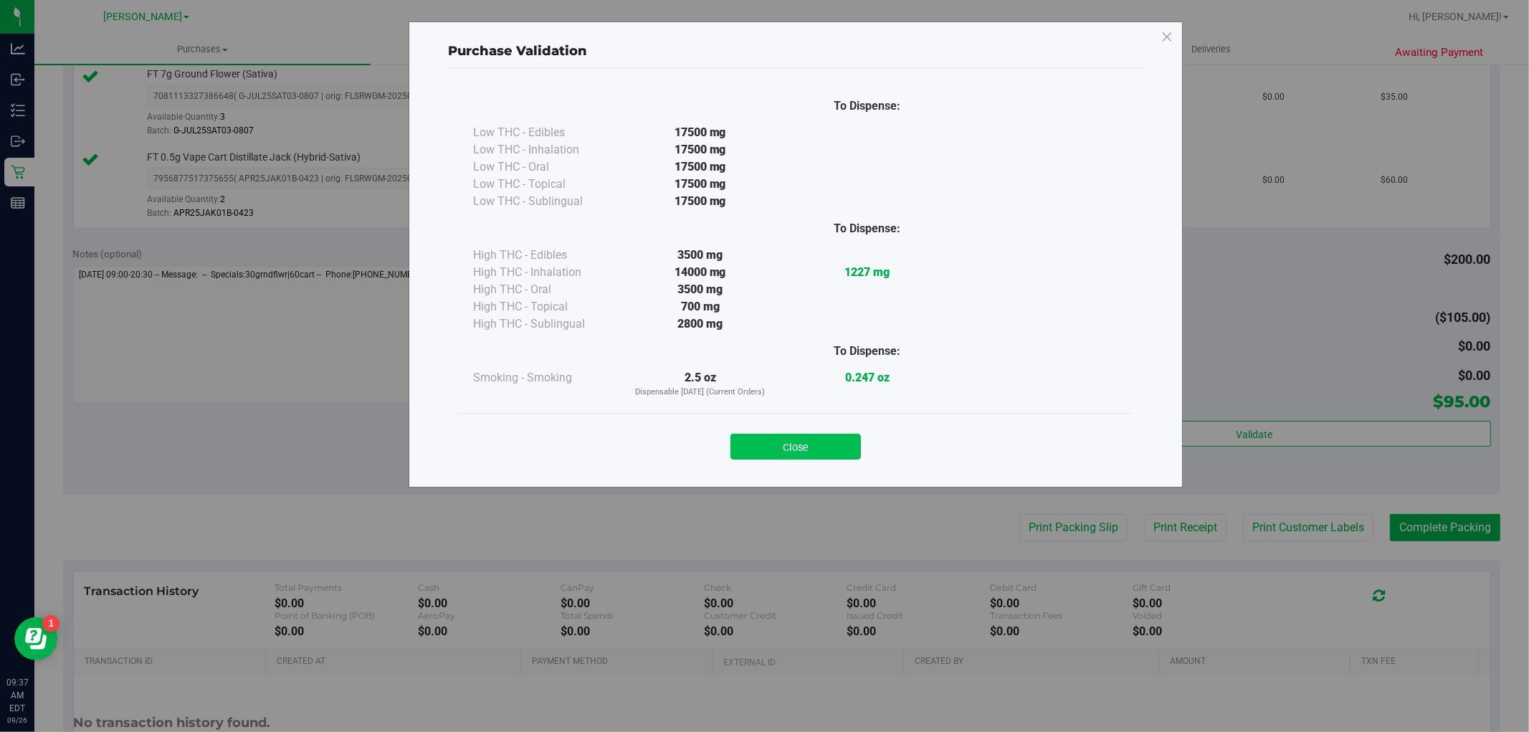
click at [739, 442] on button "Close" at bounding box center [796, 447] width 130 height 26
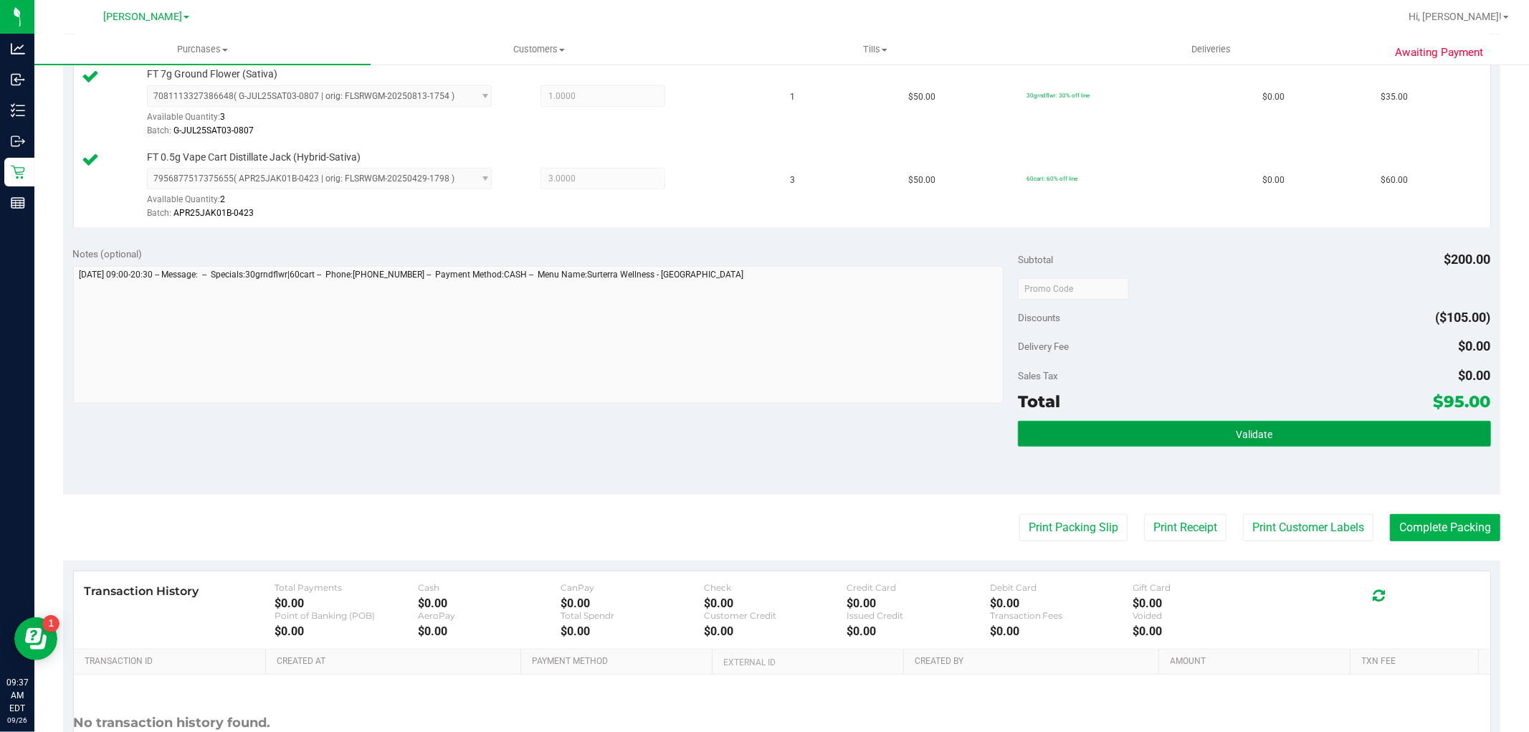
click at [1198, 432] on button "Validate" at bounding box center [1254, 434] width 472 height 26
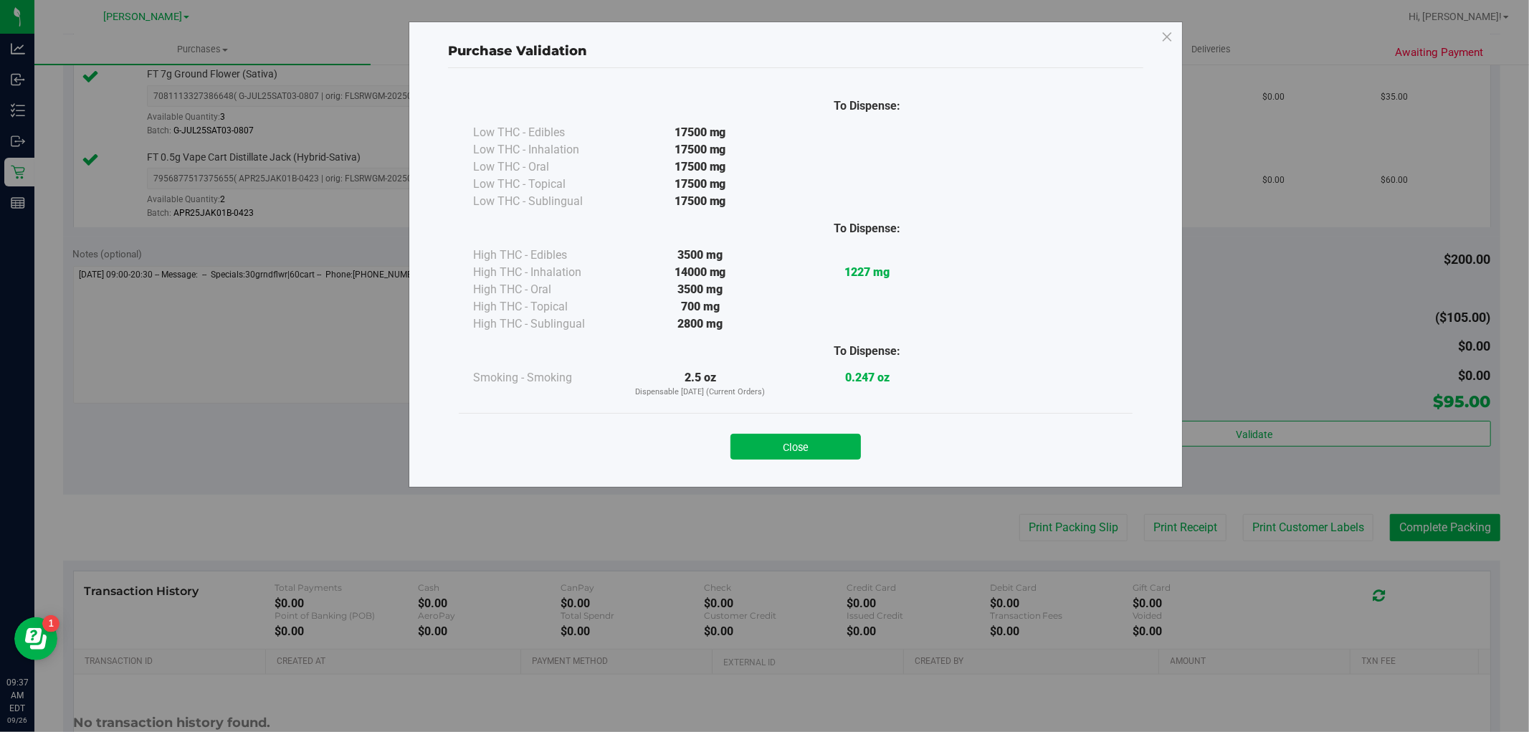
click at [806, 431] on div "Close" at bounding box center [796, 442] width 652 height 36
click at [806, 441] on button "Close" at bounding box center [796, 447] width 130 height 26
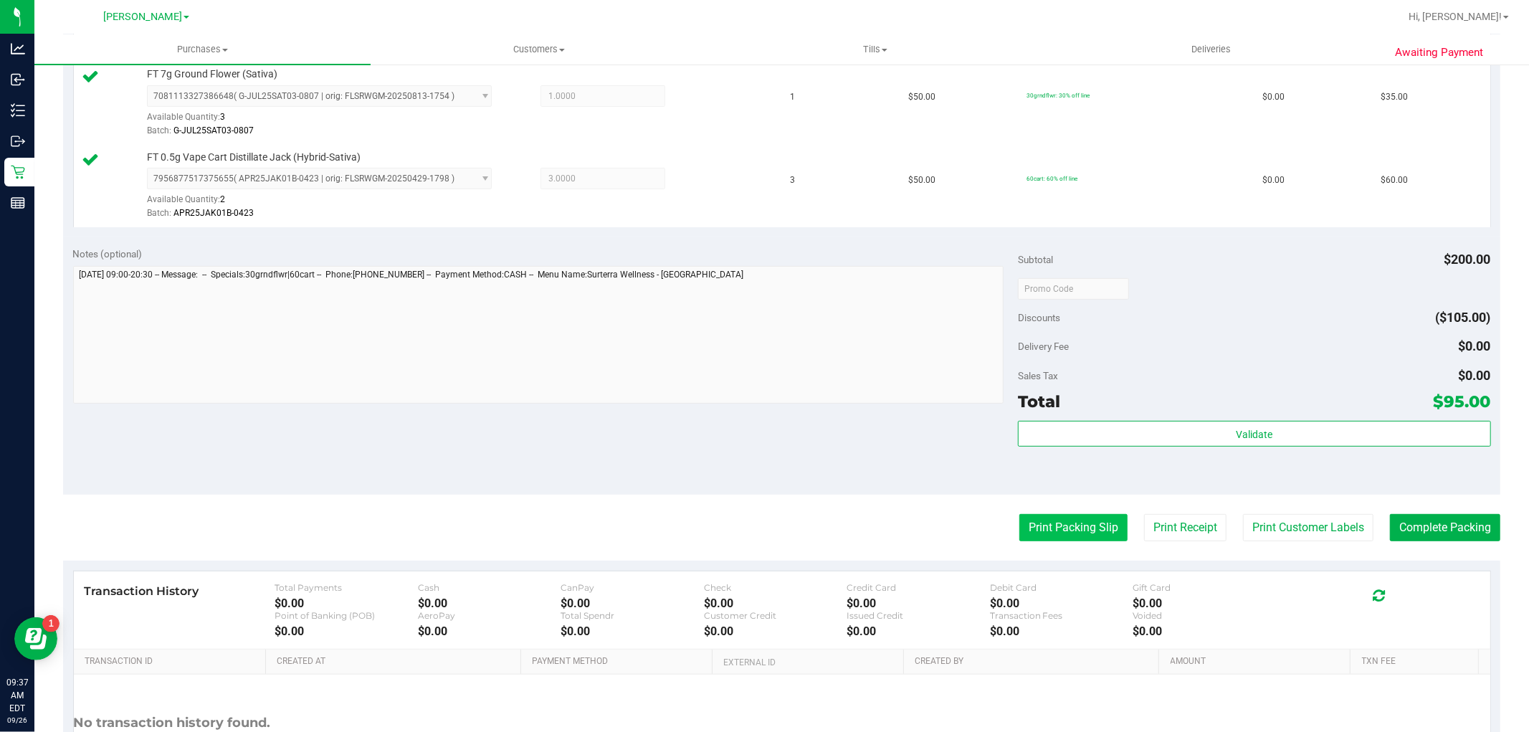
click at [1029, 525] on button "Print Packing Slip" at bounding box center [1073, 527] width 108 height 27
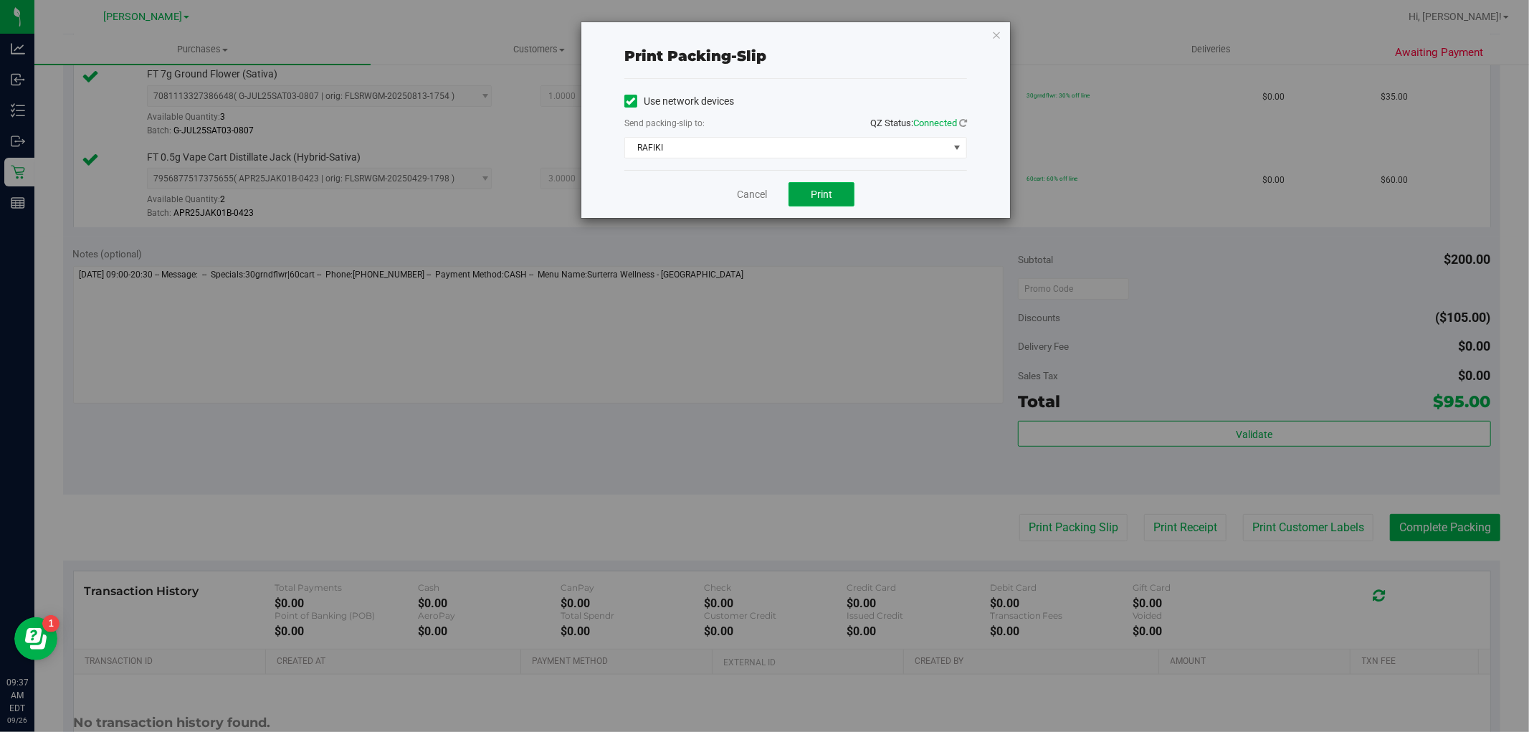
click at [837, 191] on button "Print" at bounding box center [822, 194] width 66 height 24
click at [997, 37] on icon "button" at bounding box center [996, 34] width 10 height 17
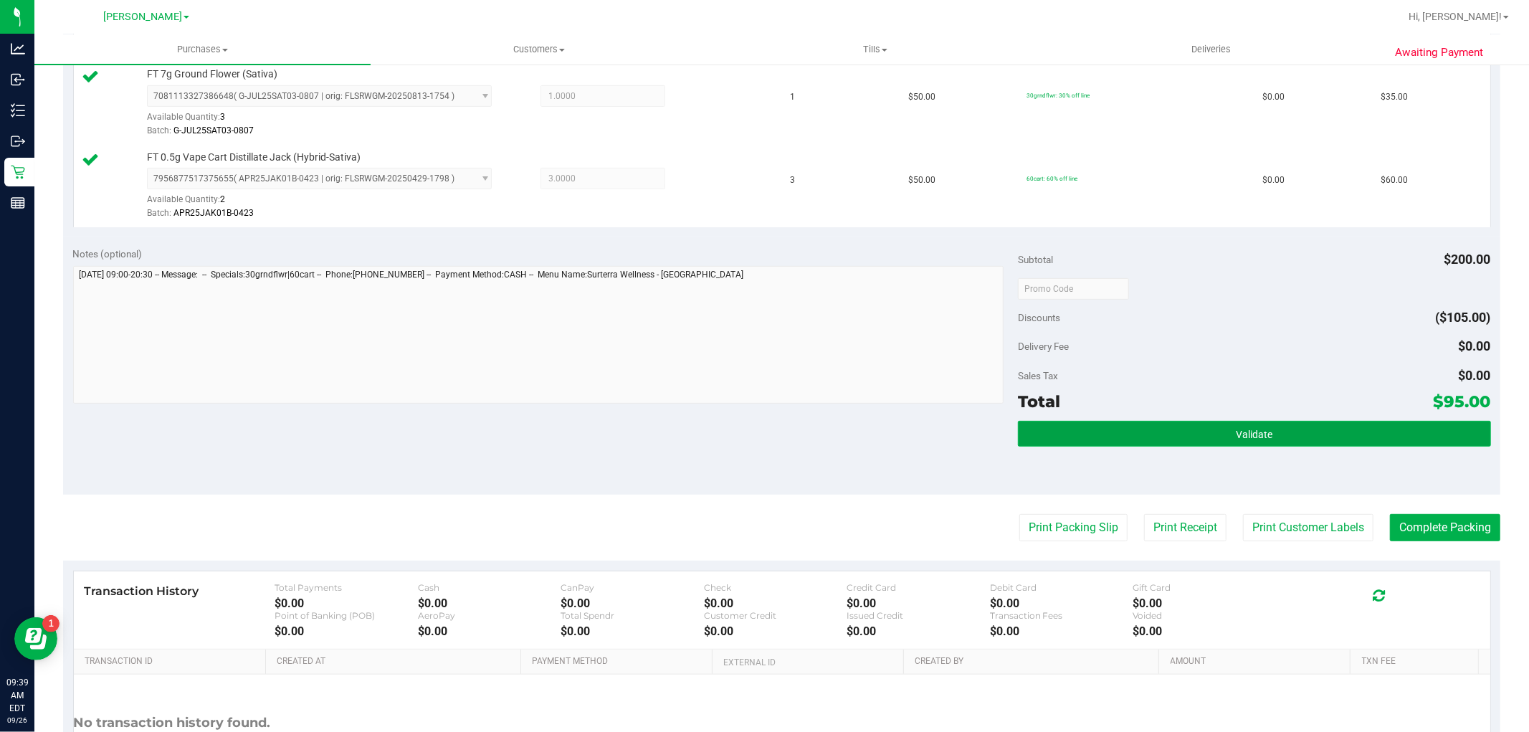
click at [1388, 432] on button "Validate" at bounding box center [1254, 434] width 472 height 26
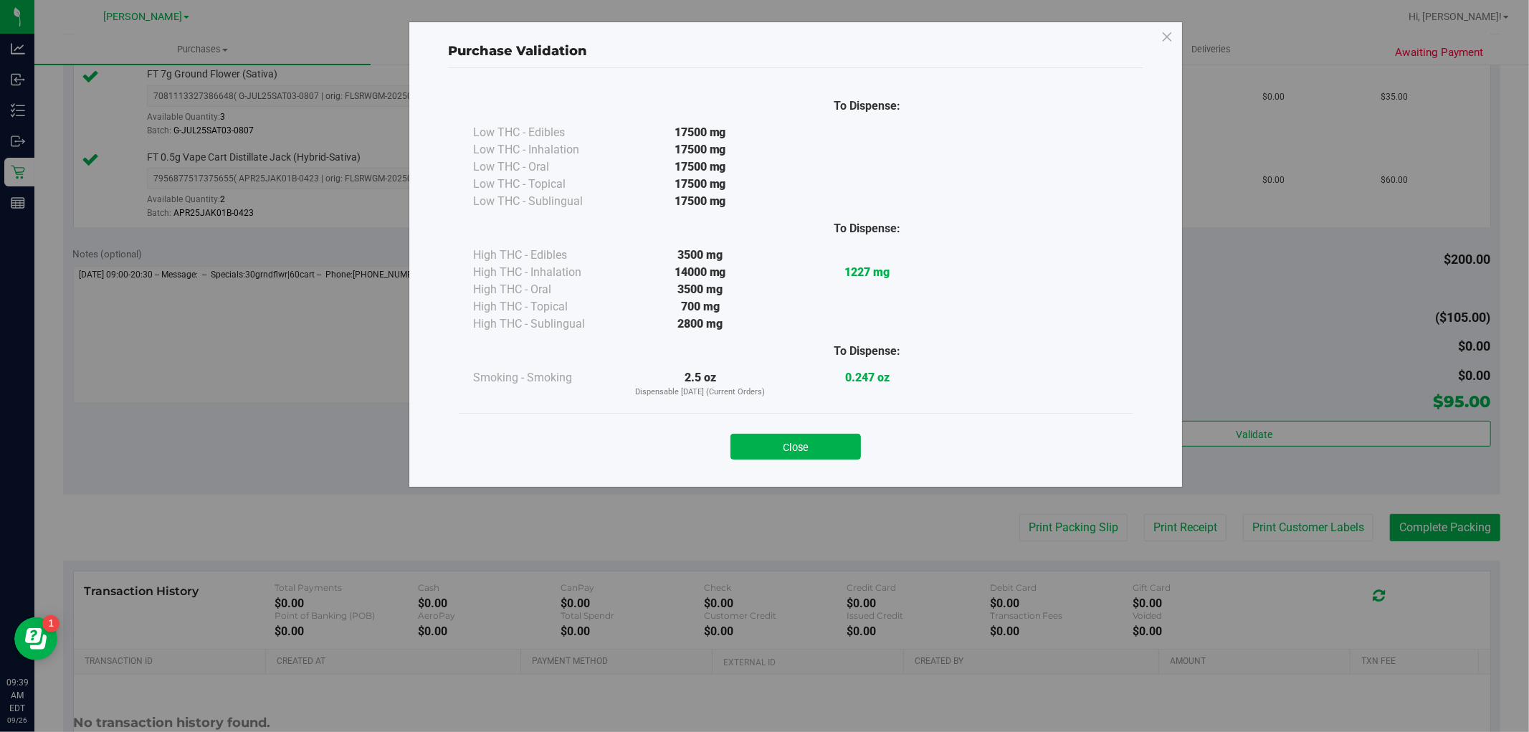
click at [784, 460] on div "Close" at bounding box center [796, 442] width 674 height 58
click at [787, 450] on button "Close" at bounding box center [796, 447] width 130 height 26
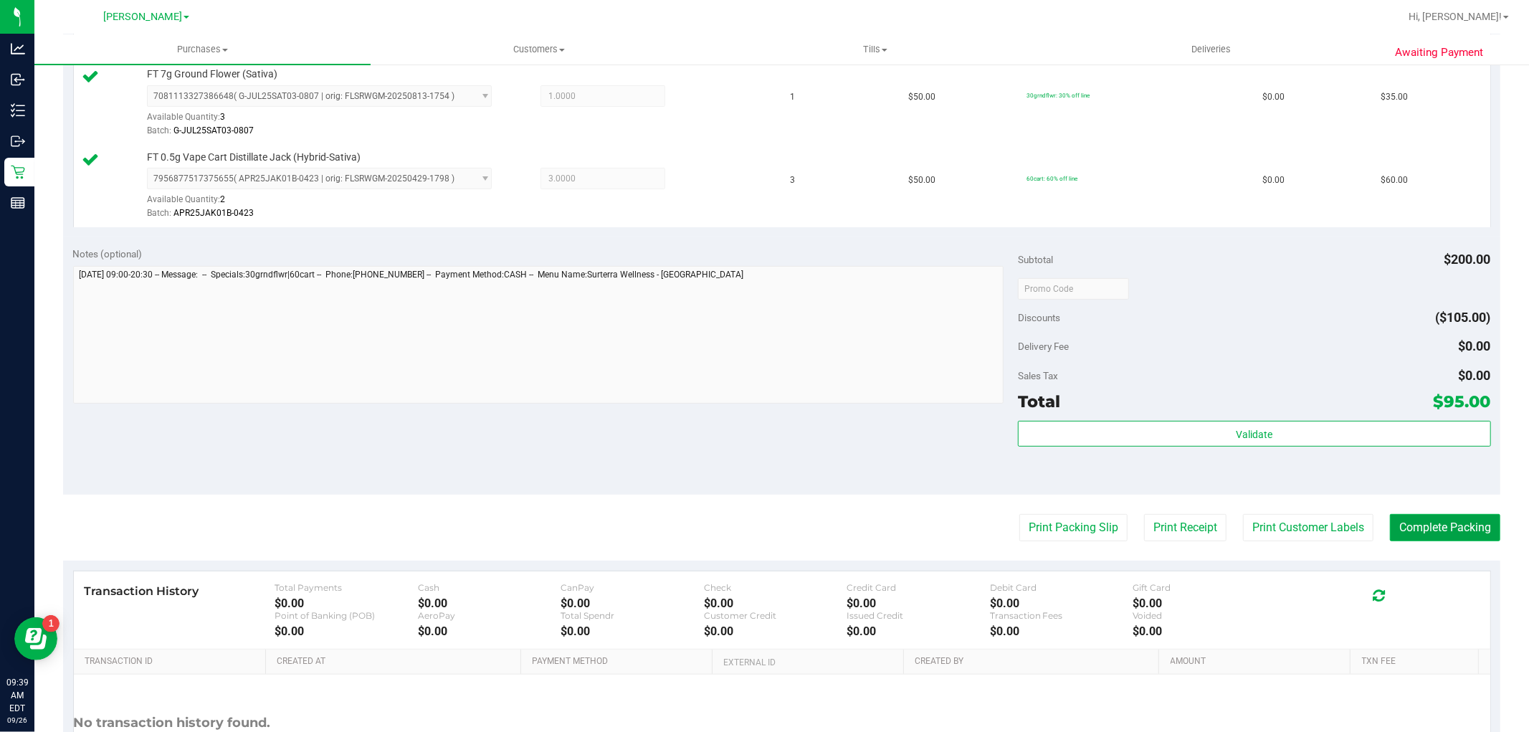
click at [1406, 533] on button "Complete Packing" at bounding box center [1445, 527] width 110 height 27
